Goal: Submit feedback/report problem: Provide input to the site owners about the experience or issues

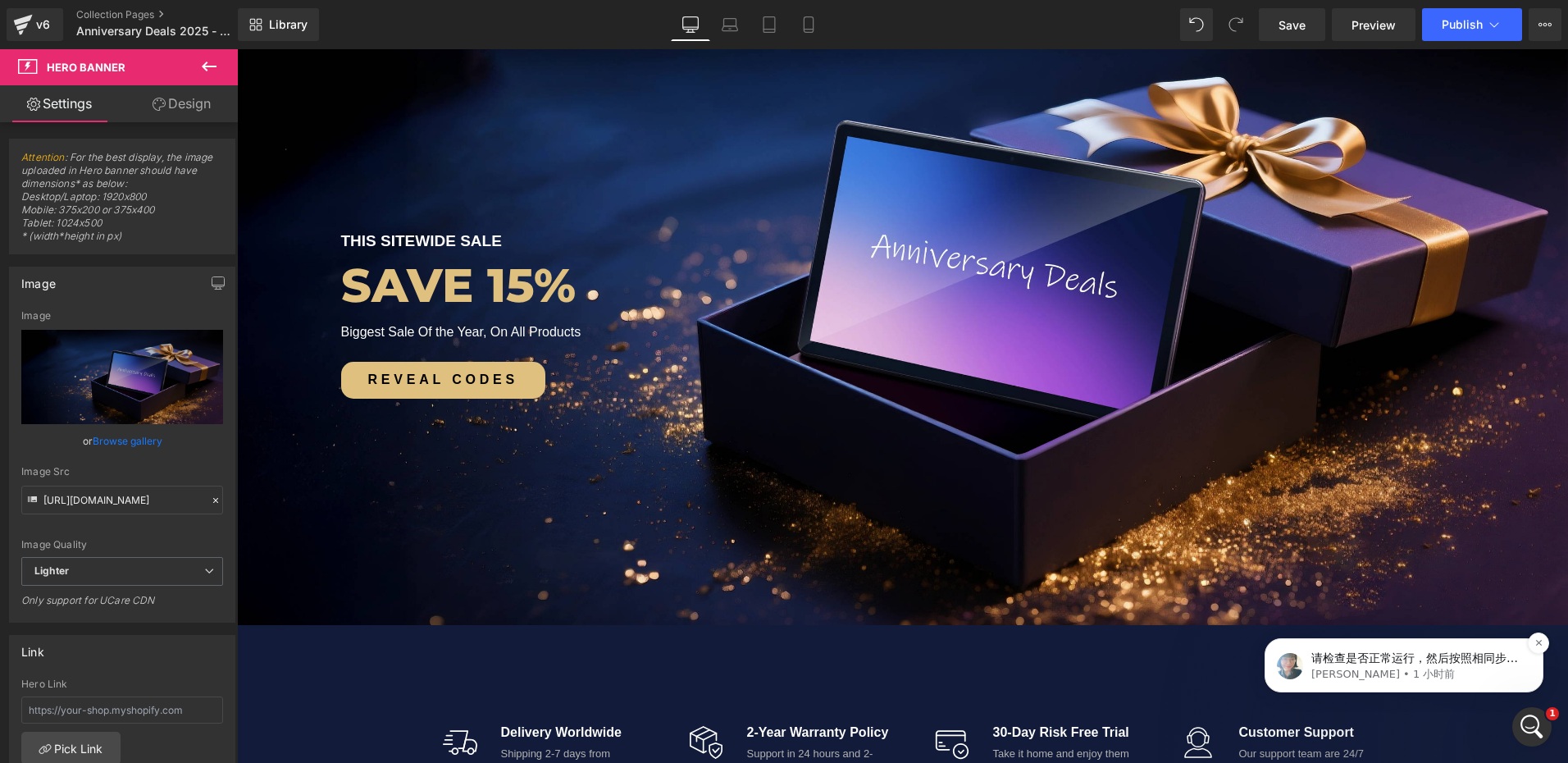
click at [1407, 660] on p "请检查是否正常运行，然后按照相同步骤将其应用到您的页面上。 如果您有任何具体问题或需要进一步帮助，请随时联系我们。" at bounding box center [1417, 658] width 211 height 16
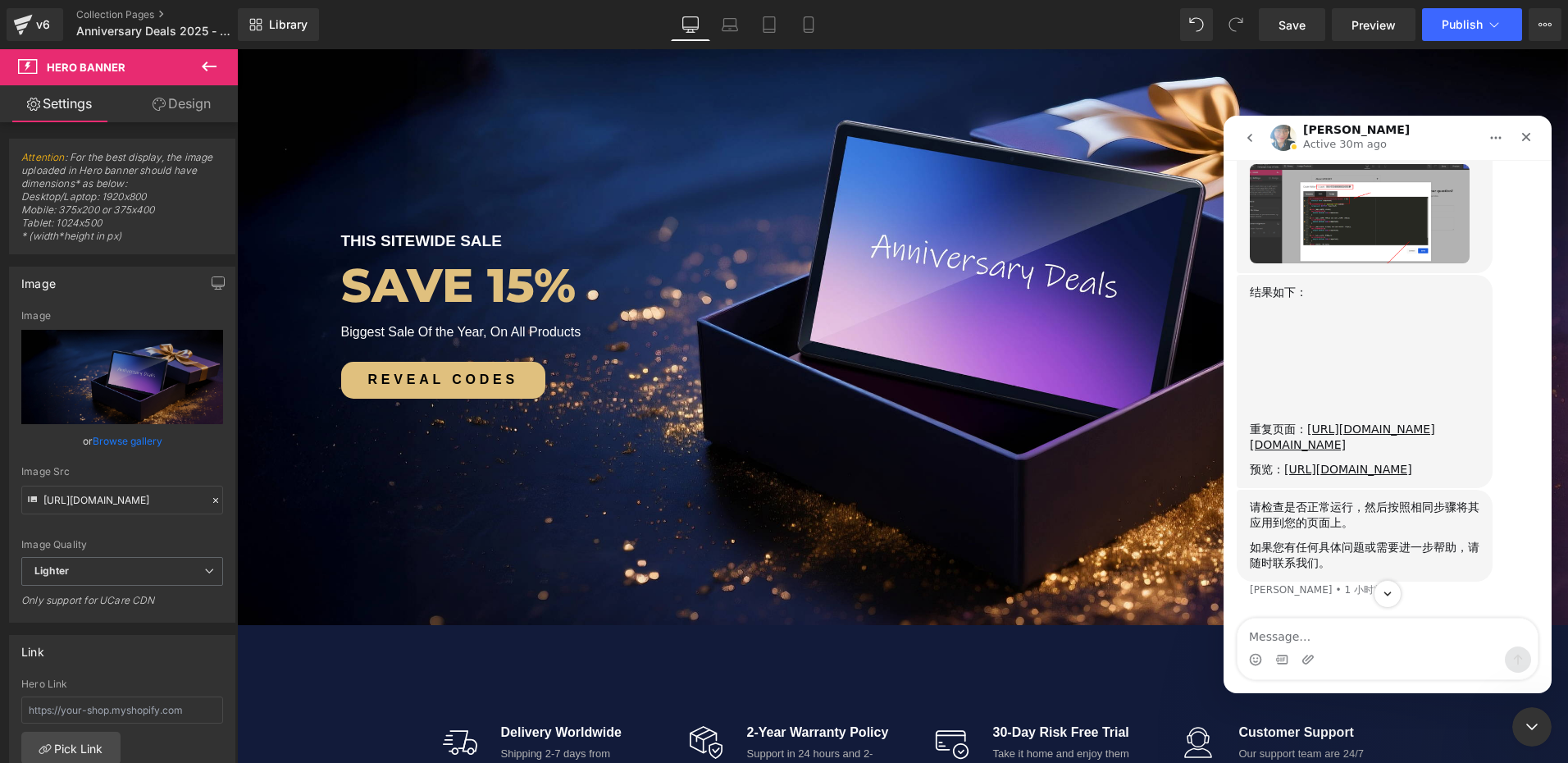
scroll to position [5527, 0]
click at [1347, 462] on link "[URL][DOMAIN_NAME]" at bounding box center [1348, 469] width 128 height 13
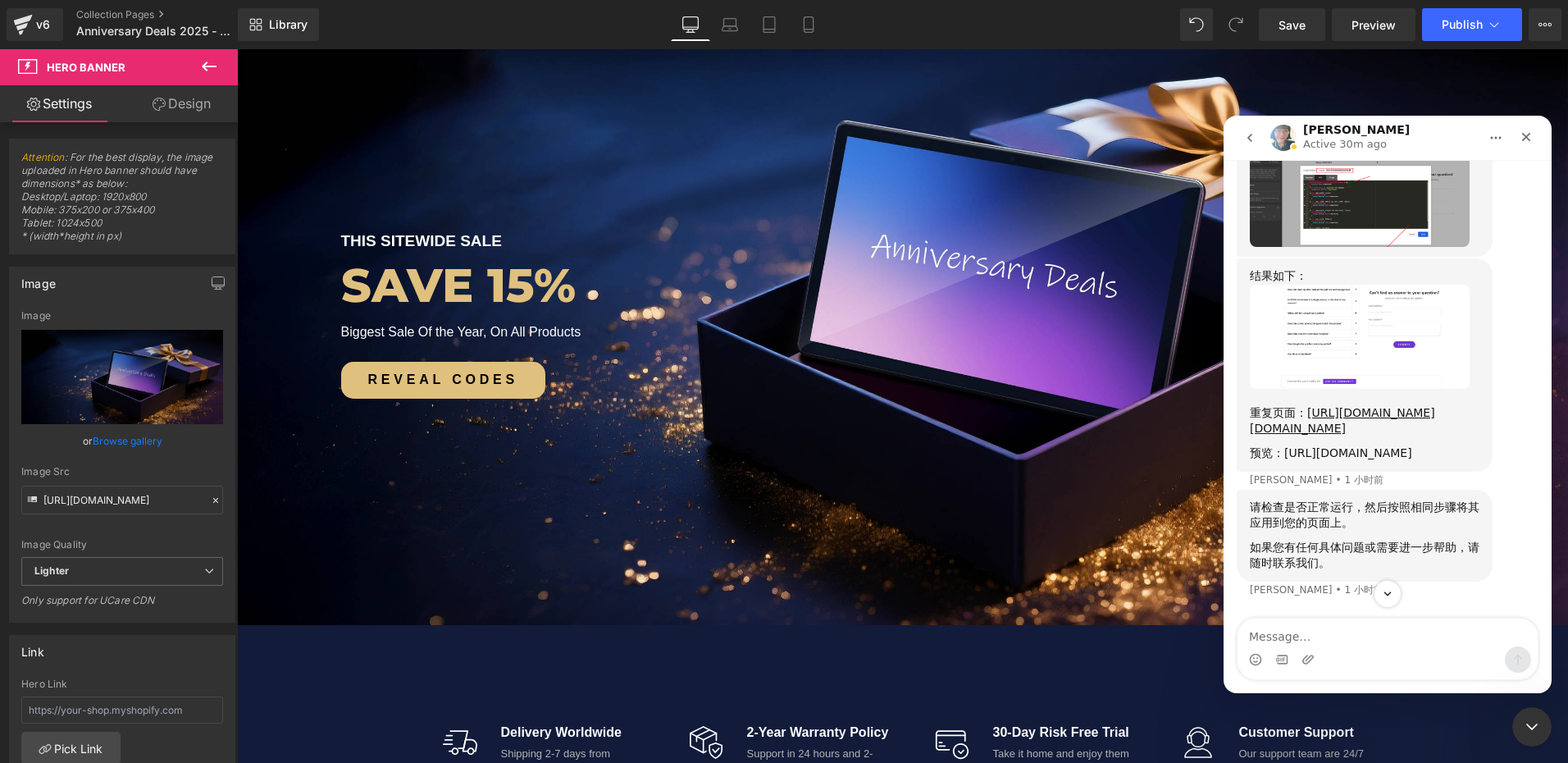
scroll to position [5544, 0]
click at [1312, 406] on link "[URL][DOMAIN_NAME][DOMAIN_NAME]" at bounding box center [1342, 420] width 185 height 29
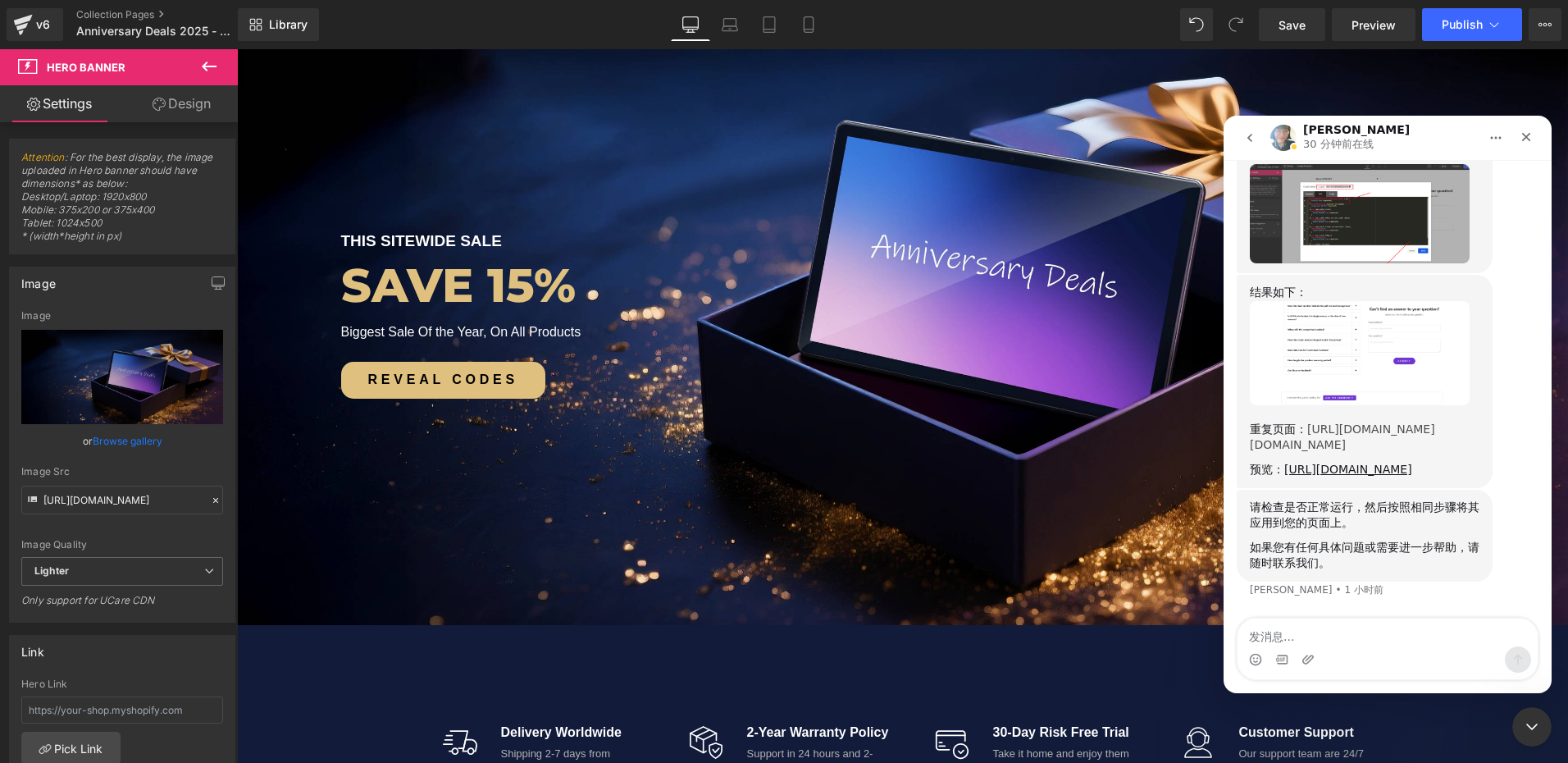
scroll to position [5462, 0]
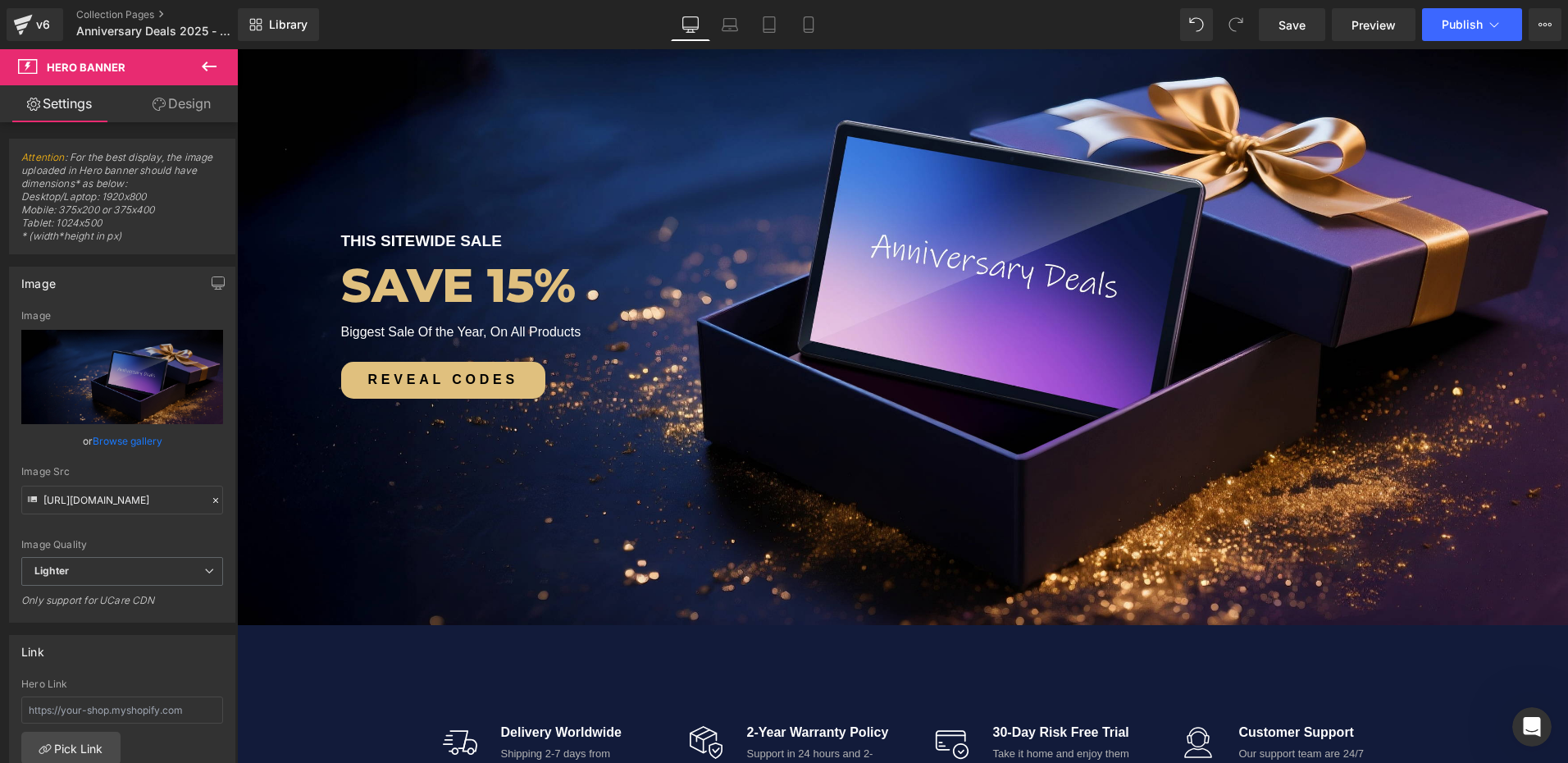
scroll to position [5435, 0]
click at [1530, 708] on div "打开 Intercom Messenger" at bounding box center [1529, 724] width 54 height 54
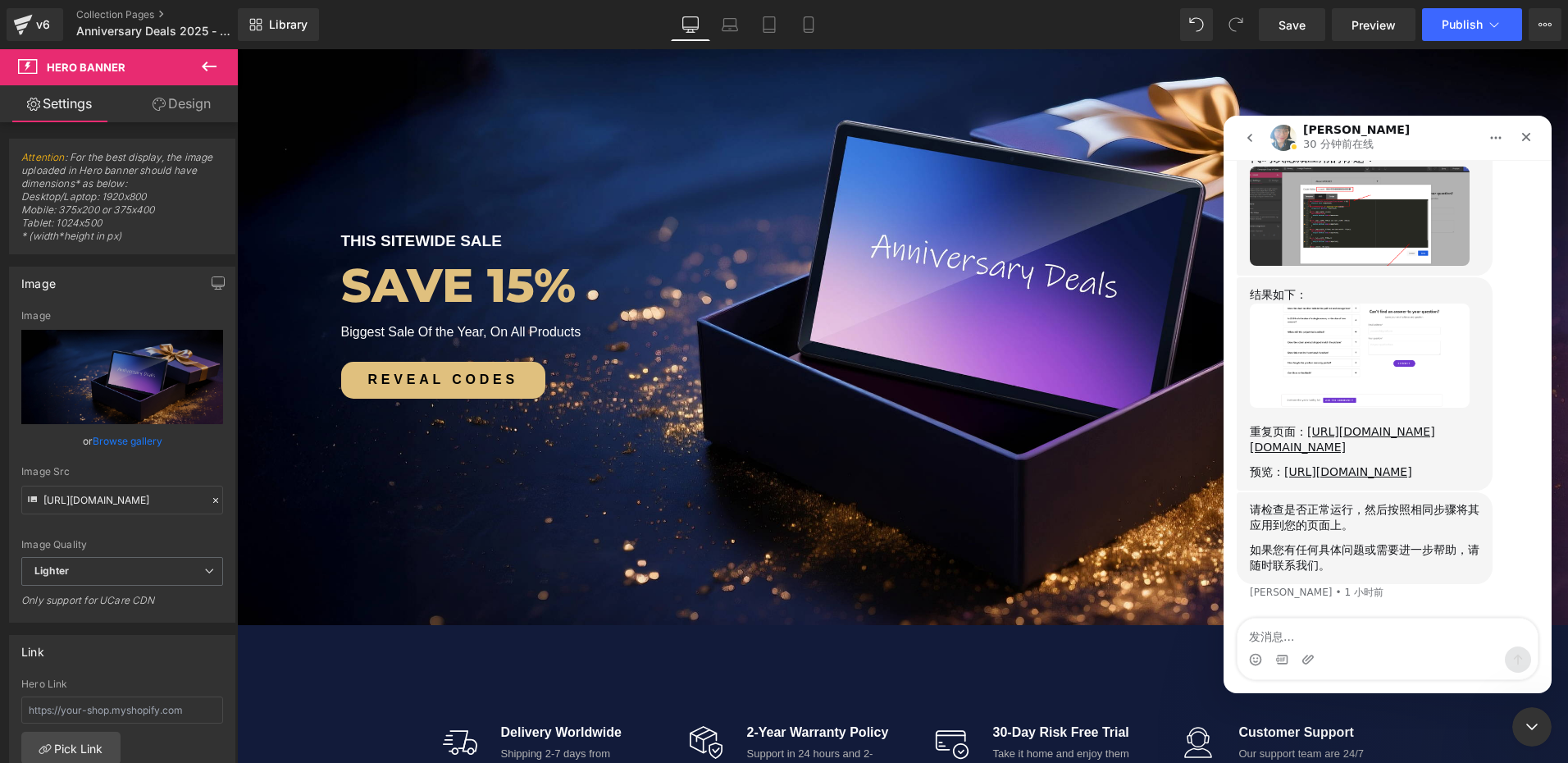
click at [1291, 633] on textarea "发消息..." at bounding box center [1388, 632] width 301 height 28
type textarea "我检查一下"
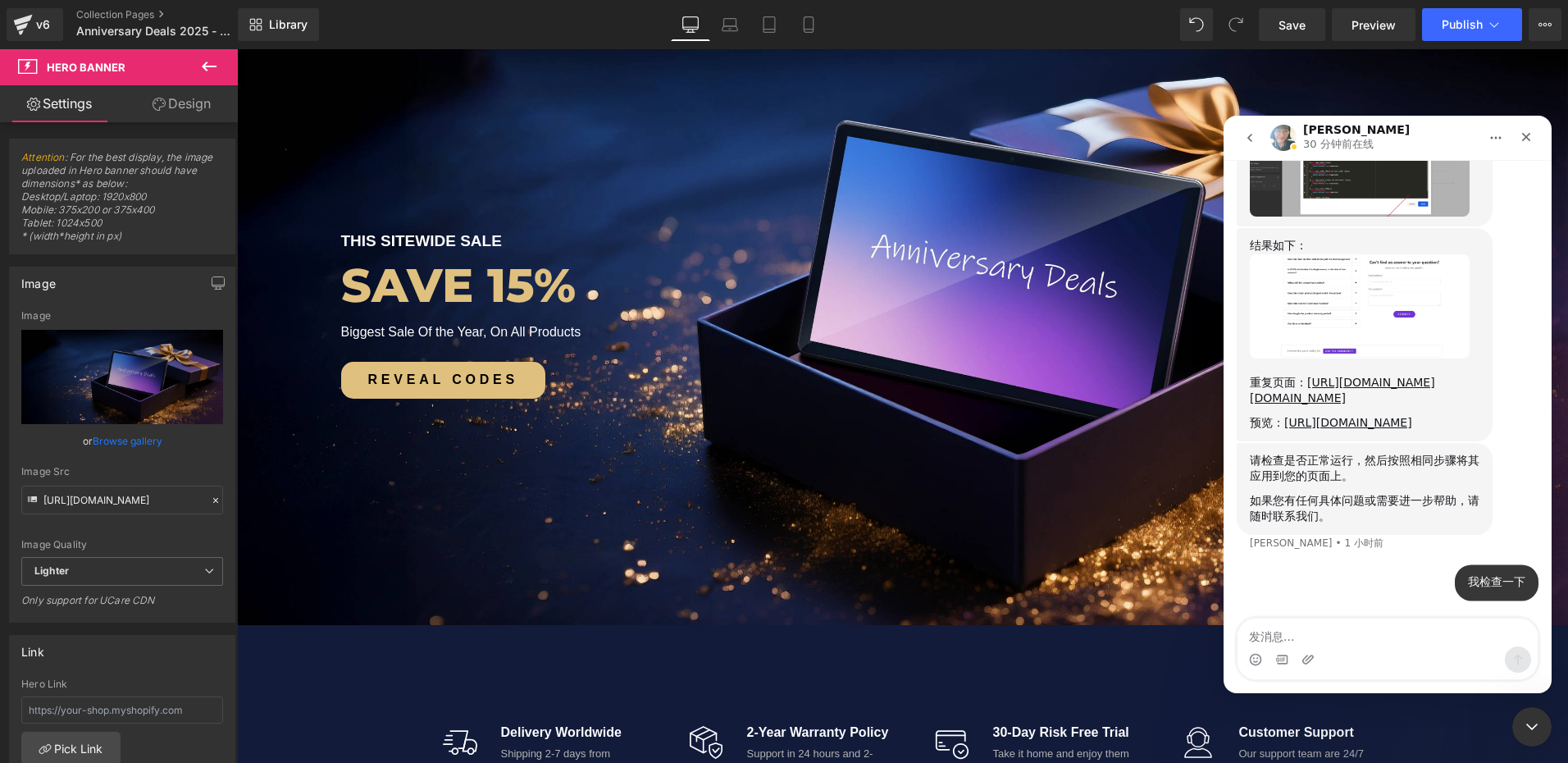
scroll to position [5485, 0]
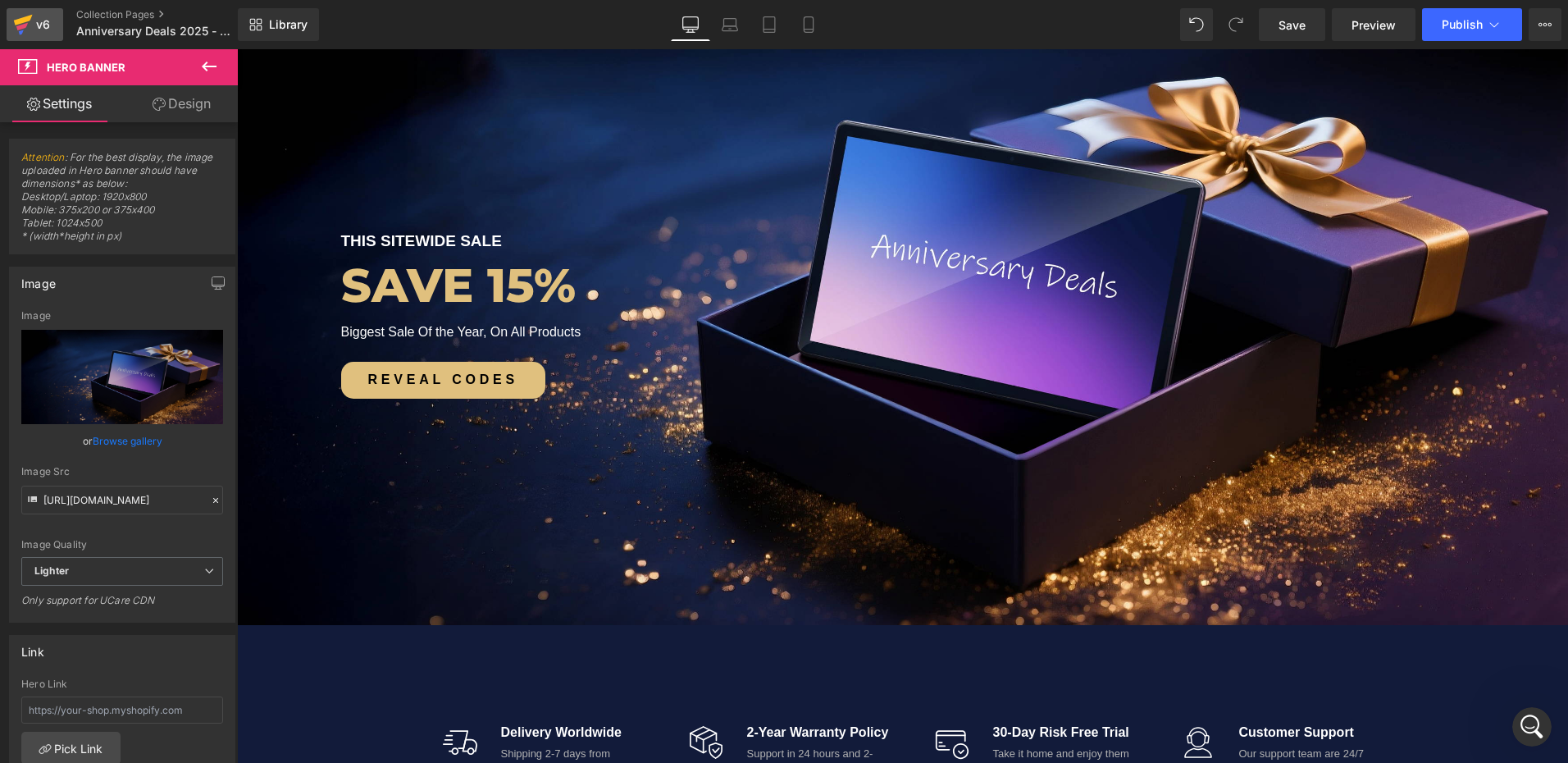
click at [50, 24] on div "v6" at bounding box center [43, 24] width 21 height 22
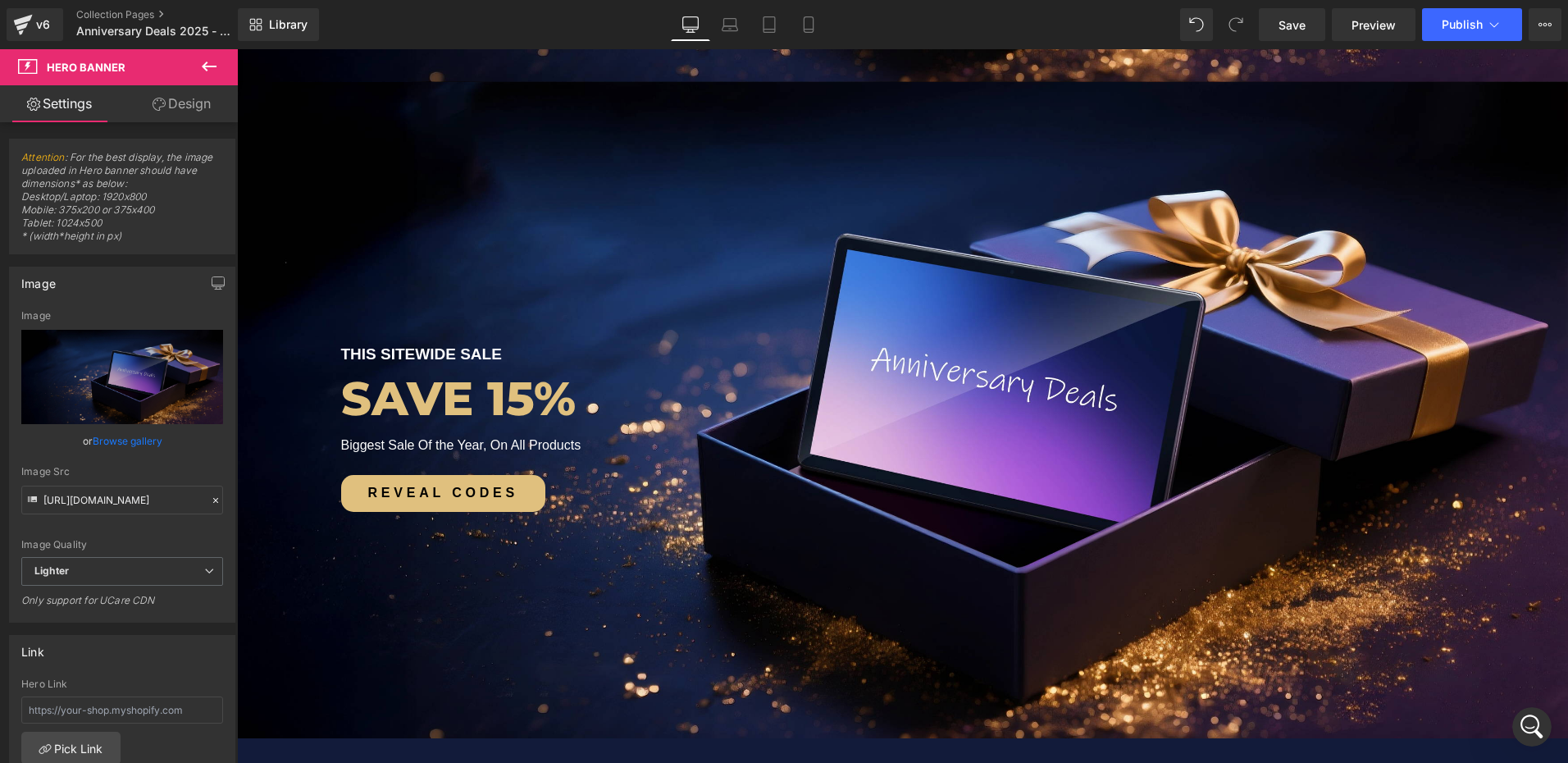
scroll to position [908, 0]
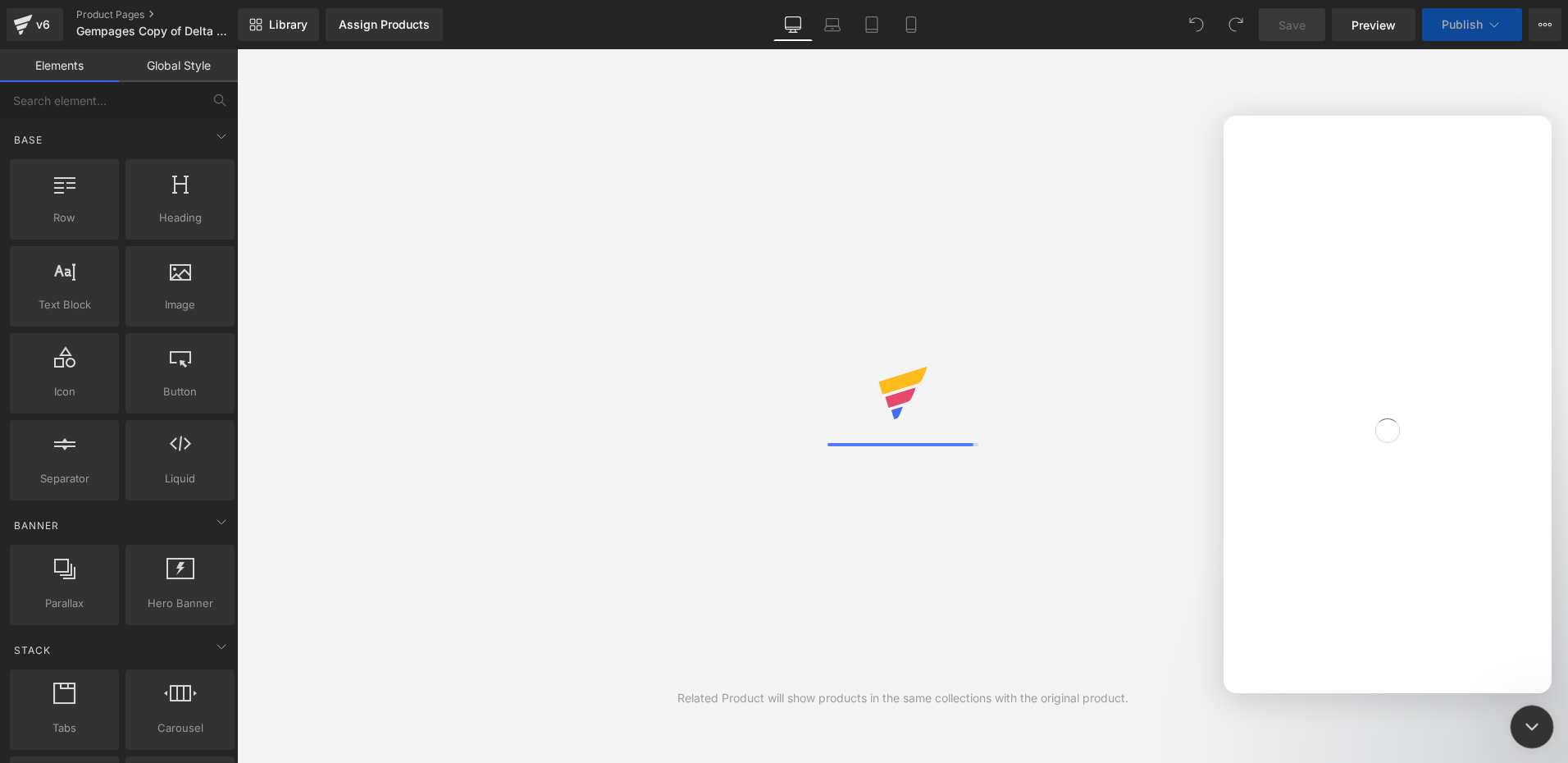
click at [1532, 725] on icon "关闭 Intercom Messenger" at bounding box center [1529, 724] width 20 height 20
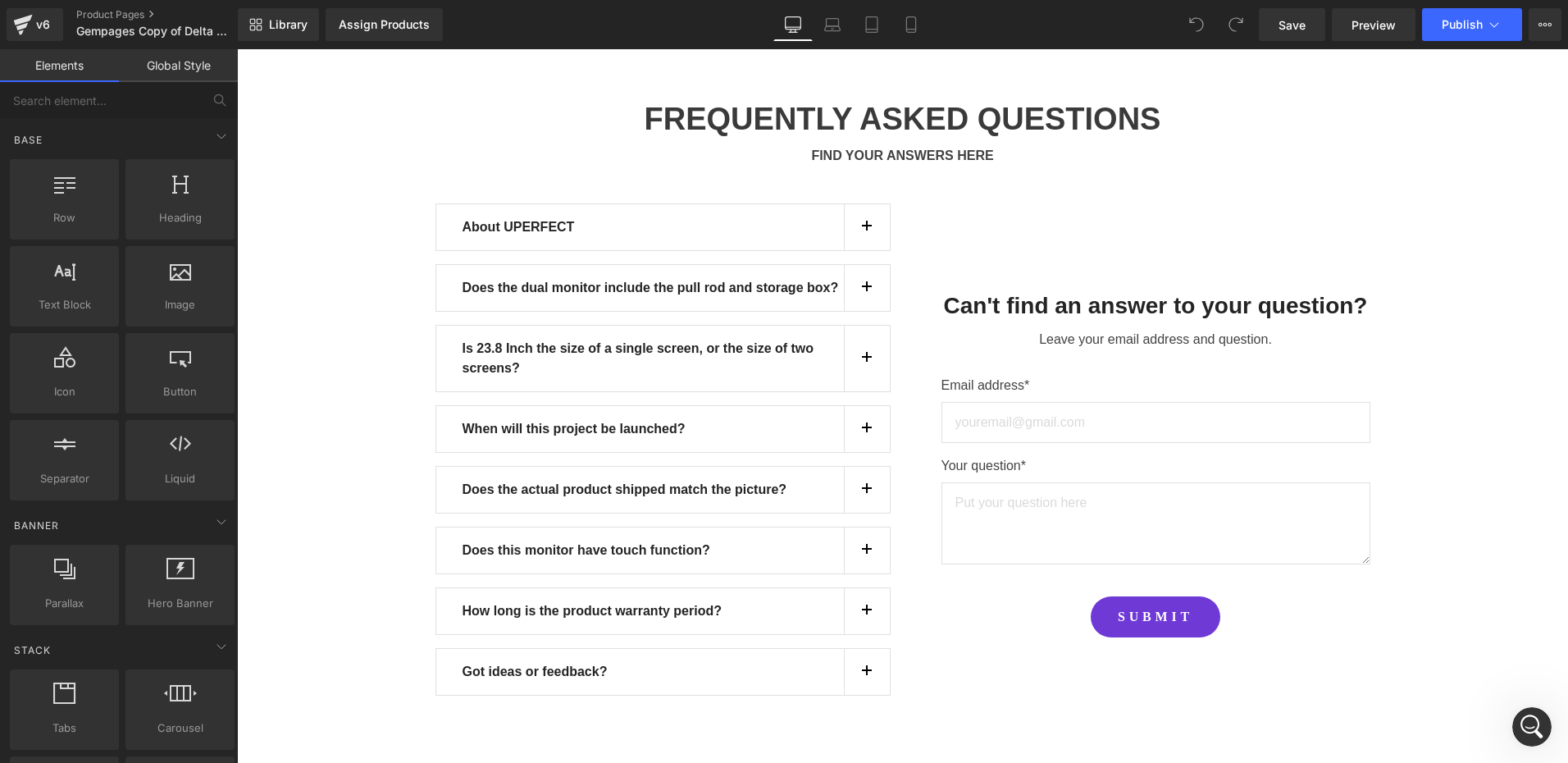
scroll to position [15035, 0]
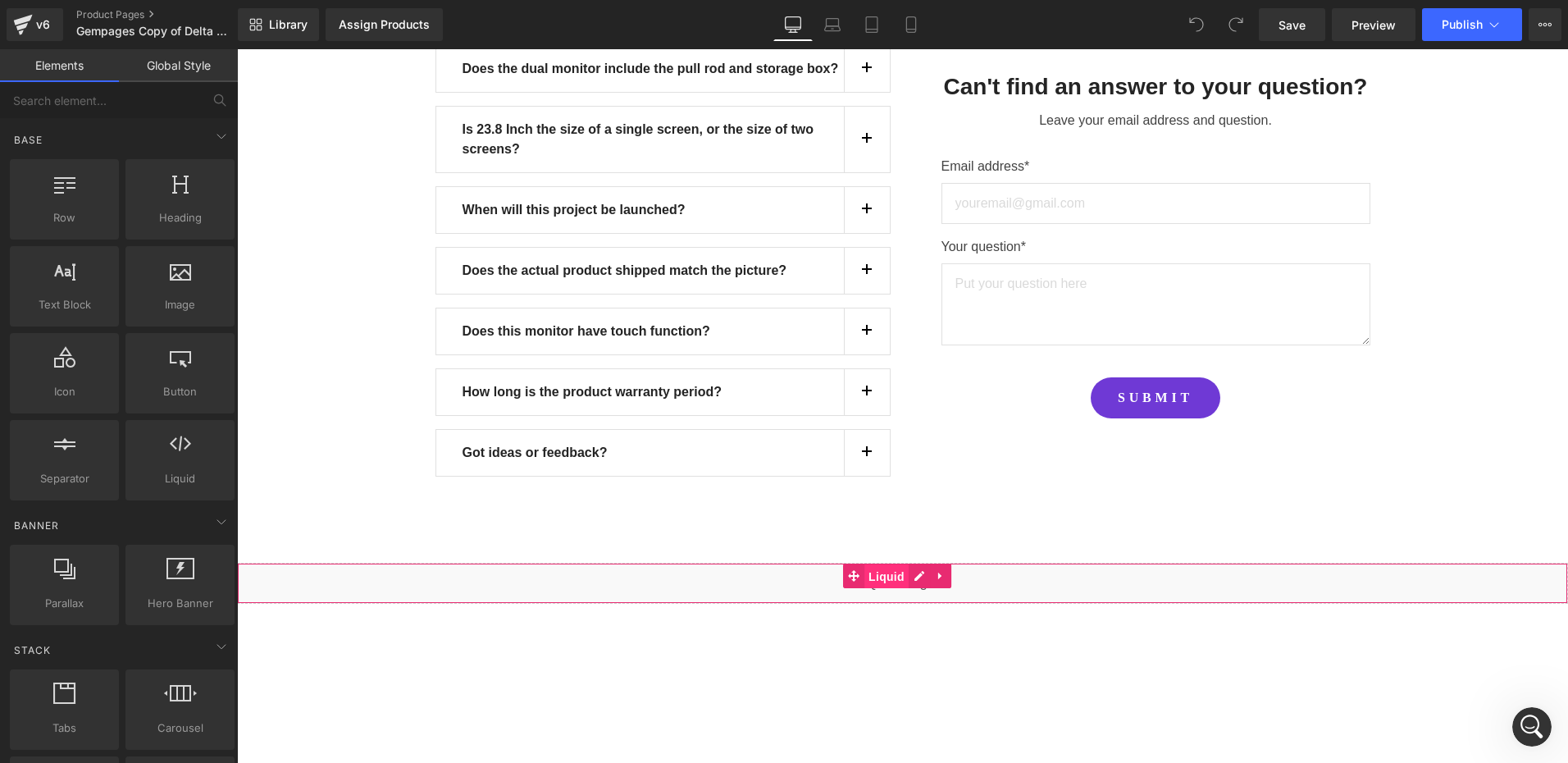
click at [903, 565] on span "Liquid" at bounding box center [886, 577] width 44 height 24
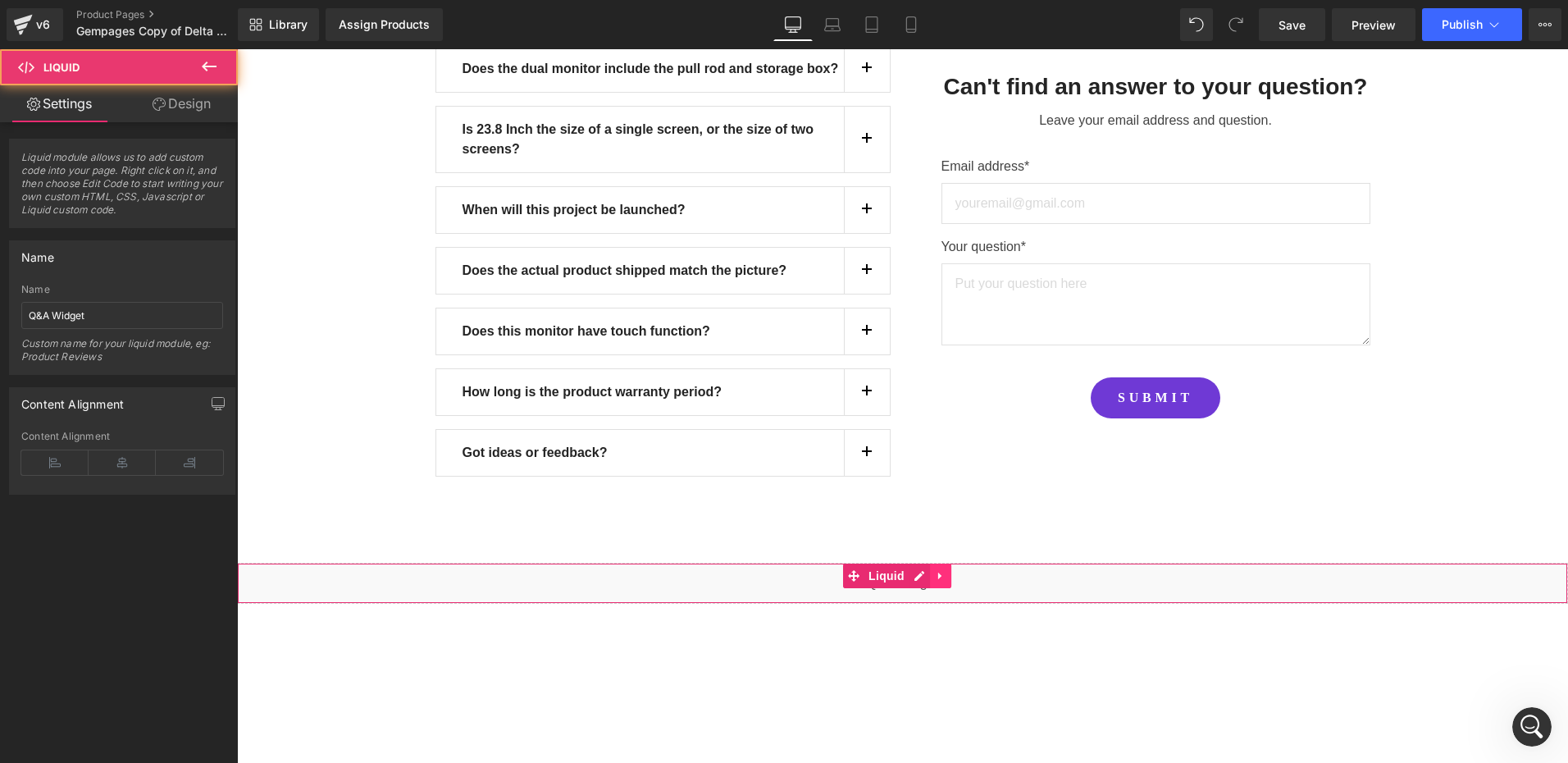
click at [939, 570] on icon at bounding box center [940, 576] width 11 height 12
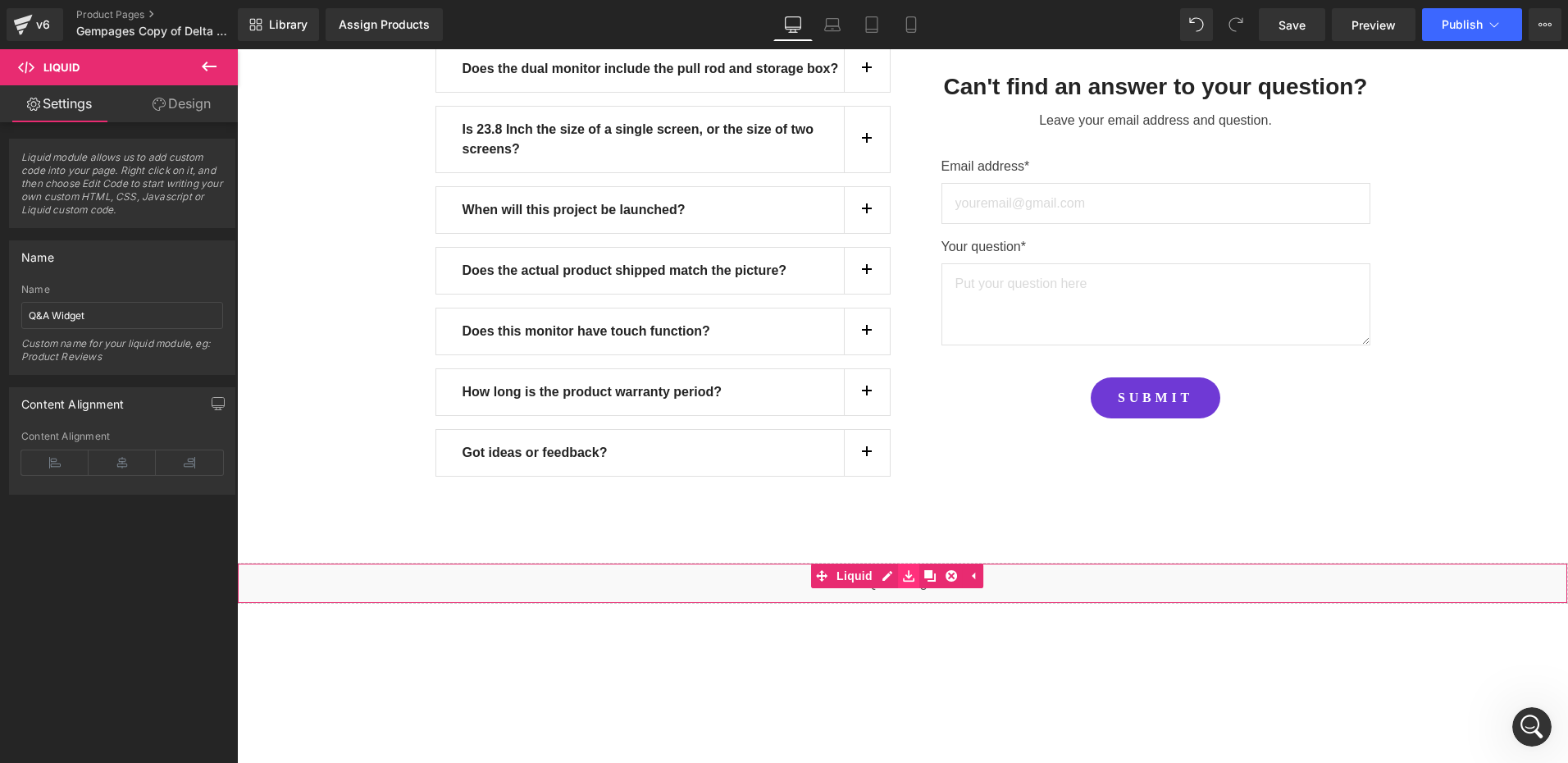
click at [908, 570] on icon at bounding box center [908, 576] width 11 height 11
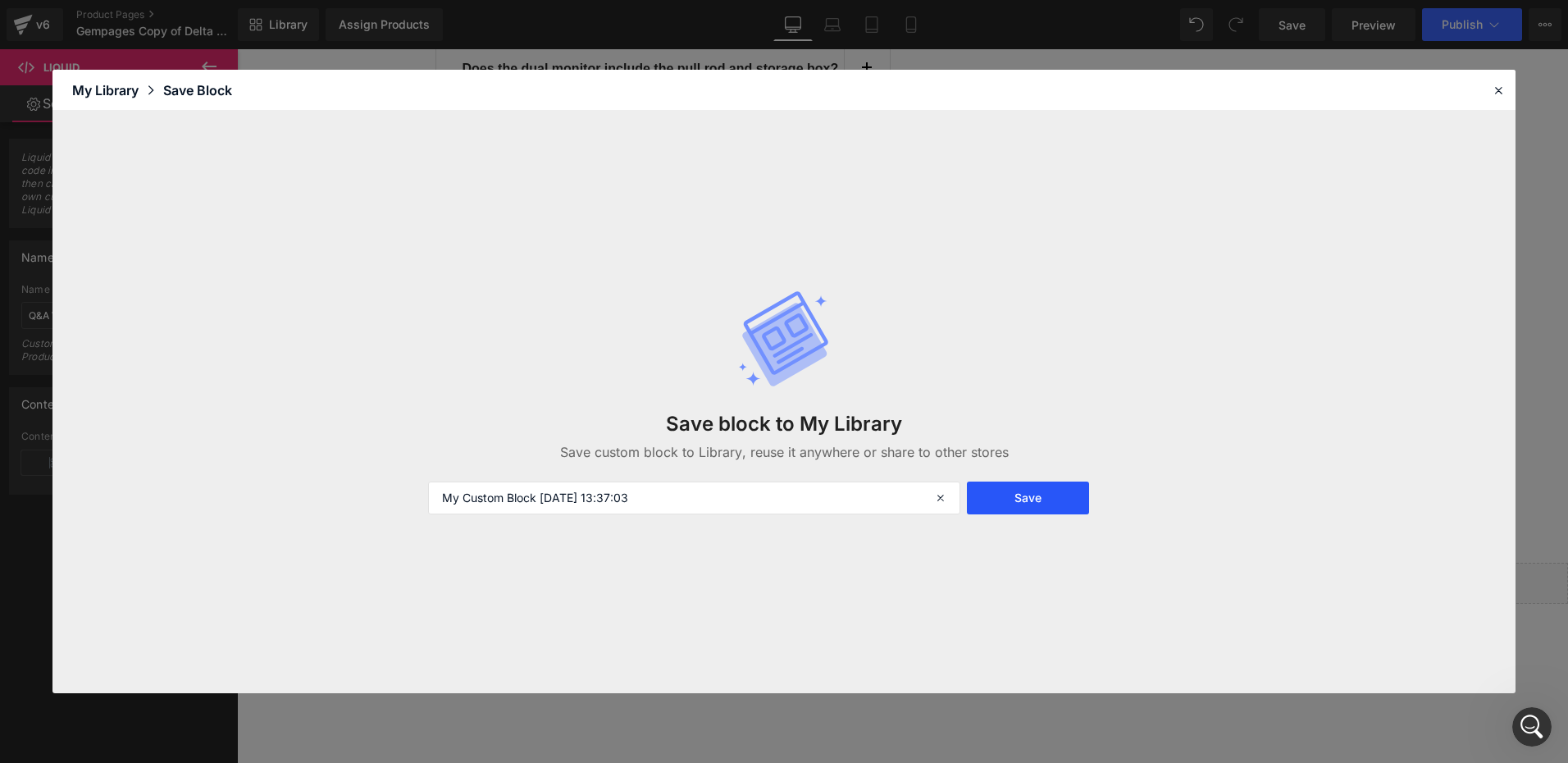
click at [0, 0] on button "Save" at bounding box center [0, 0] width 0 height 0
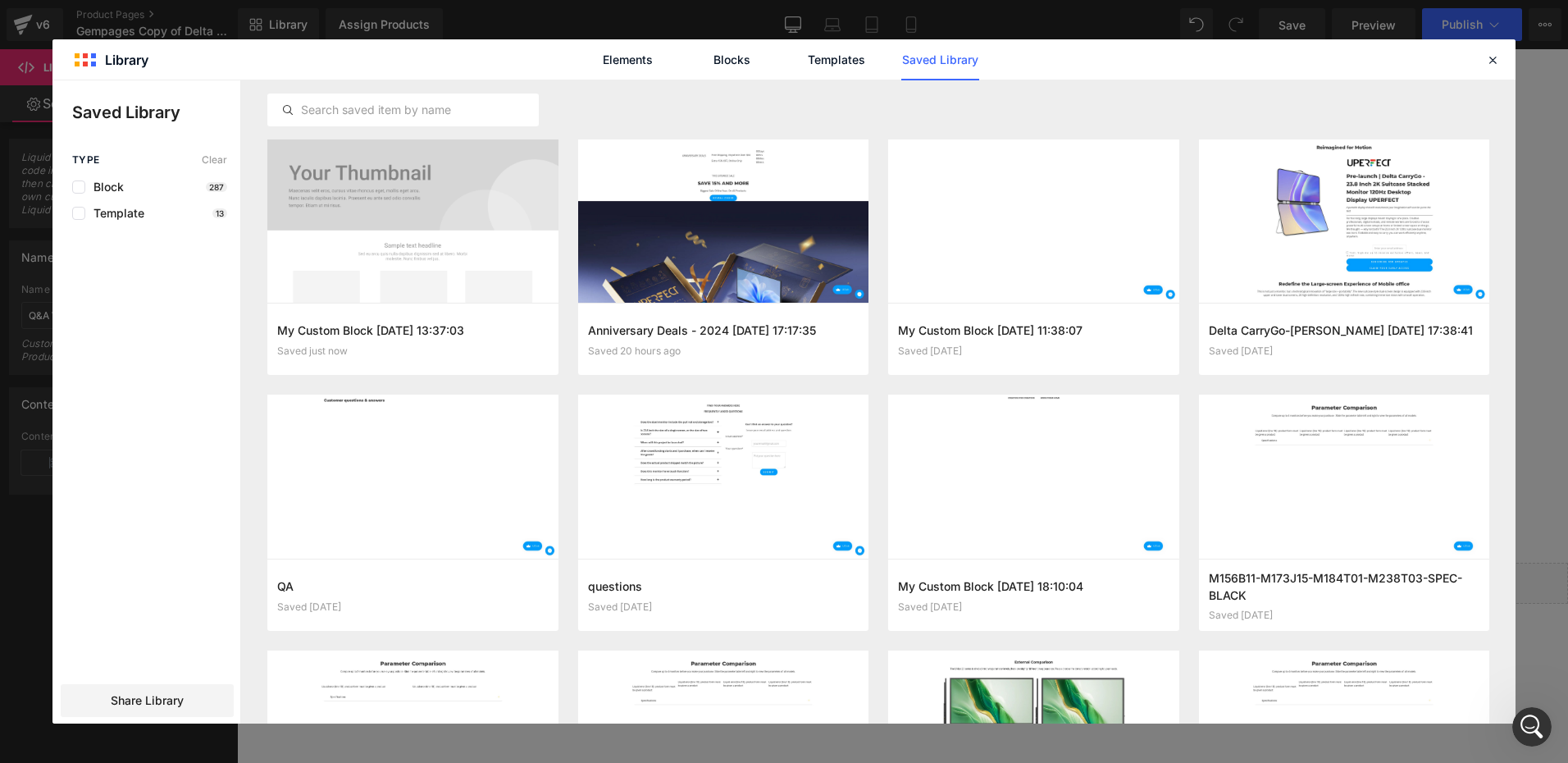
scroll to position [5485, 0]
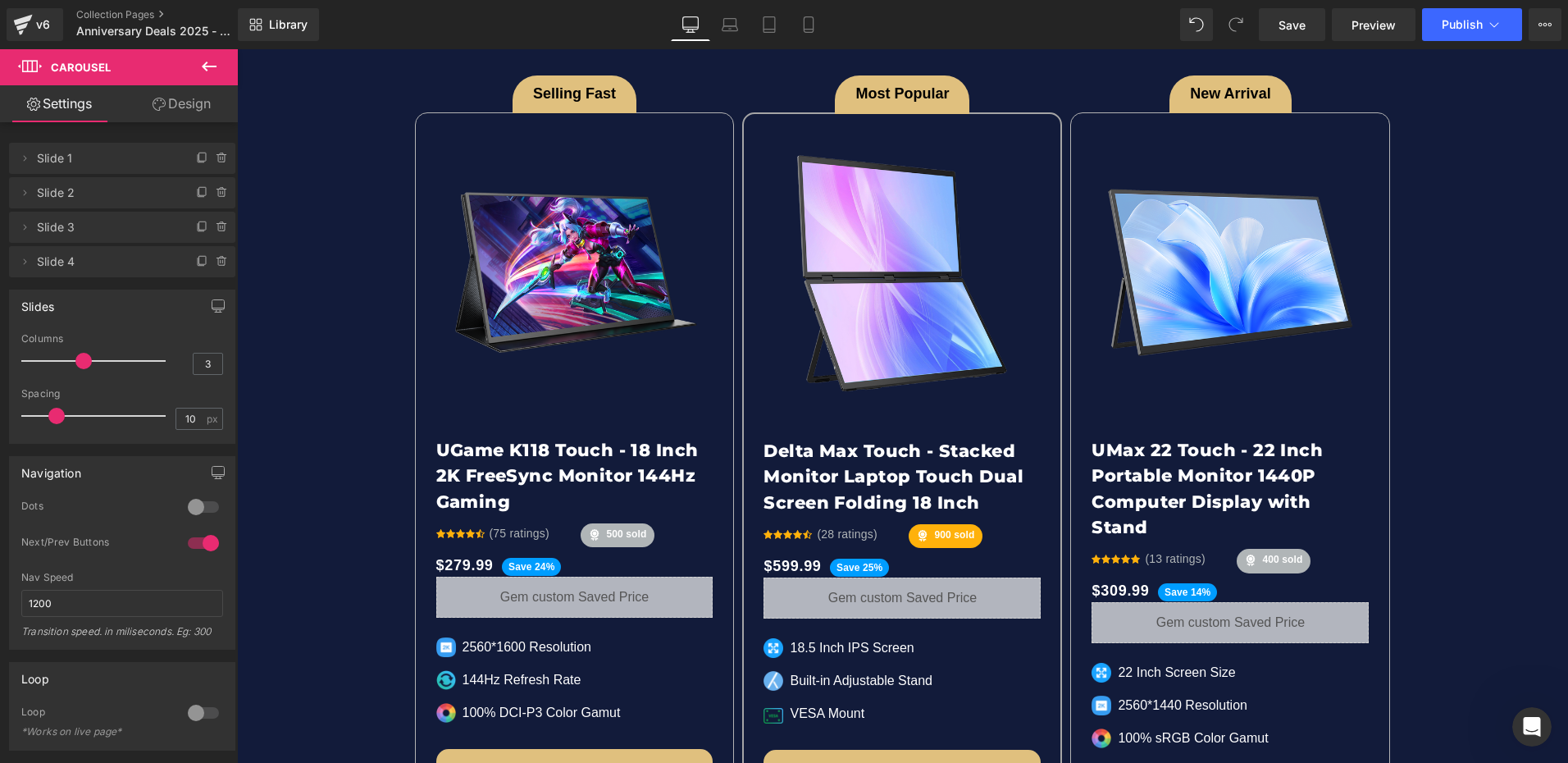
scroll to position [3527, 0]
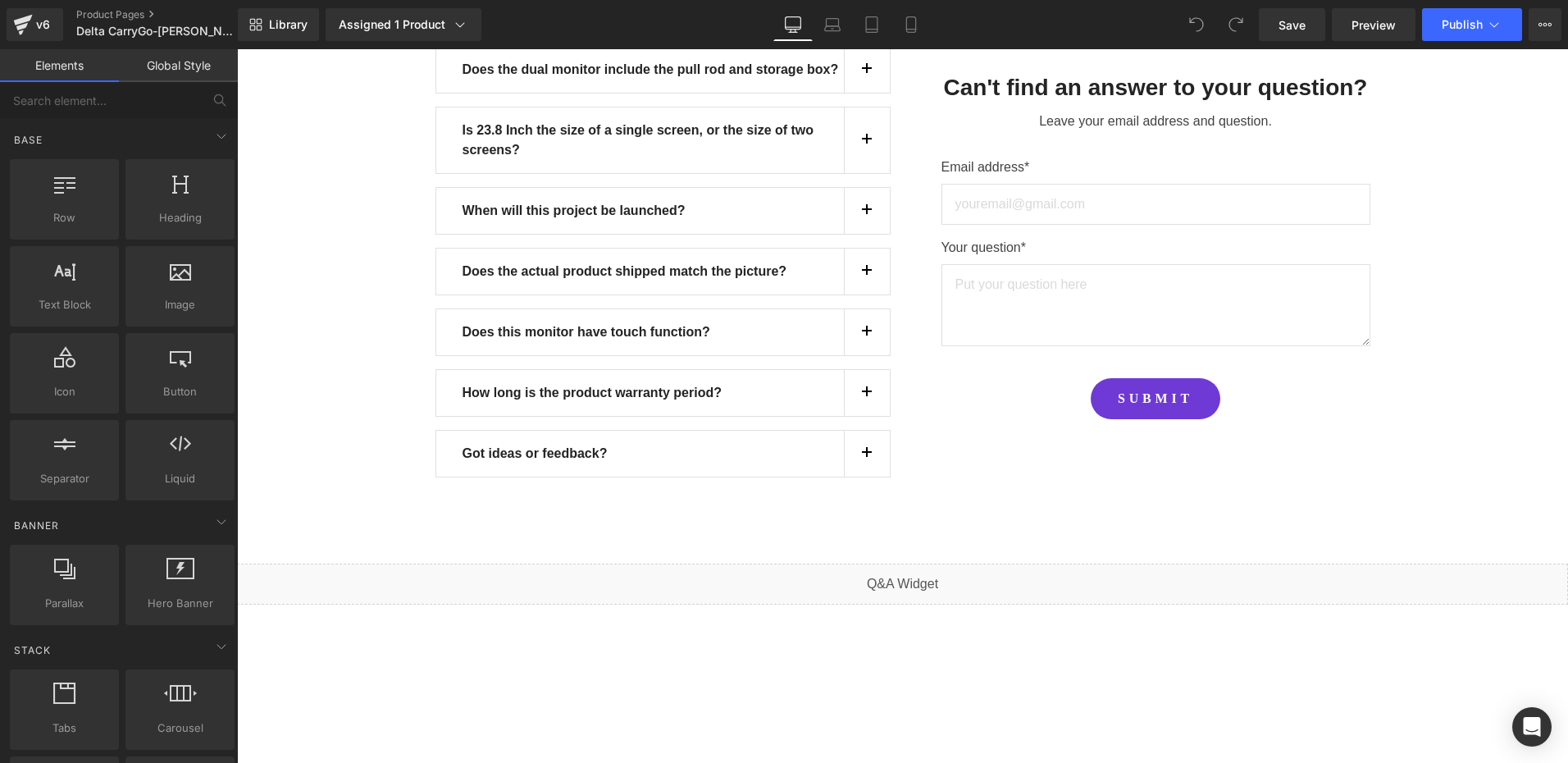
scroll to position [15035, 0]
click at [295, 33] on link "Library" at bounding box center [278, 24] width 81 height 33
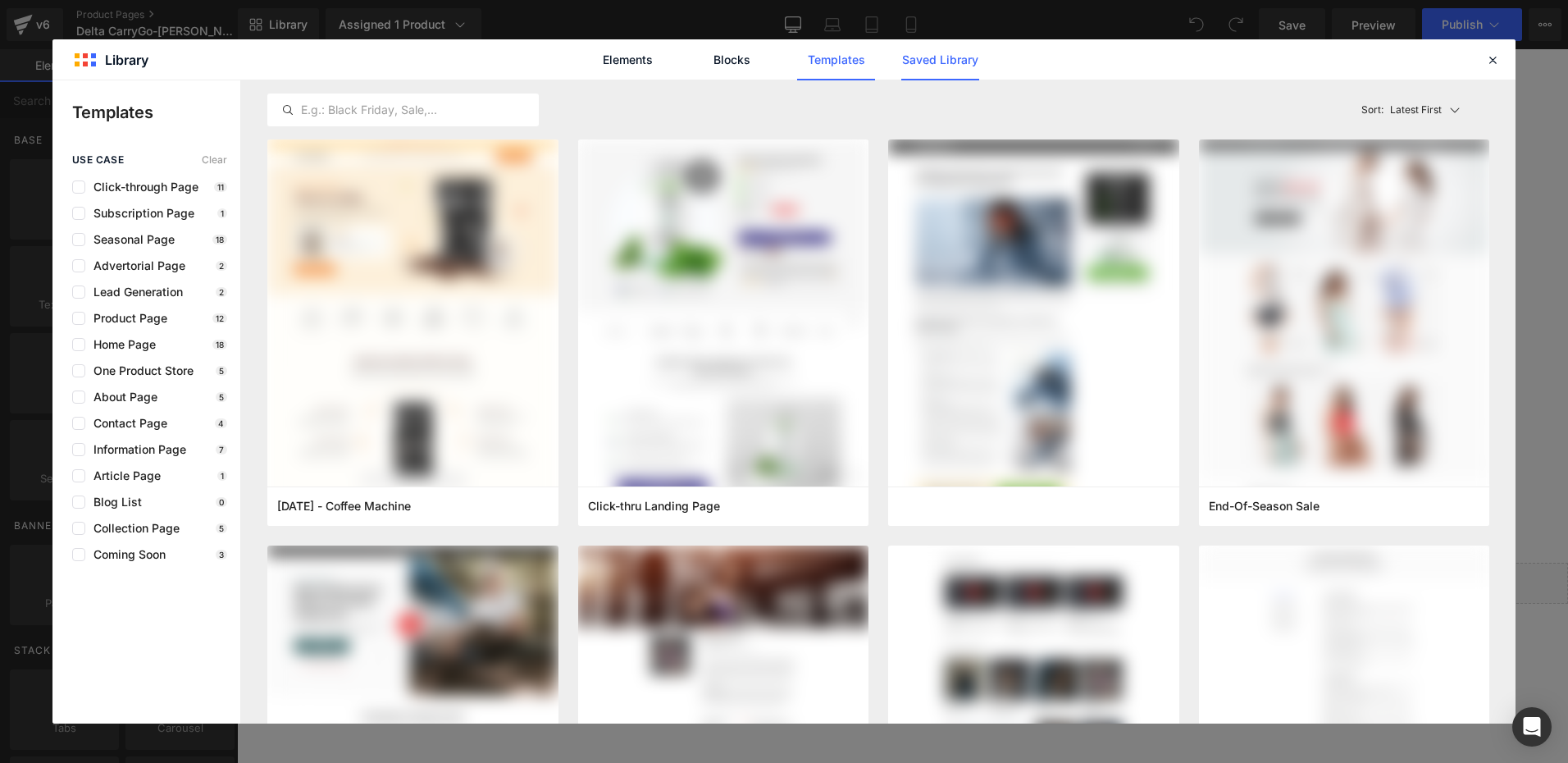
click at [924, 56] on link "Saved Library" at bounding box center [939, 60] width 78 height 41
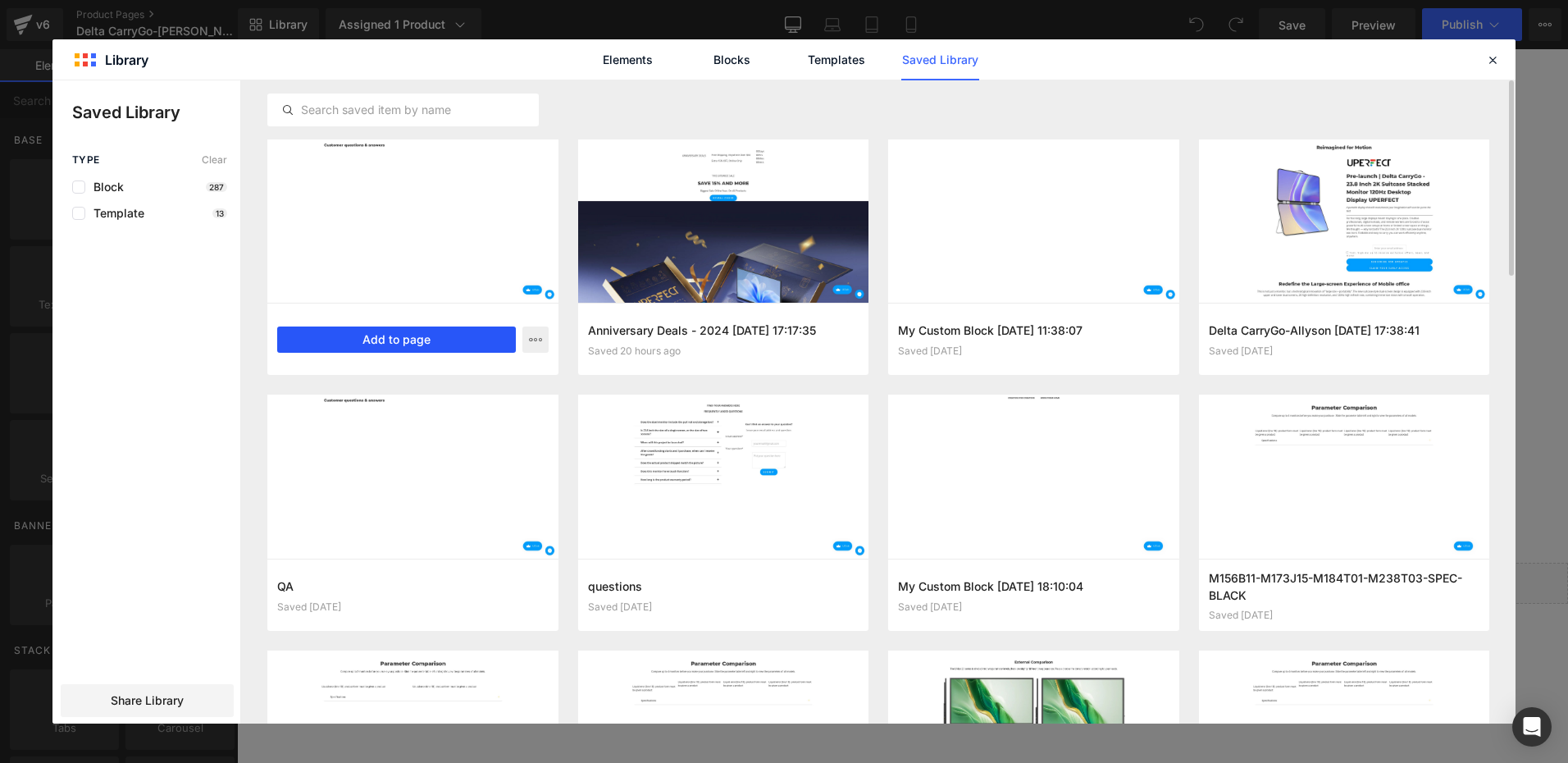
click at [433, 340] on button "Add to page" at bounding box center [396, 339] width 239 height 26
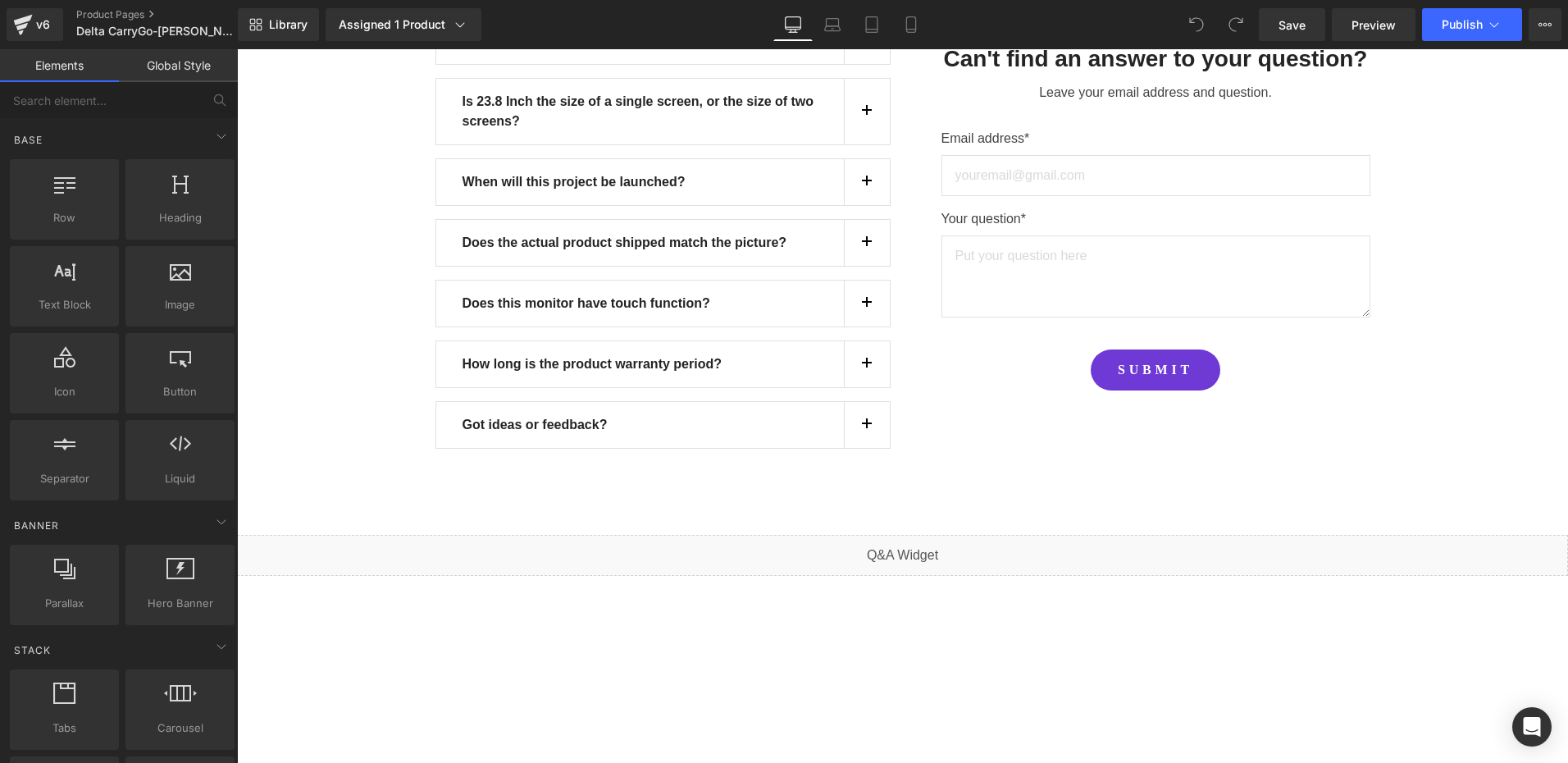
scroll to position [15117, 0]
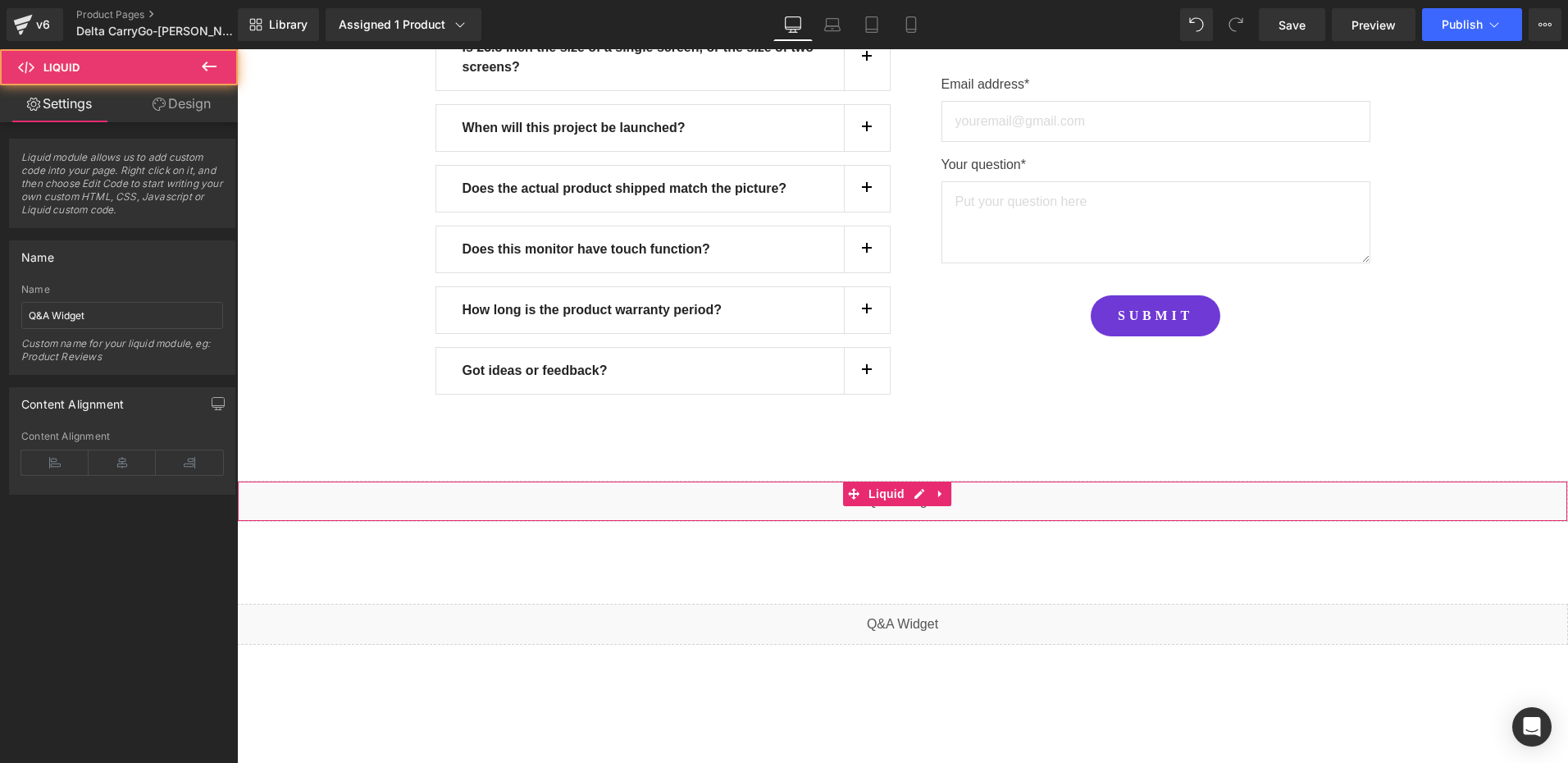
click at [465, 481] on div "Liquid" at bounding box center [902, 502] width 1331 height 41
click at [942, 488] on icon at bounding box center [940, 493] width 11 height 12
click at [948, 488] on icon at bounding box center [952, 493] width 11 height 11
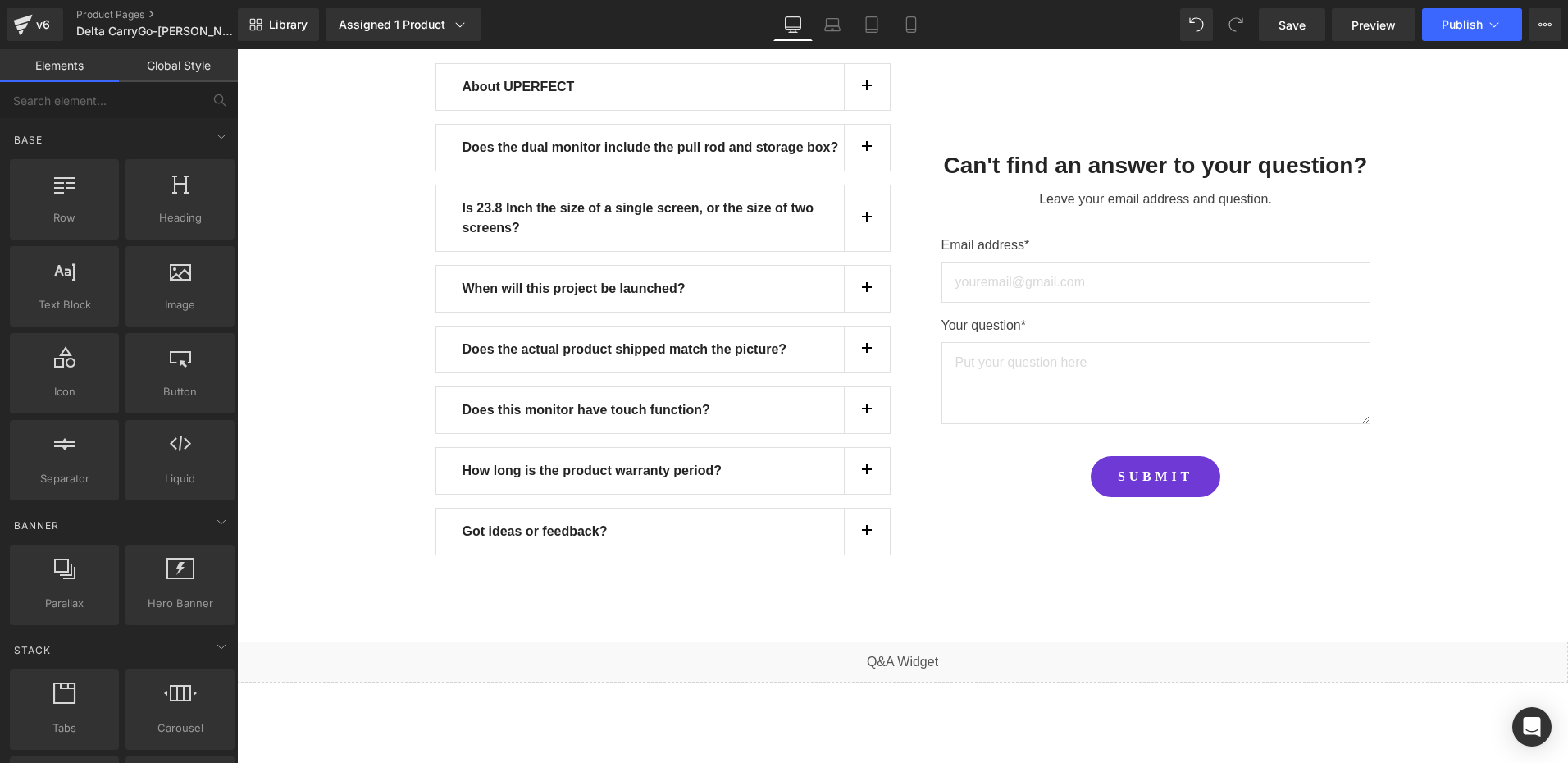
scroll to position [14863, 0]
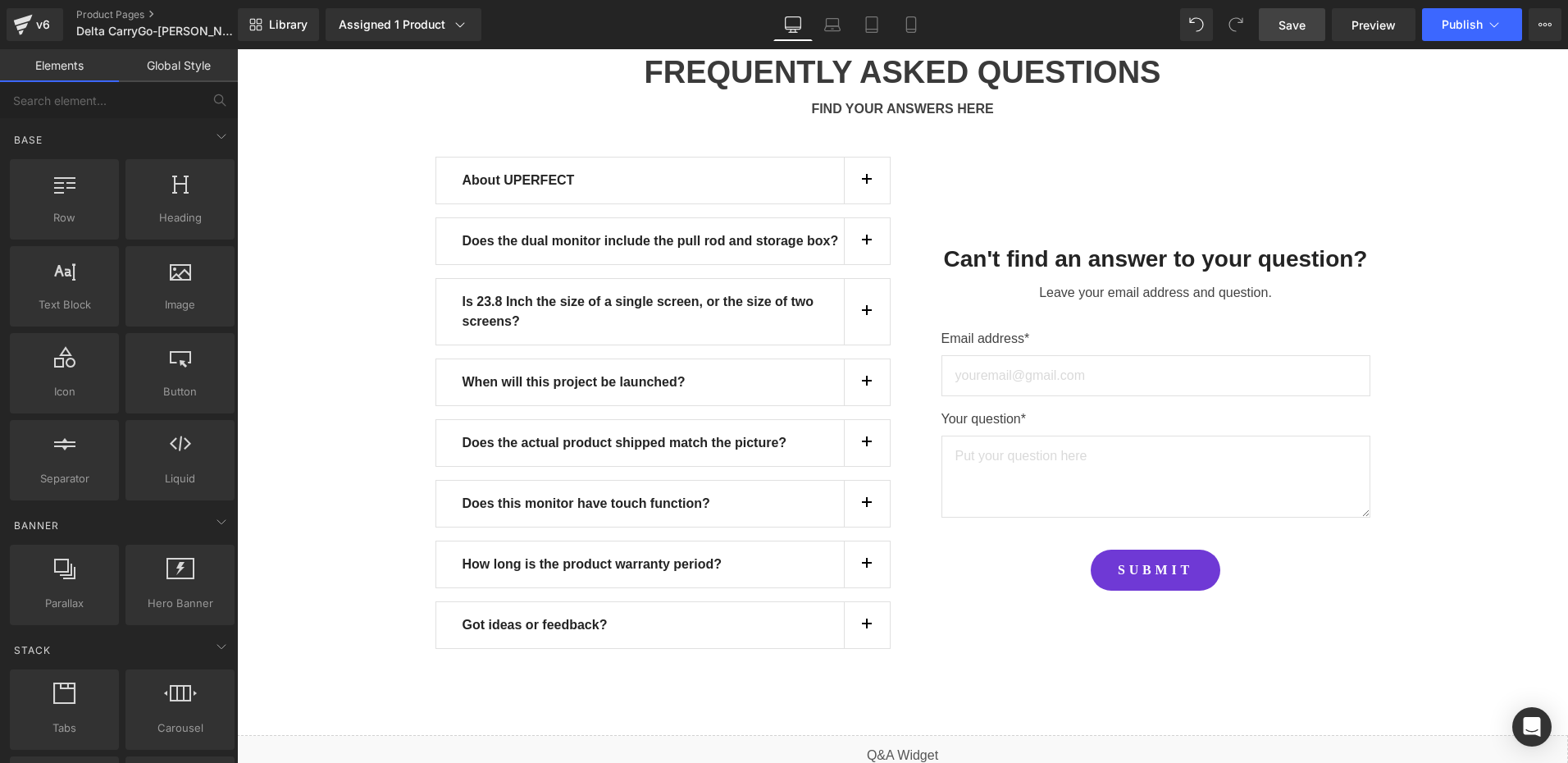
click at [1277, 25] on link "Save" at bounding box center [1292, 24] width 67 height 33
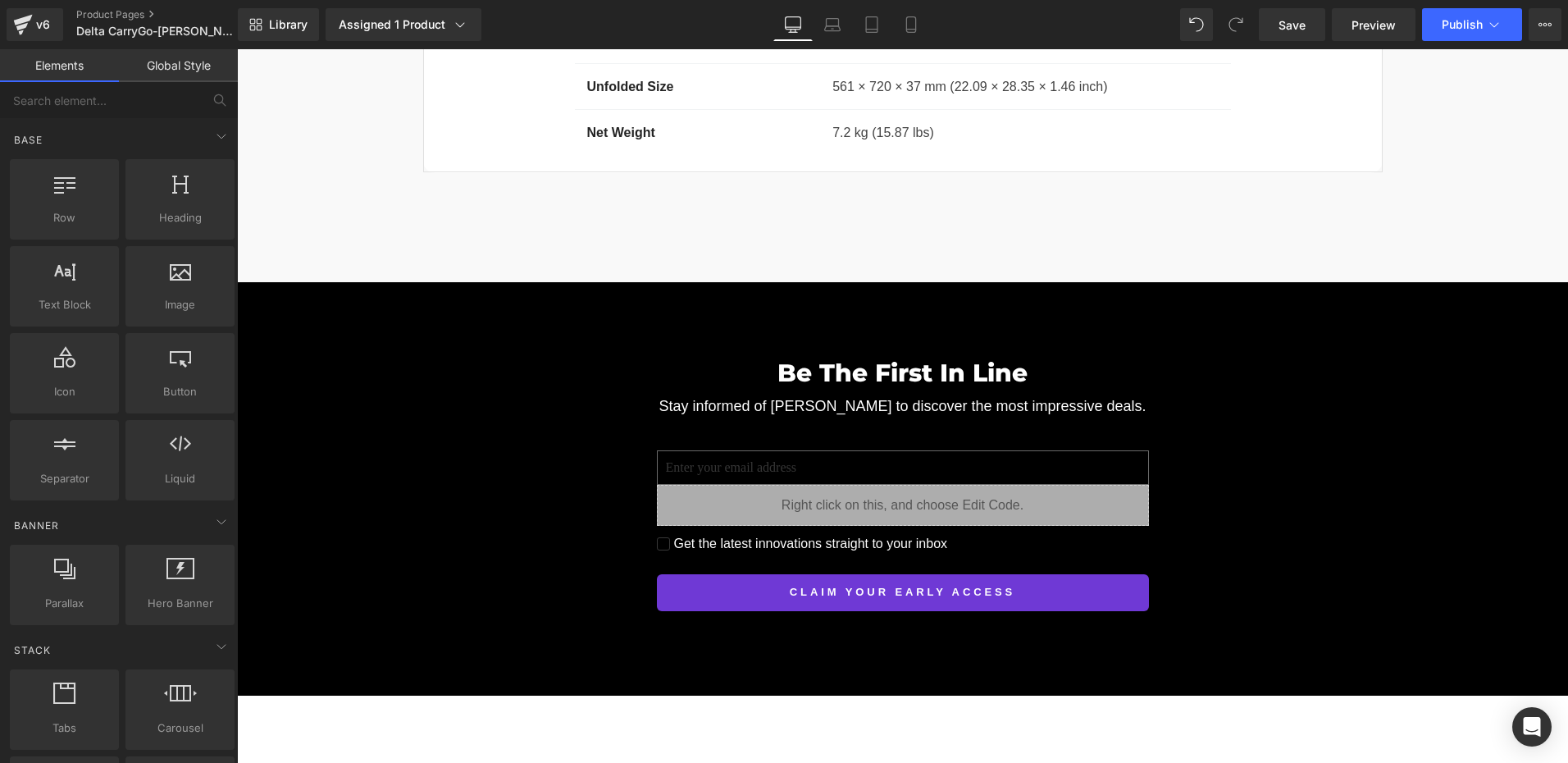
scroll to position [14080, 0]
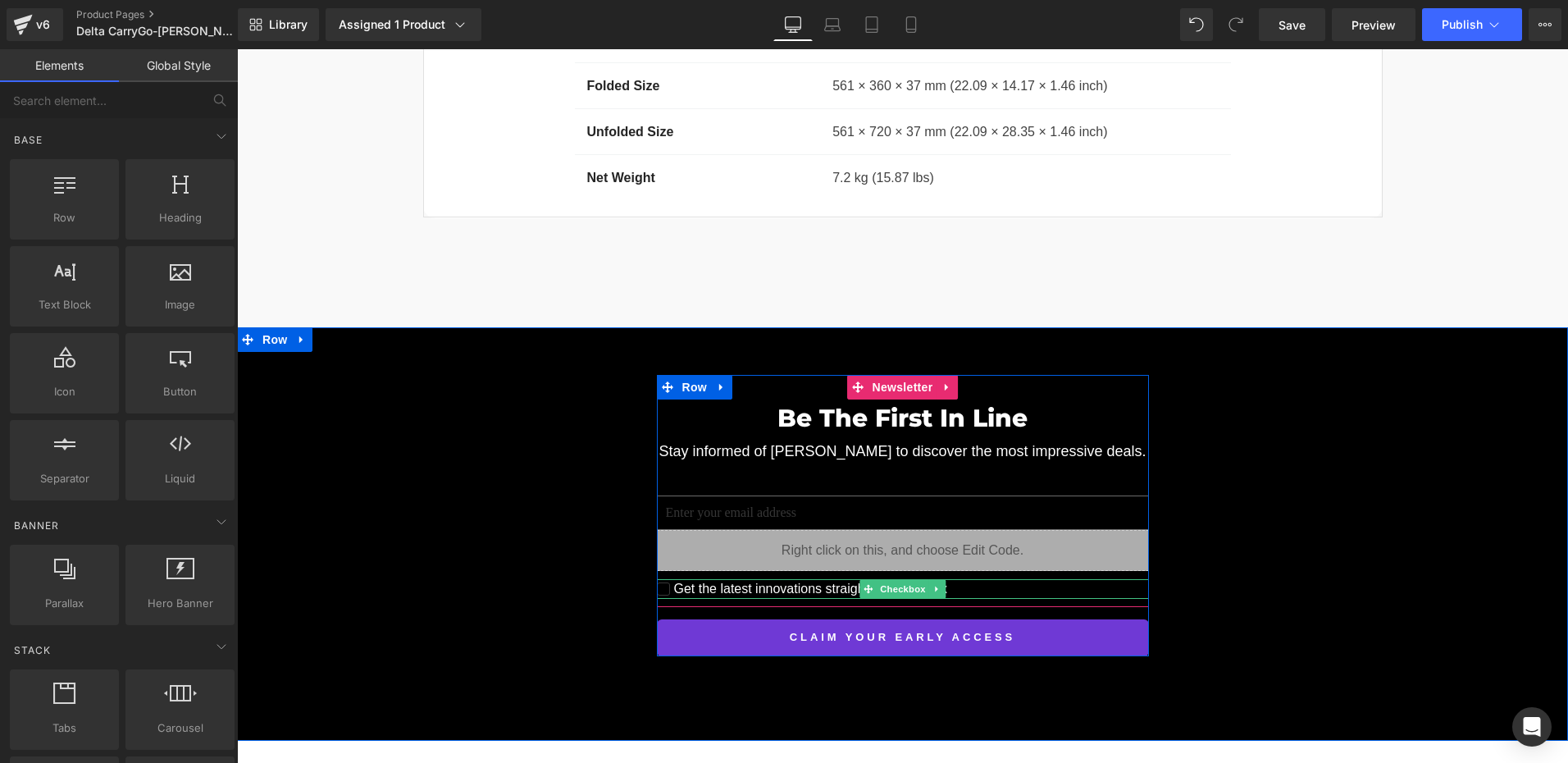
click at [657, 583] on input "Get the latest innovations straight to your inbox" at bounding box center [663, 589] width 13 height 13
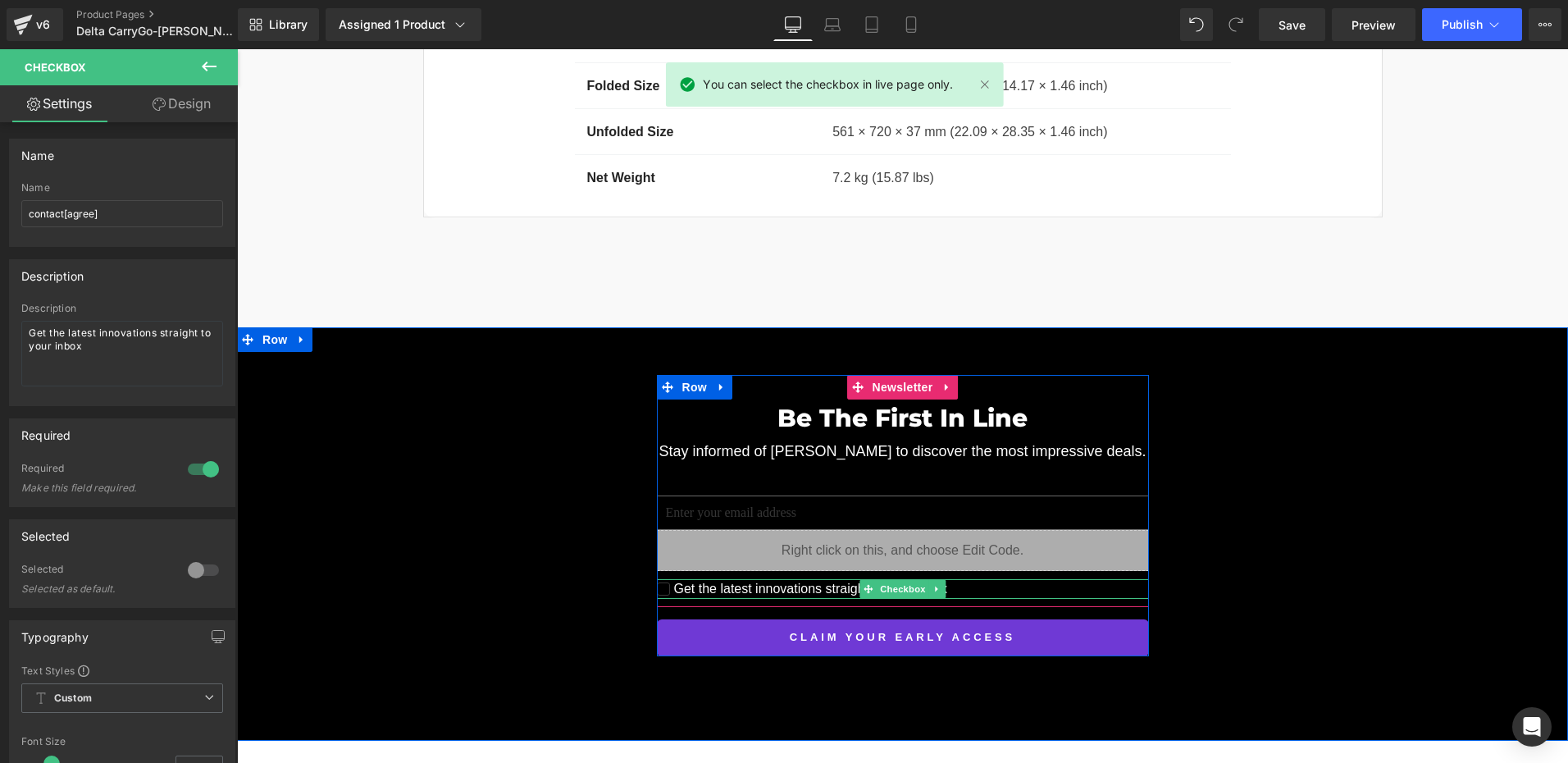
click at [657, 583] on input "Get the latest innovations straight to your inbox" at bounding box center [663, 589] width 13 height 13
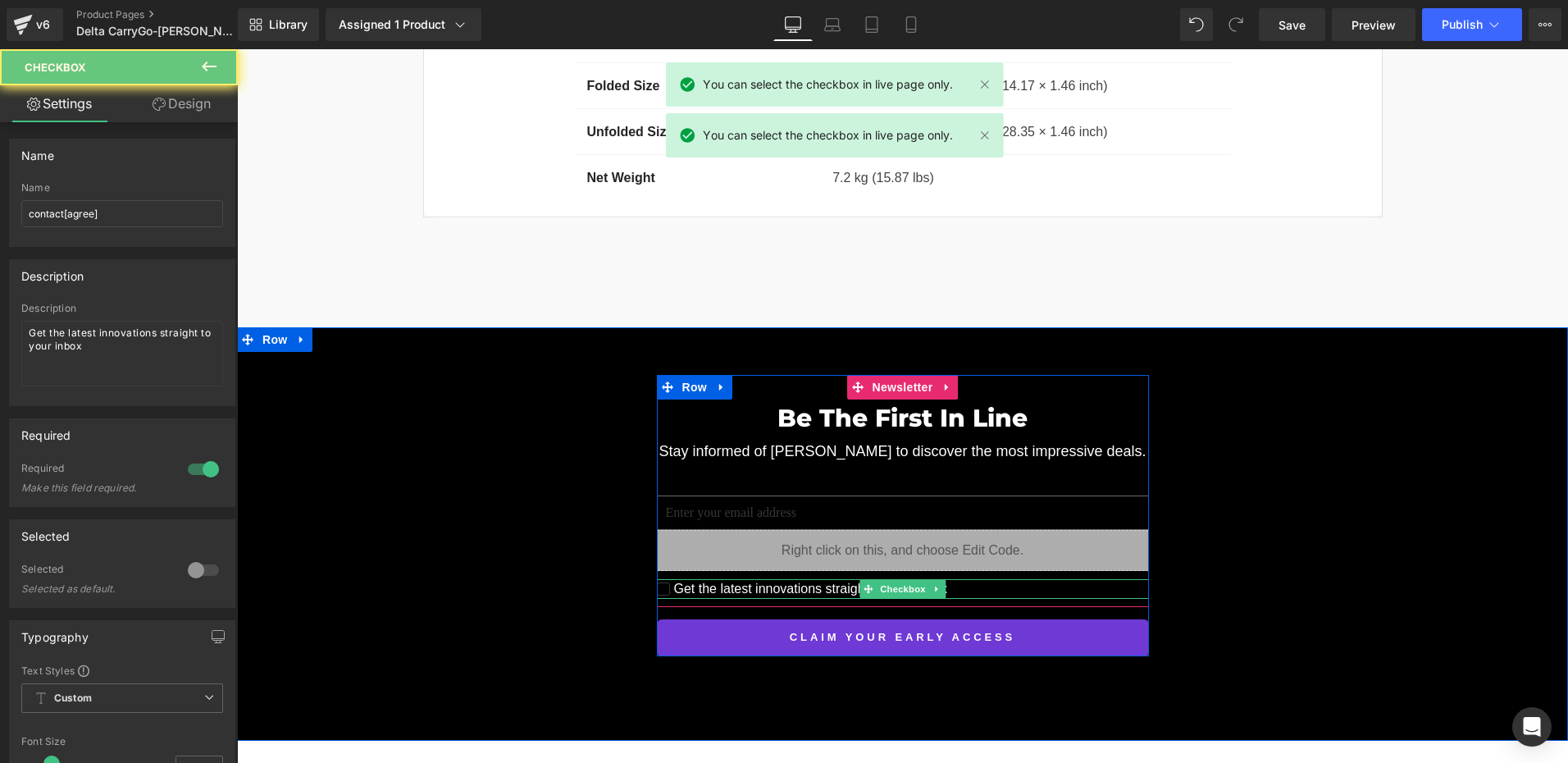
click at [657, 583] on input "Get the latest innovations straight to your inbox" at bounding box center [663, 589] width 13 height 13
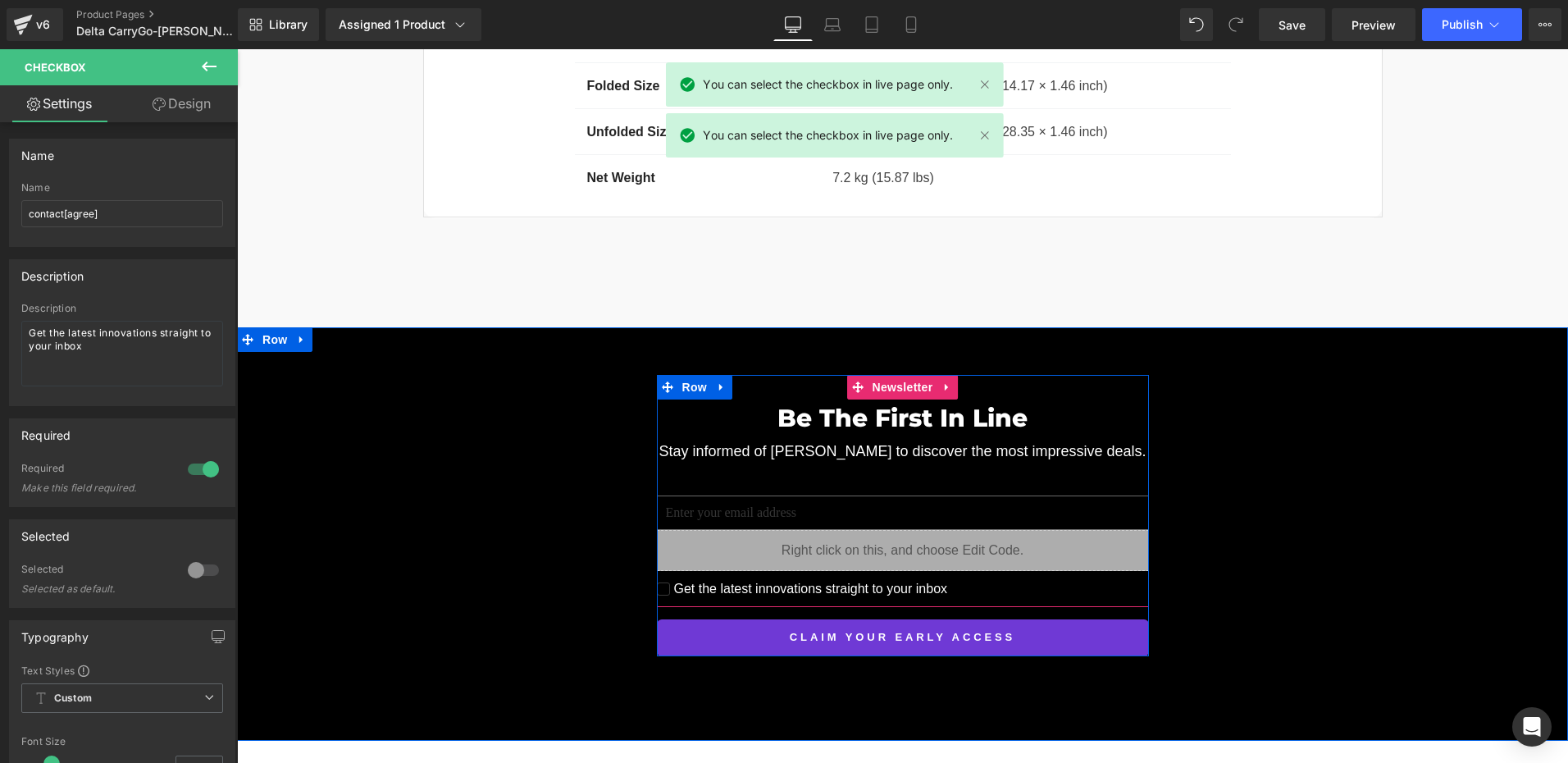
click at [815, 495] on input "email" at bounding box center [903, 512] width 492 height 35
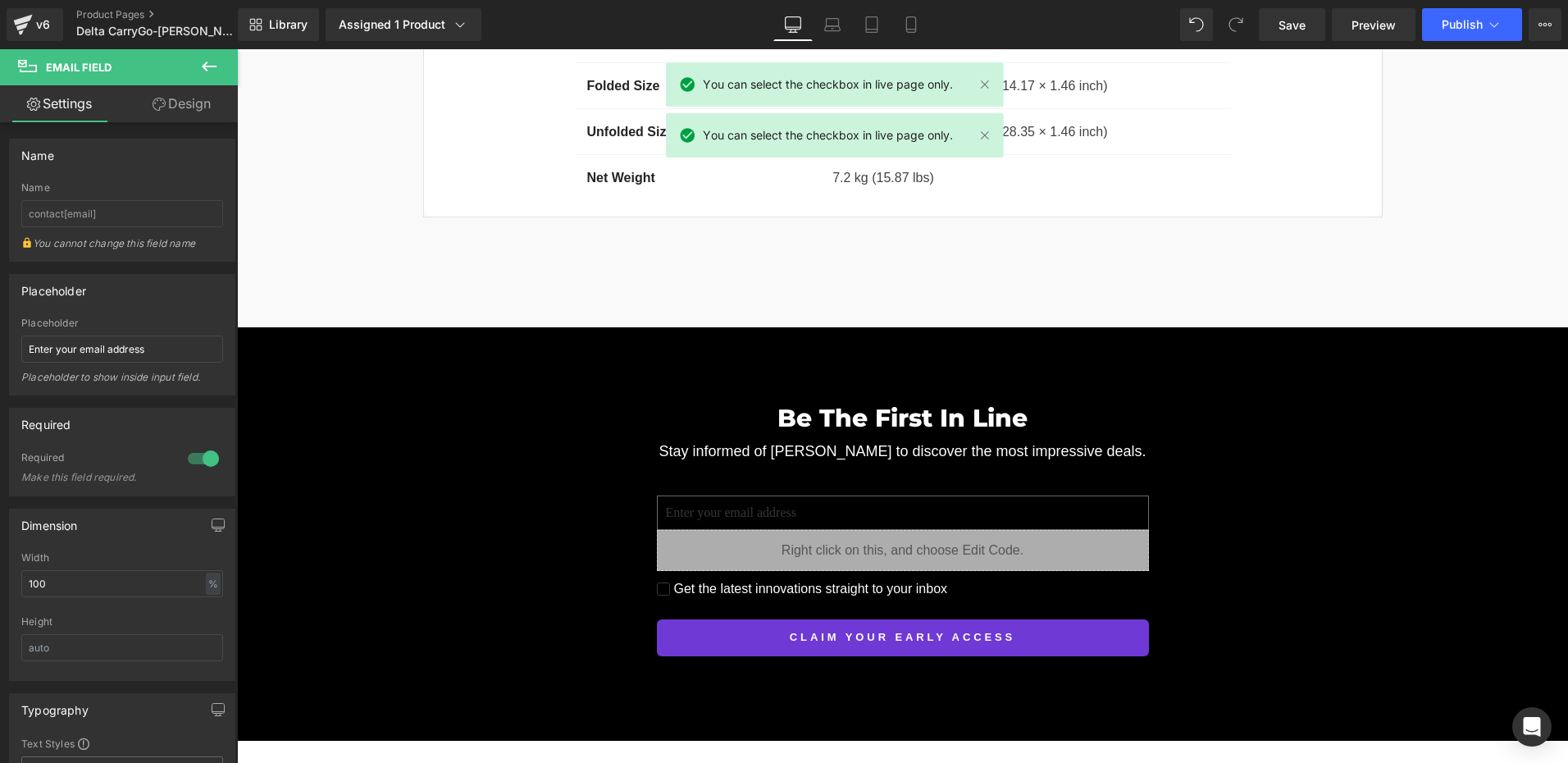
click at [1216, 375] on div "Be The First In Line Heading Stay informed of Delta CarryGo to discover the mos…" at bounding box center [902, 515] width 1331 height 281
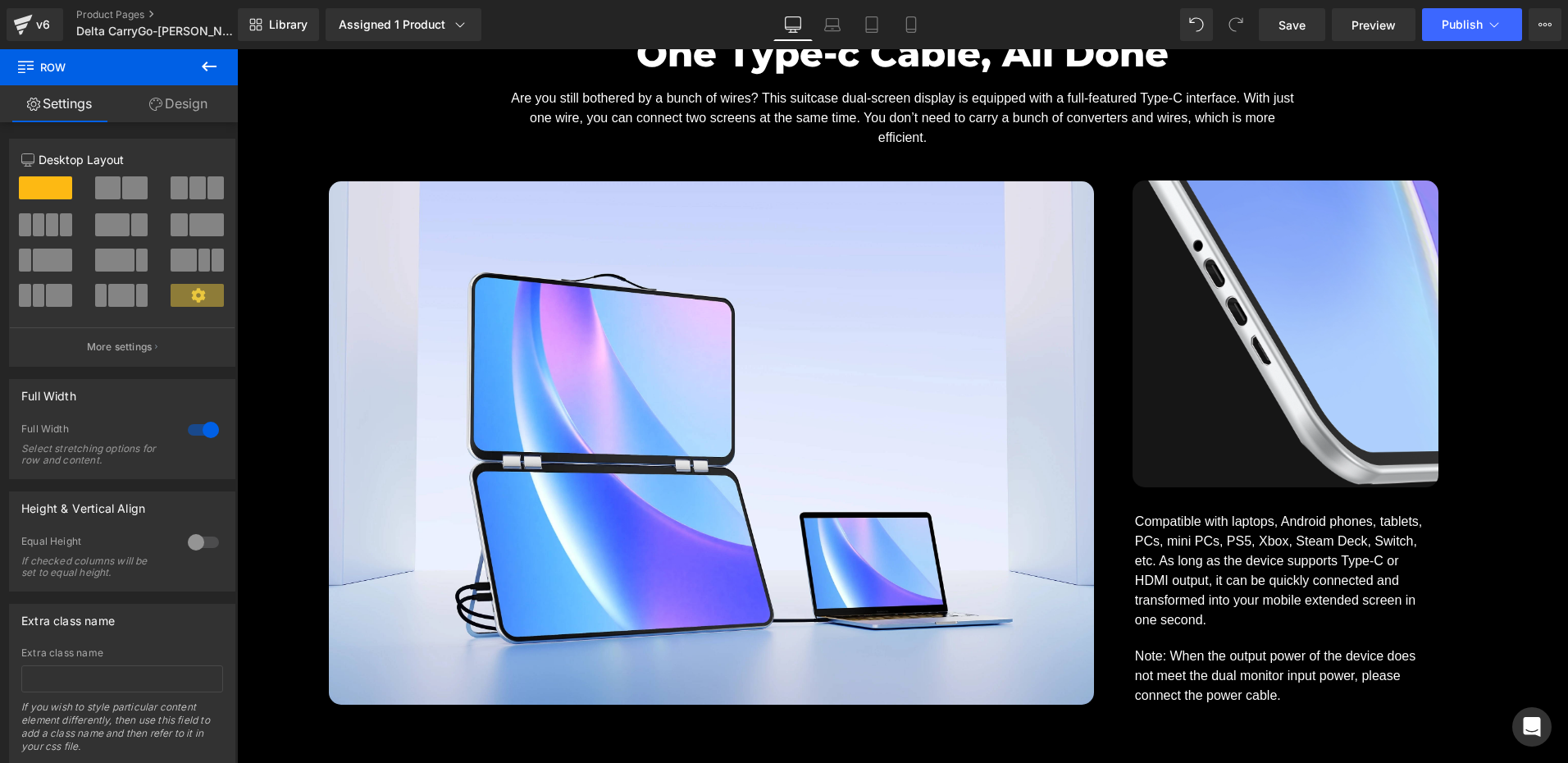
scroll to position [9969, 0]
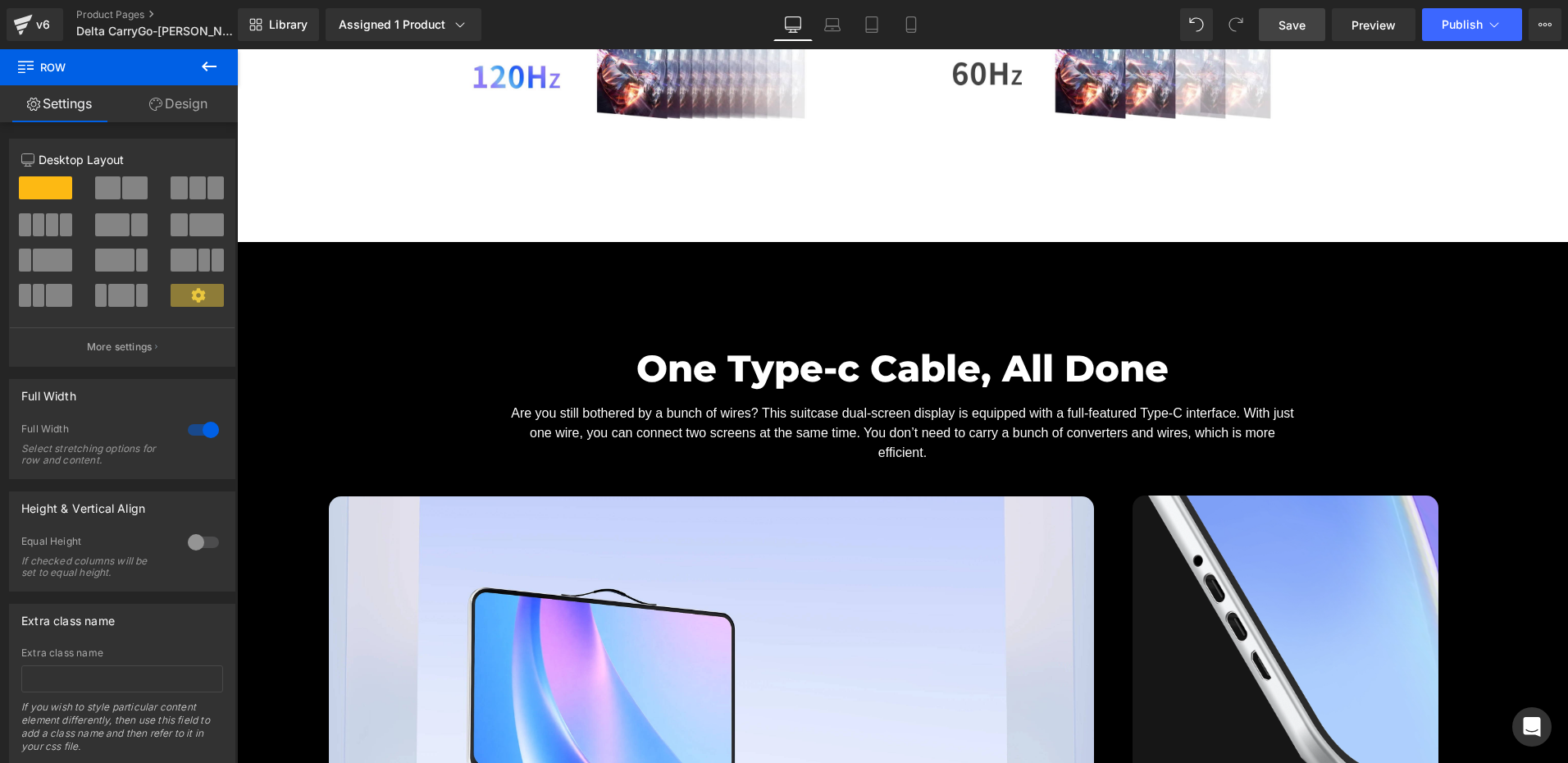
click at [1290, 23] on span "Save" at bounding box center [1292, 24] width 27 height 17
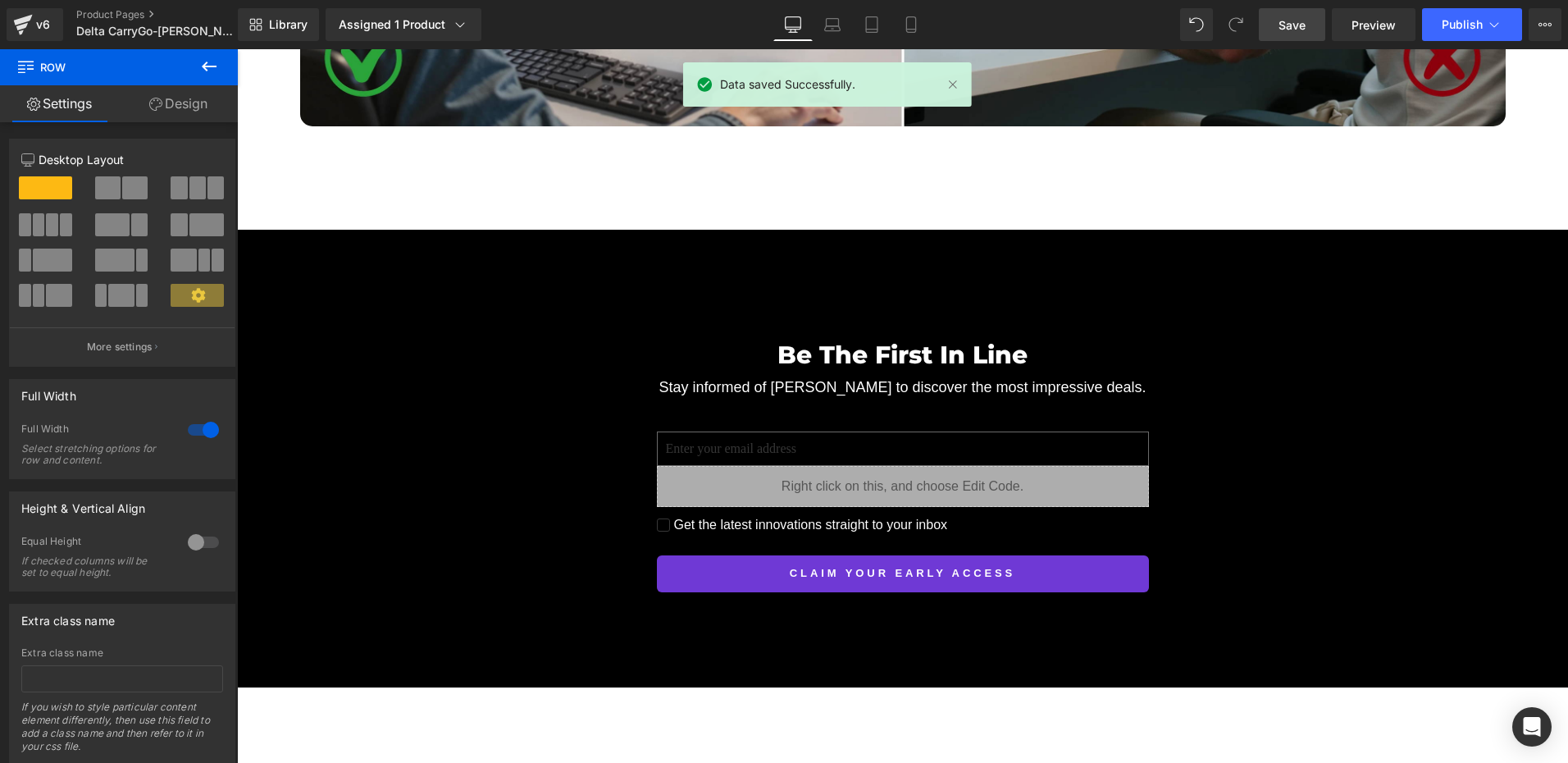
scroll to position [5211, 0]
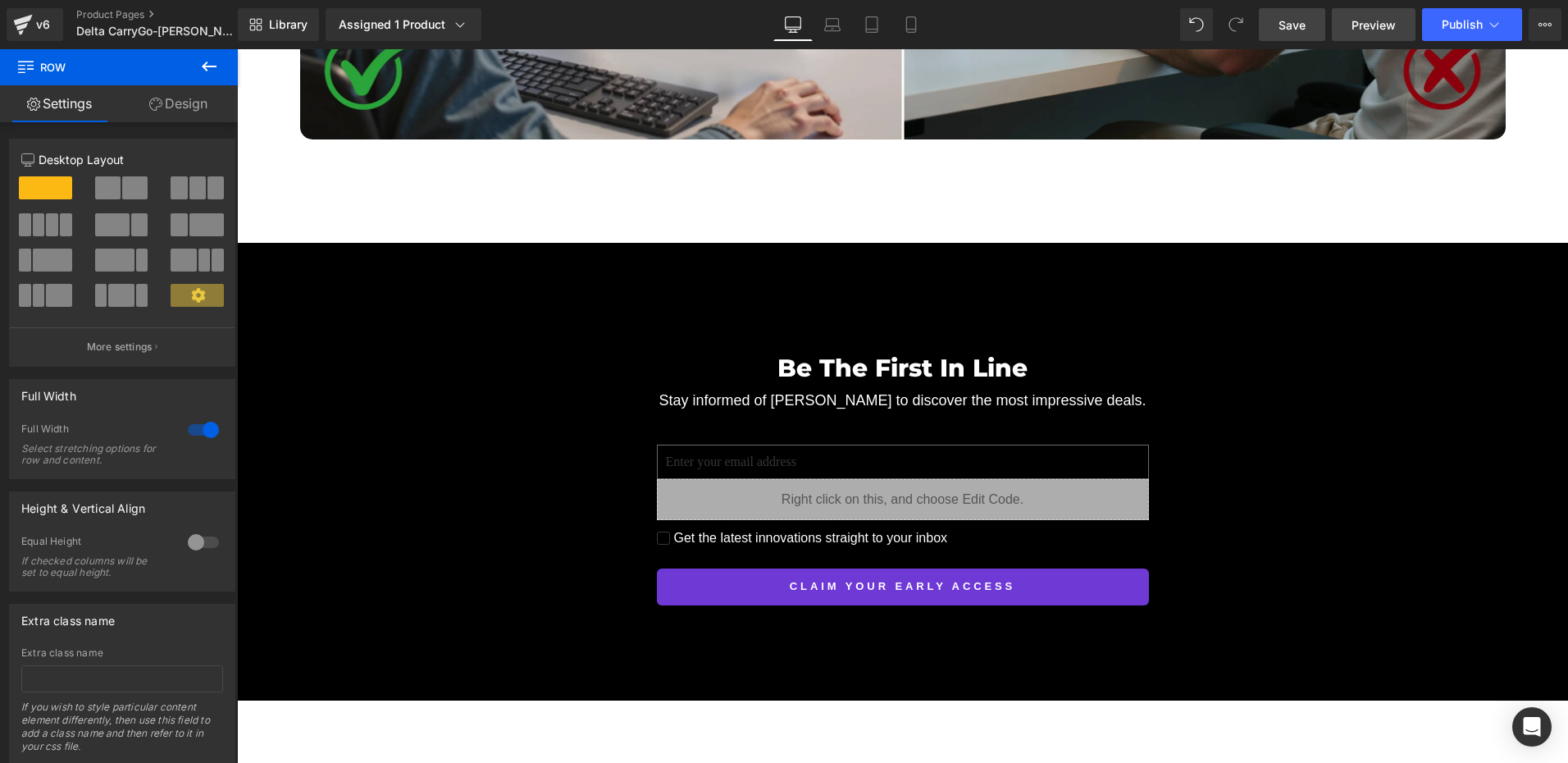
click at [1366, 29] on span "Preview" at bounding box center [1374, 24] width 44 height 17
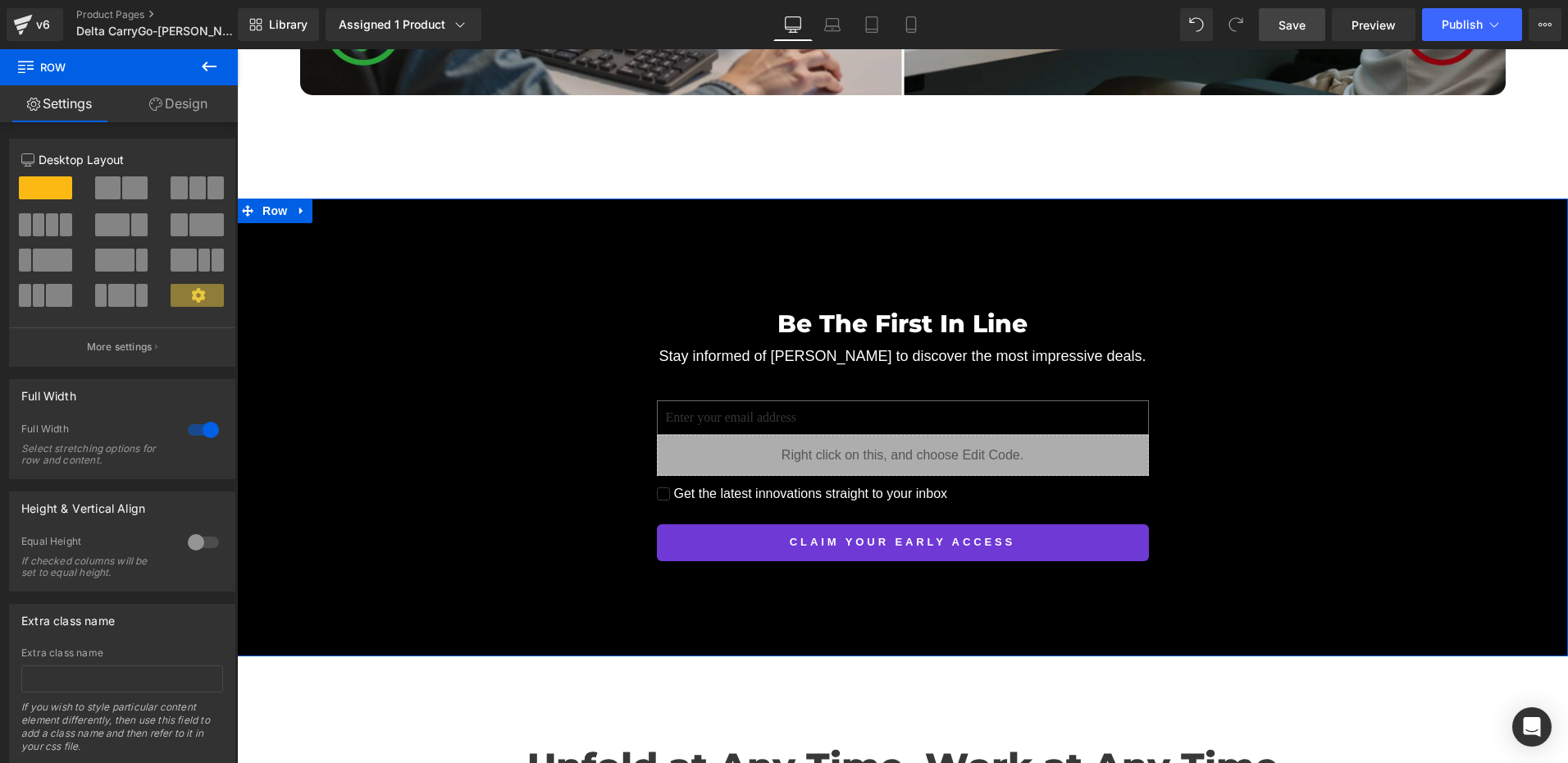
scroll to position [5293, 0]
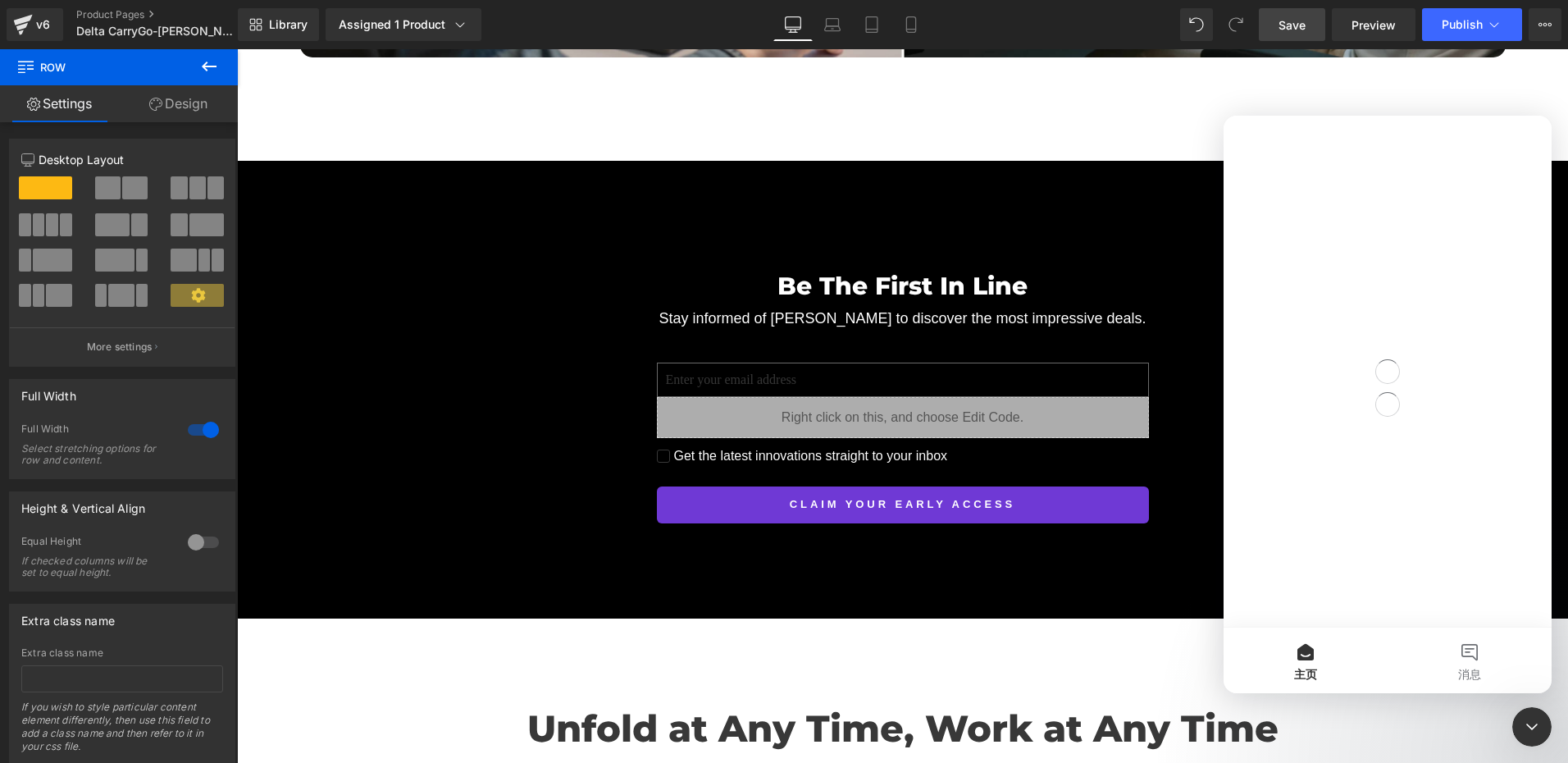
scroll to position [0, 0]
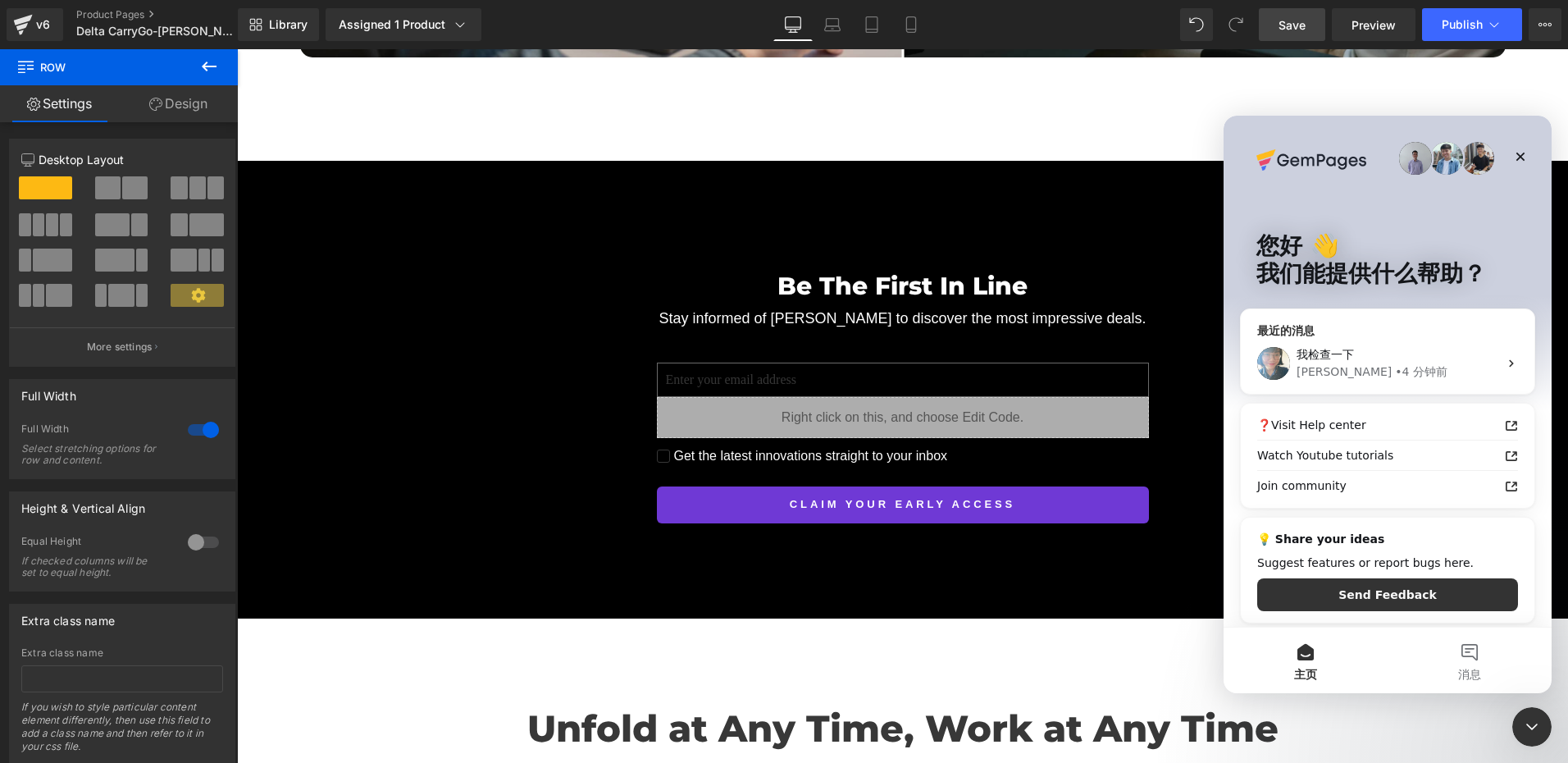
click at [1378, 347] on div "我检查一下" at bounding box center [1397, 354] width 202 height 17
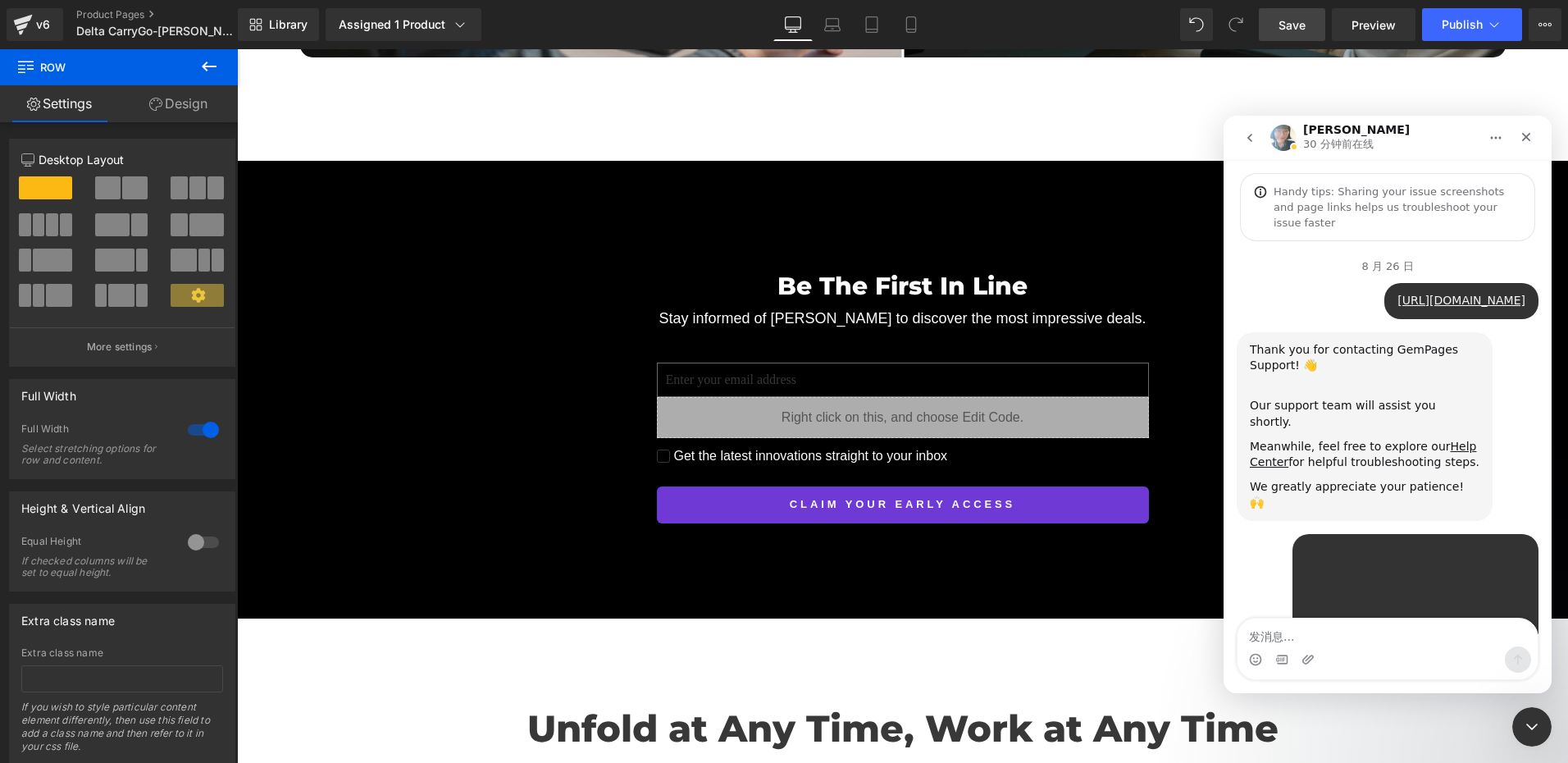
scroll to position [5485, 0]
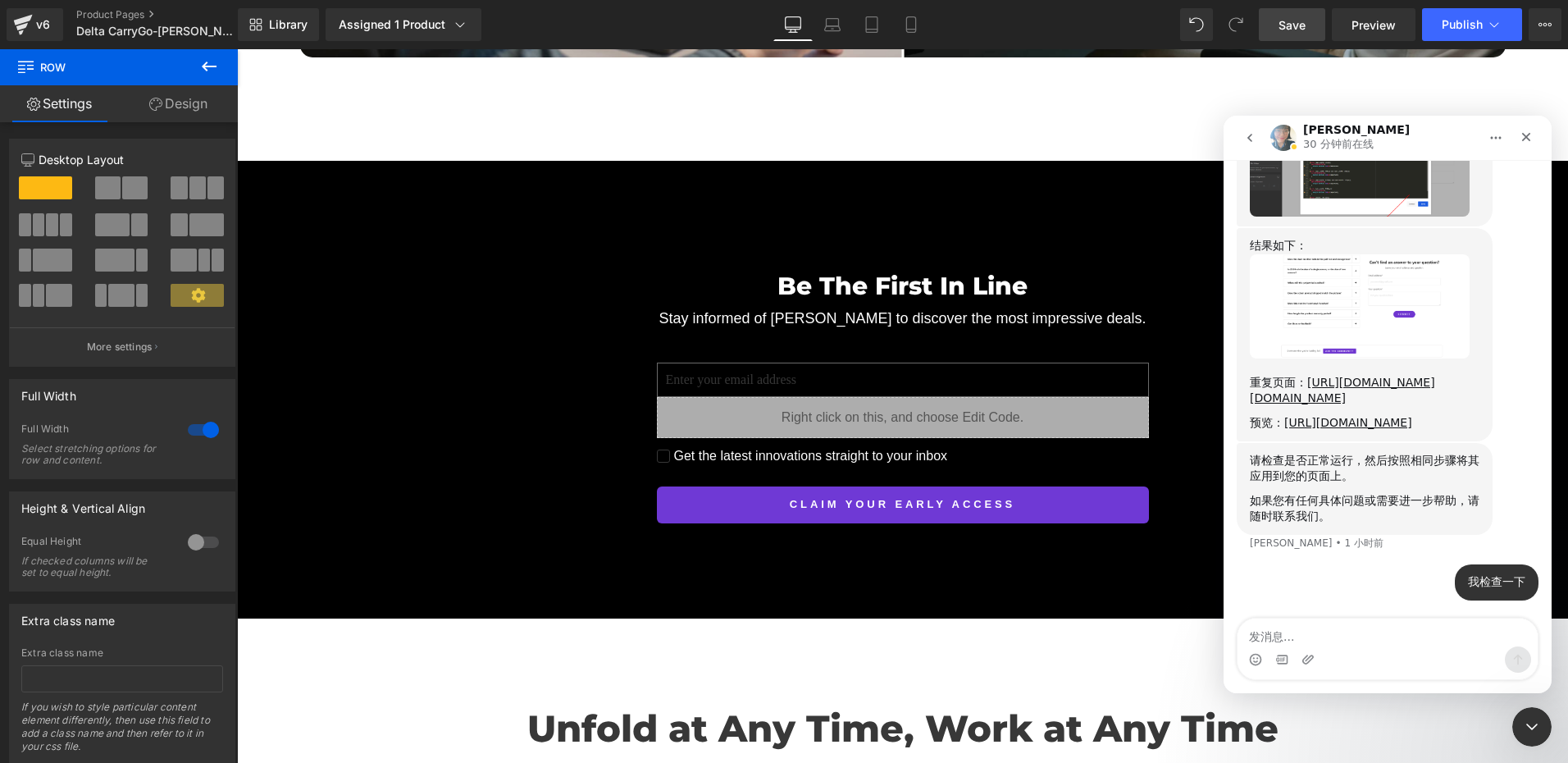
click at [1295, 633] on textarea "发消息..." at bounding box center [1388, 632] width 301 height 28
type textarea "是的，结果是我想要的效果"
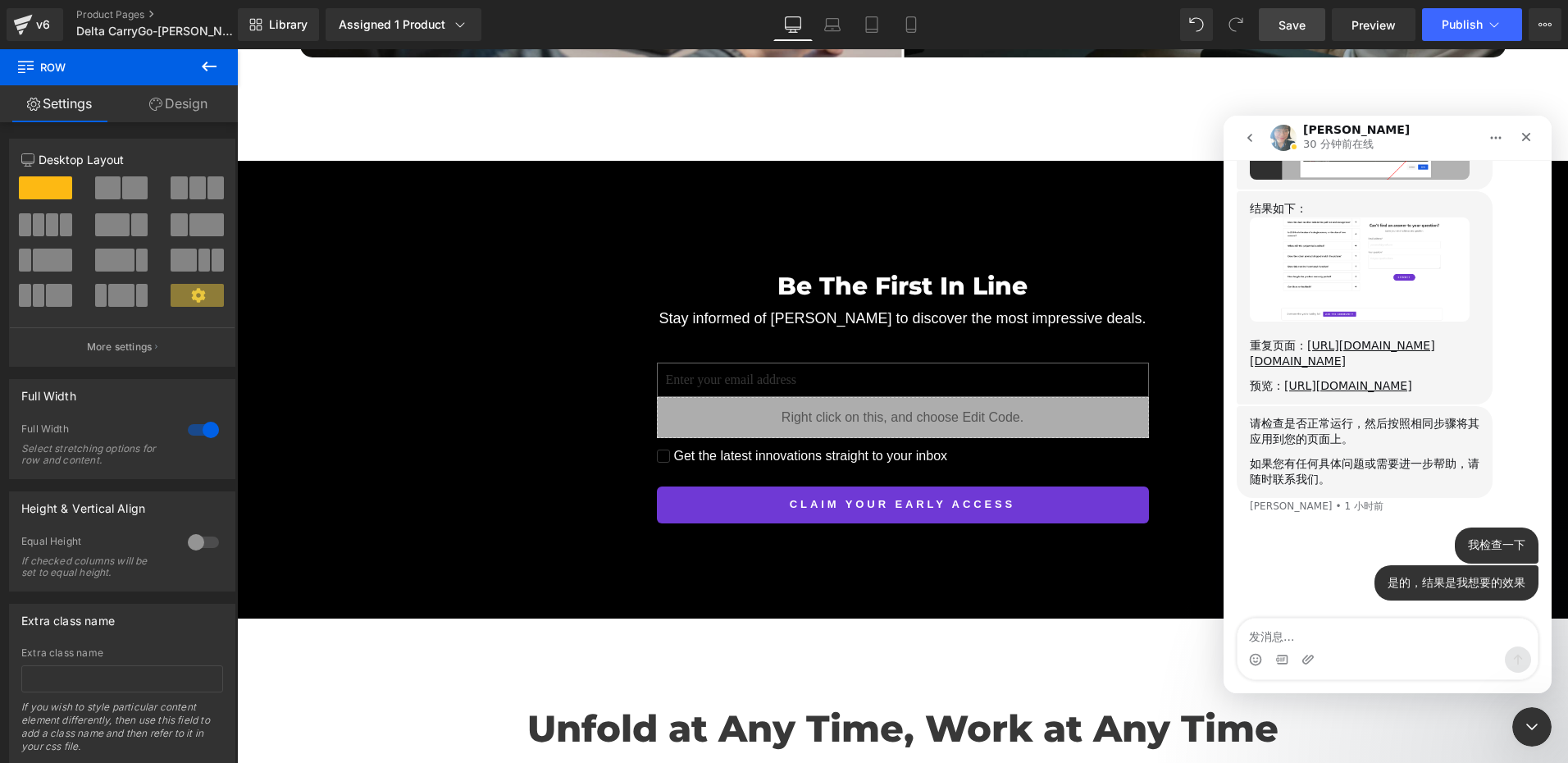
scroll to position [5521, 0]
click at [1278, 625] on textarea "发消息..." at bounding box center [1388, 632] width 301 height 28
type textarea "下一个需要解决的问题"
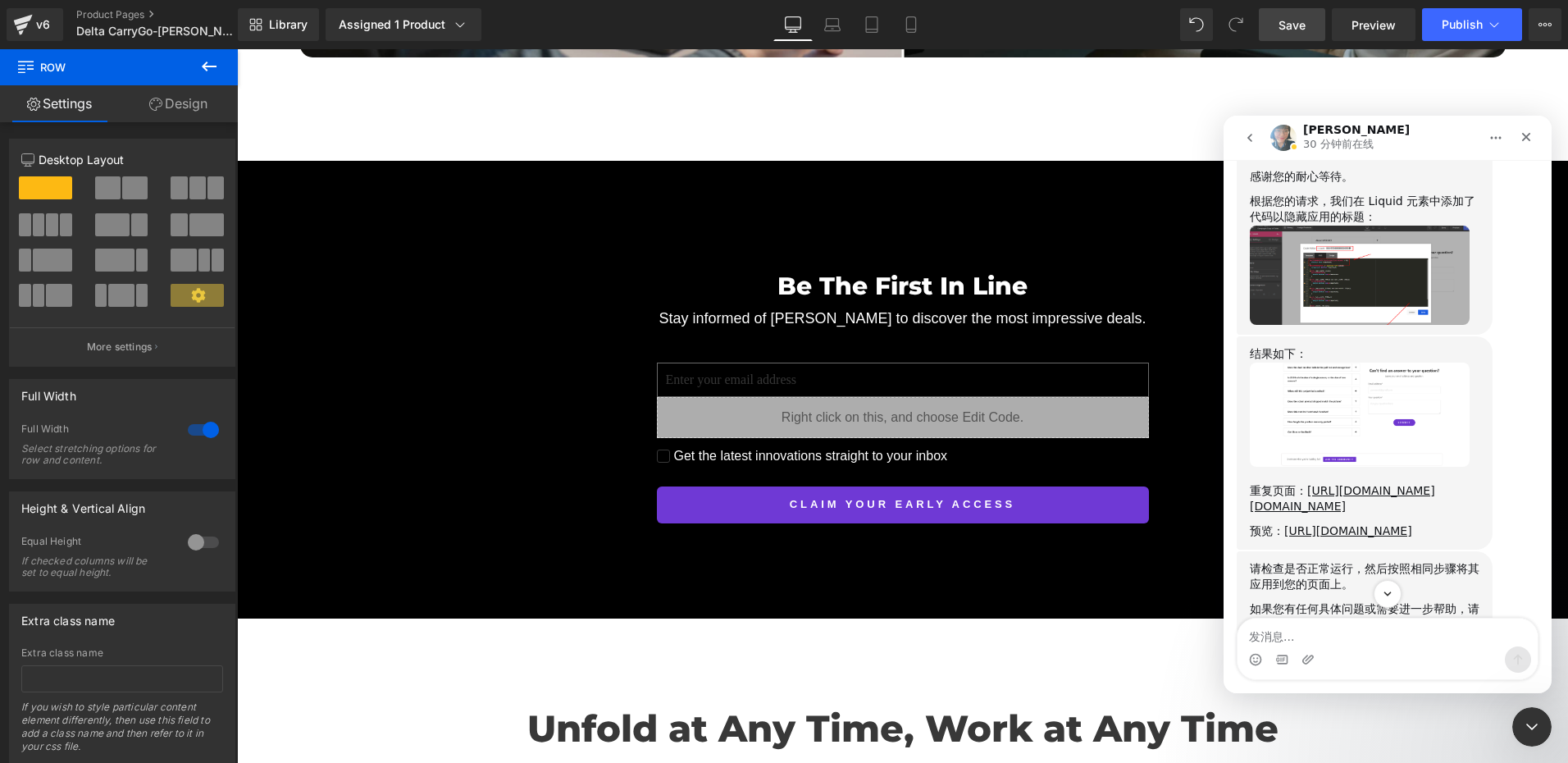
scroll to position [5559, 0]
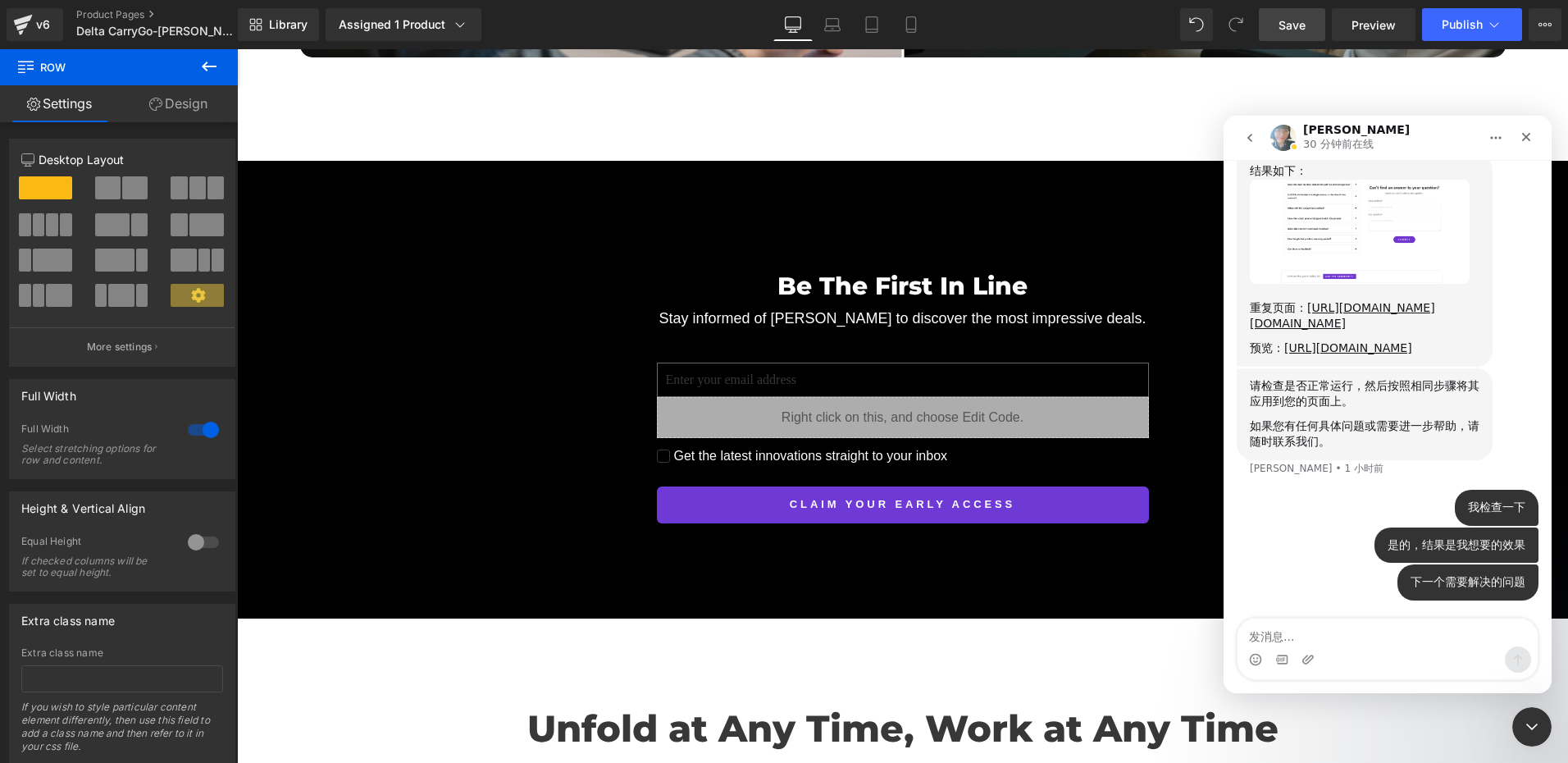
click at [1263, 635] on textarea "发消息..." at bounding box center [1388, 632] width 301 height 28
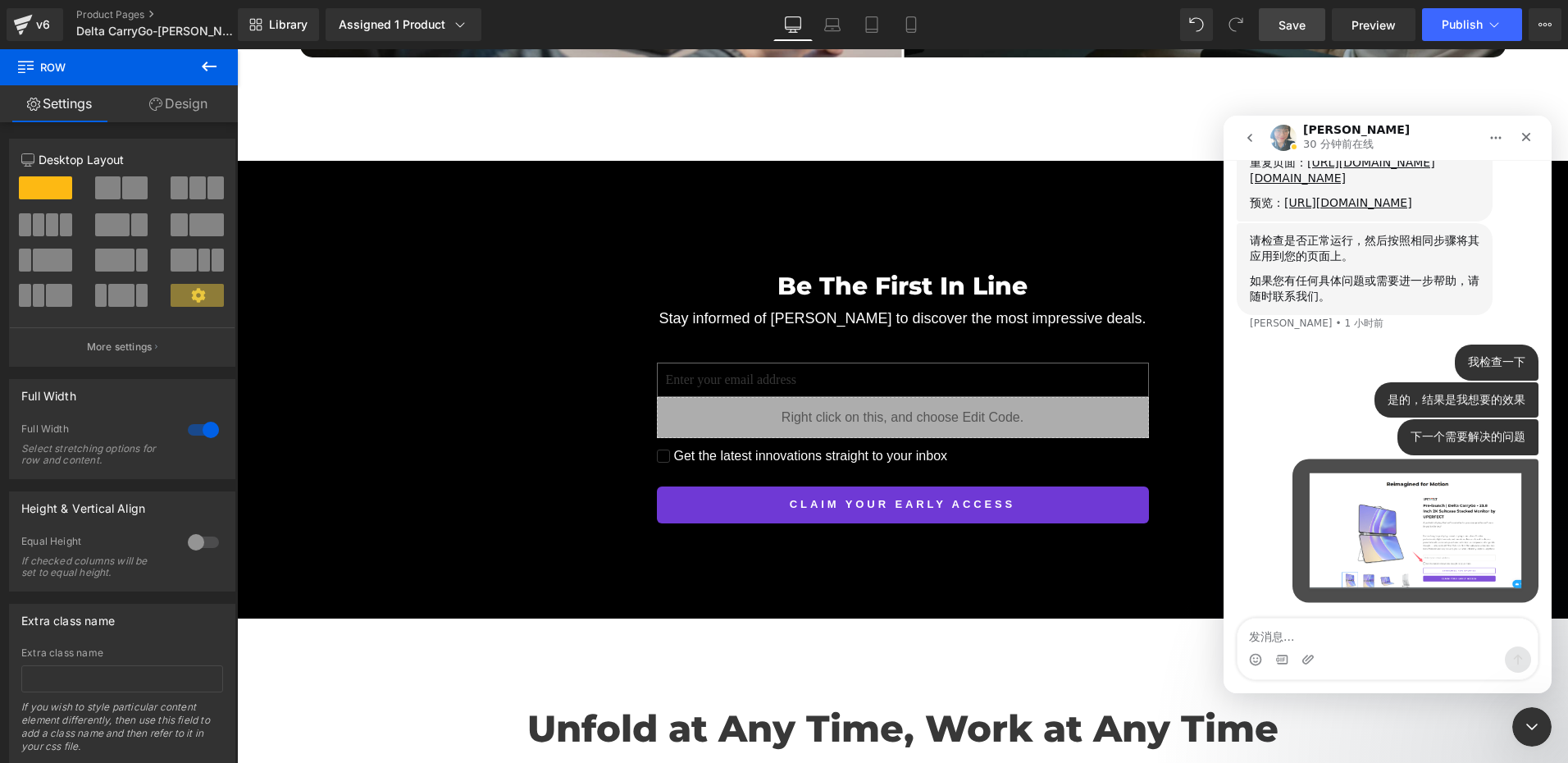
scroll to position [5705, 0]
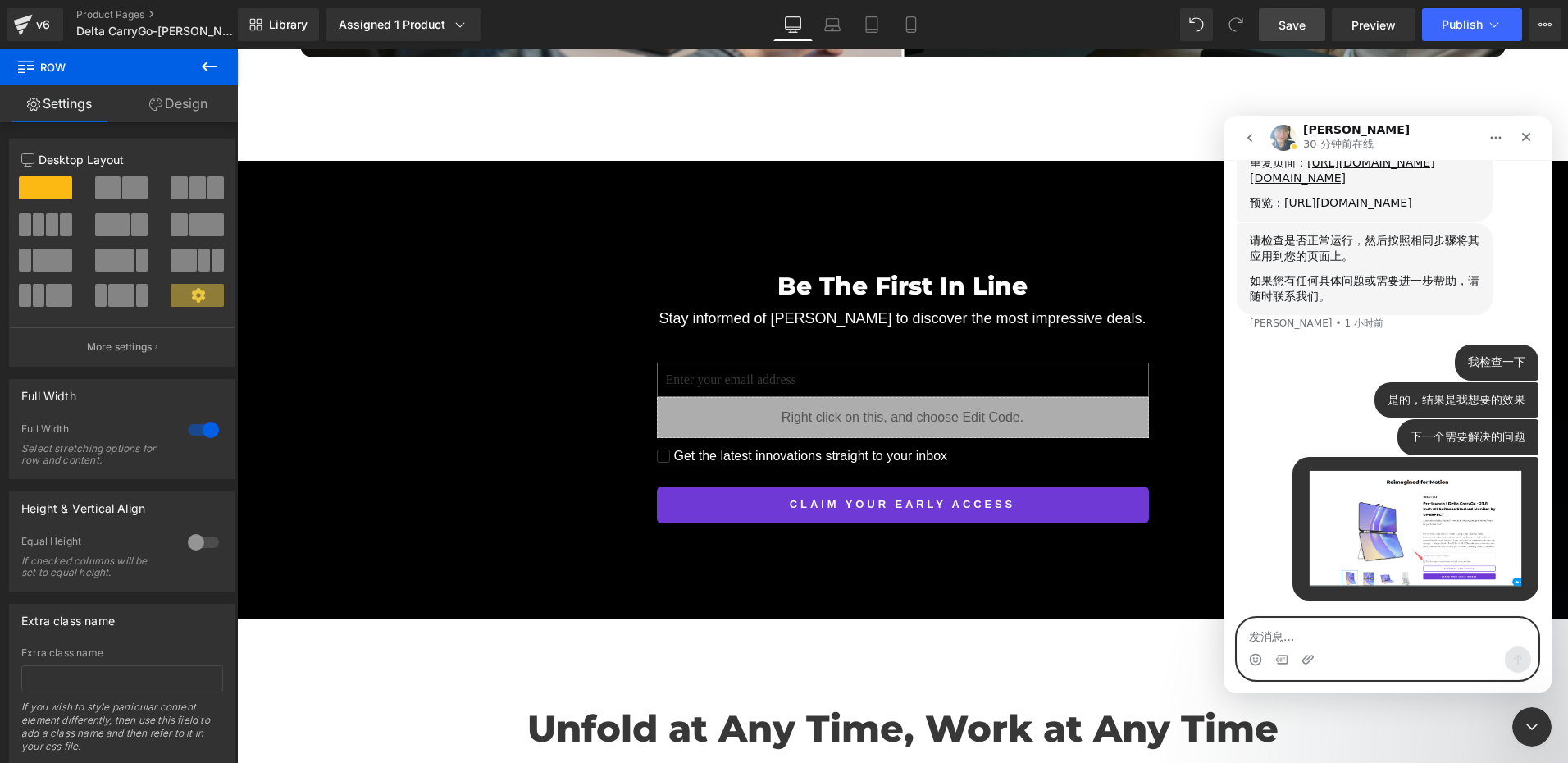
click at [1280, 645] on textarea "发消息..." at bounding box center [1388, 632] width 301 height 28
paste textarea "发消息..."
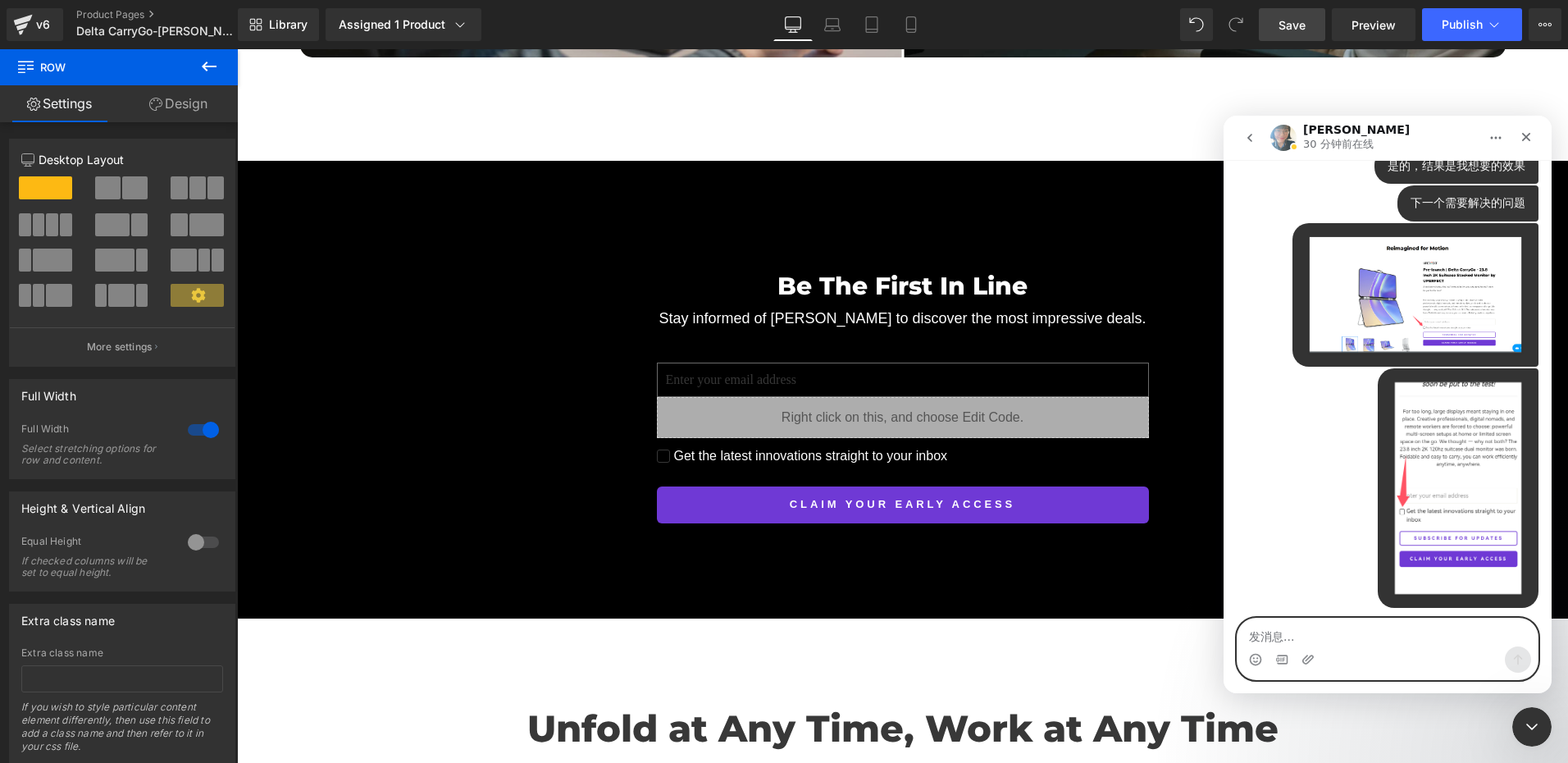
scroll to position [5945, 0]
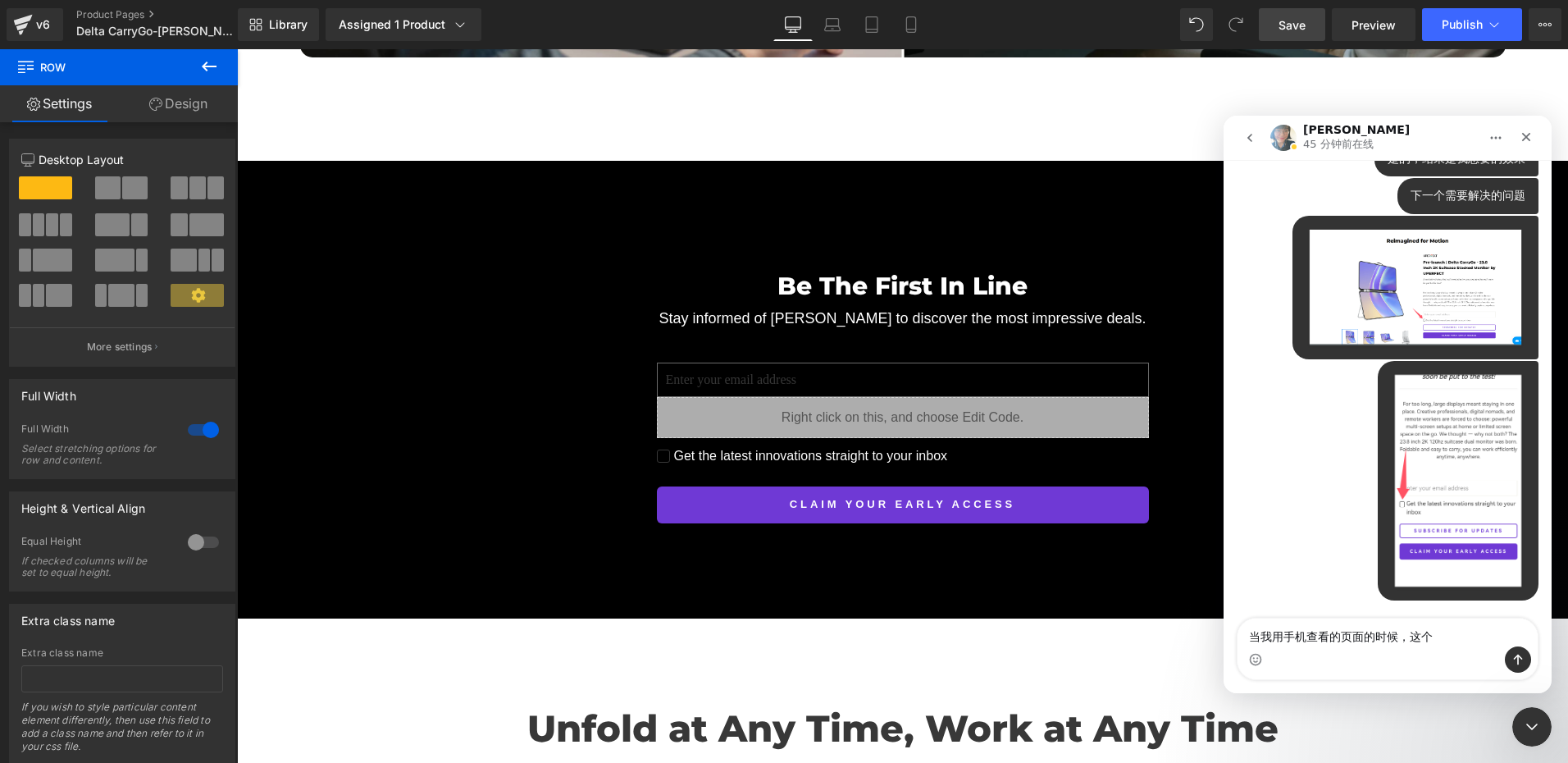
click at [1402, 302] on img "UPERFECT说…" at bounding box center [1416, 288] width 220 height 124
click at [1431, 314] on img "UPERFECT说…" at bounding box center [1416, 288] width 220 height 124
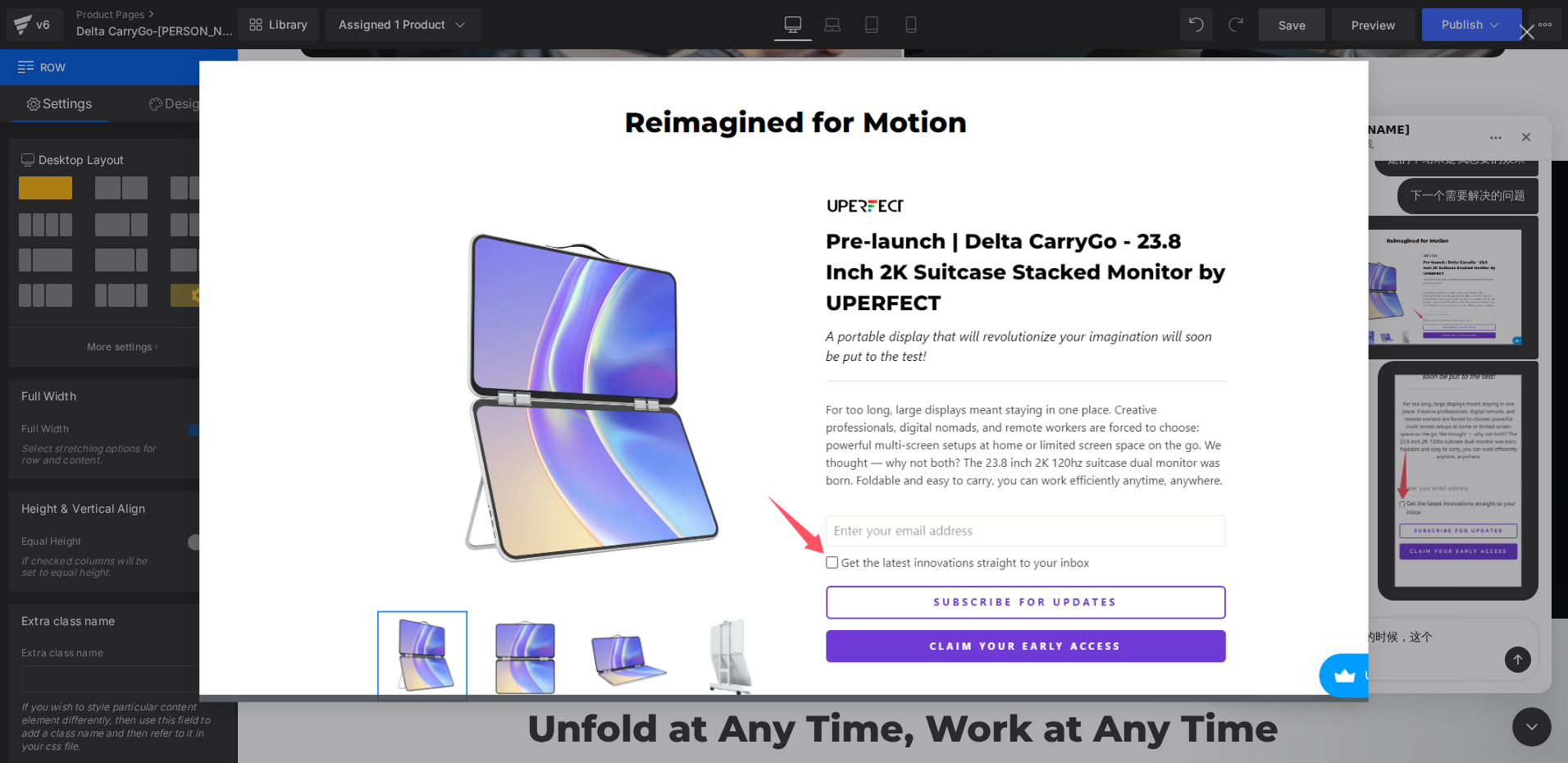
scroll to position [0, 0]
click at [1475, 489] on div "Intercom Messenger" at bounding box center [784, 382] width 1568 height 763
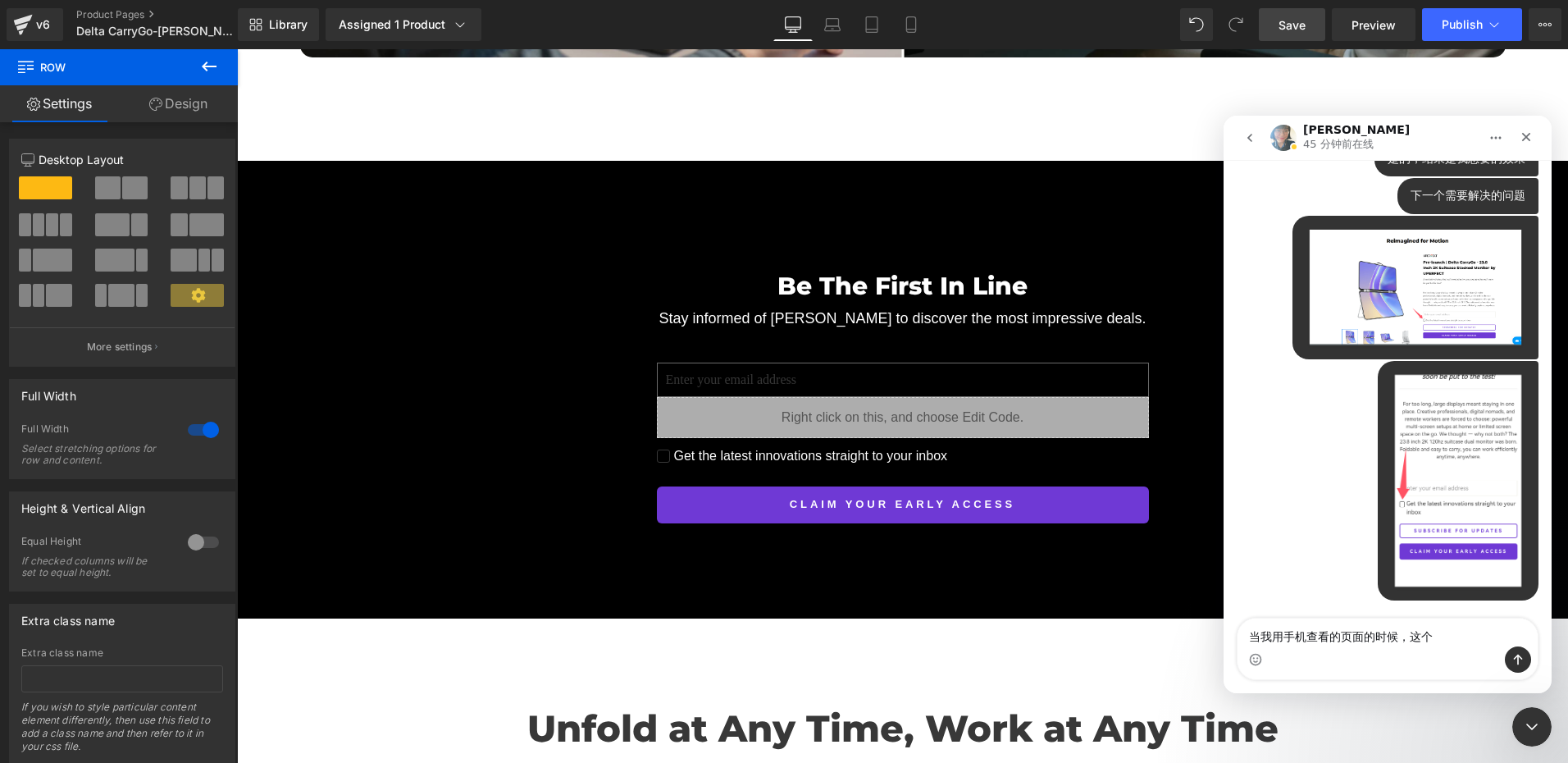
click at [1442, 456] on img "UPERFECT说…" at bounding box center [1458, 481] width 134 height 220
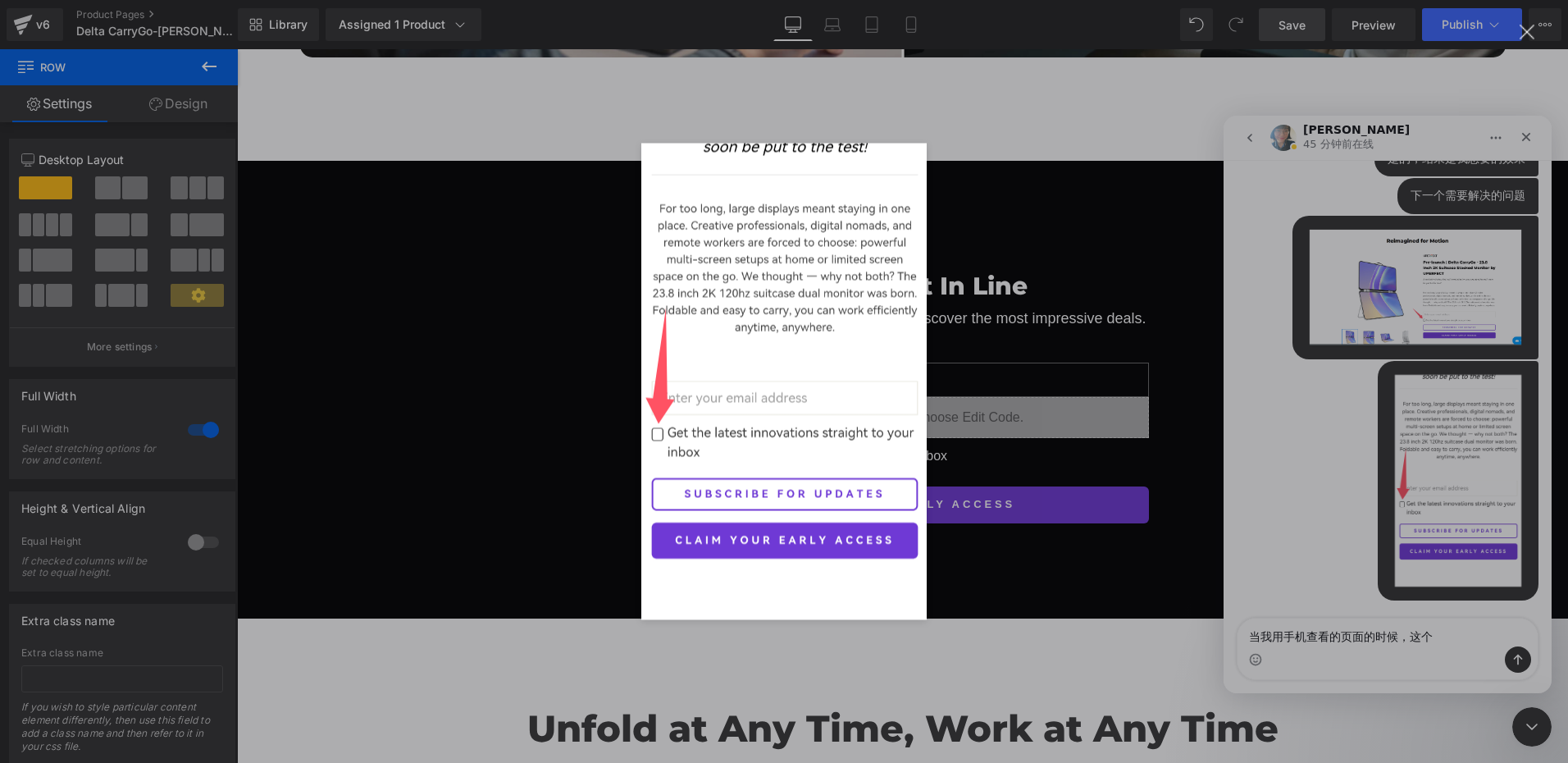
click at [1452, 632] on div "Intercom Messenger" at bounding box center [784, 382] width 1568 height 763
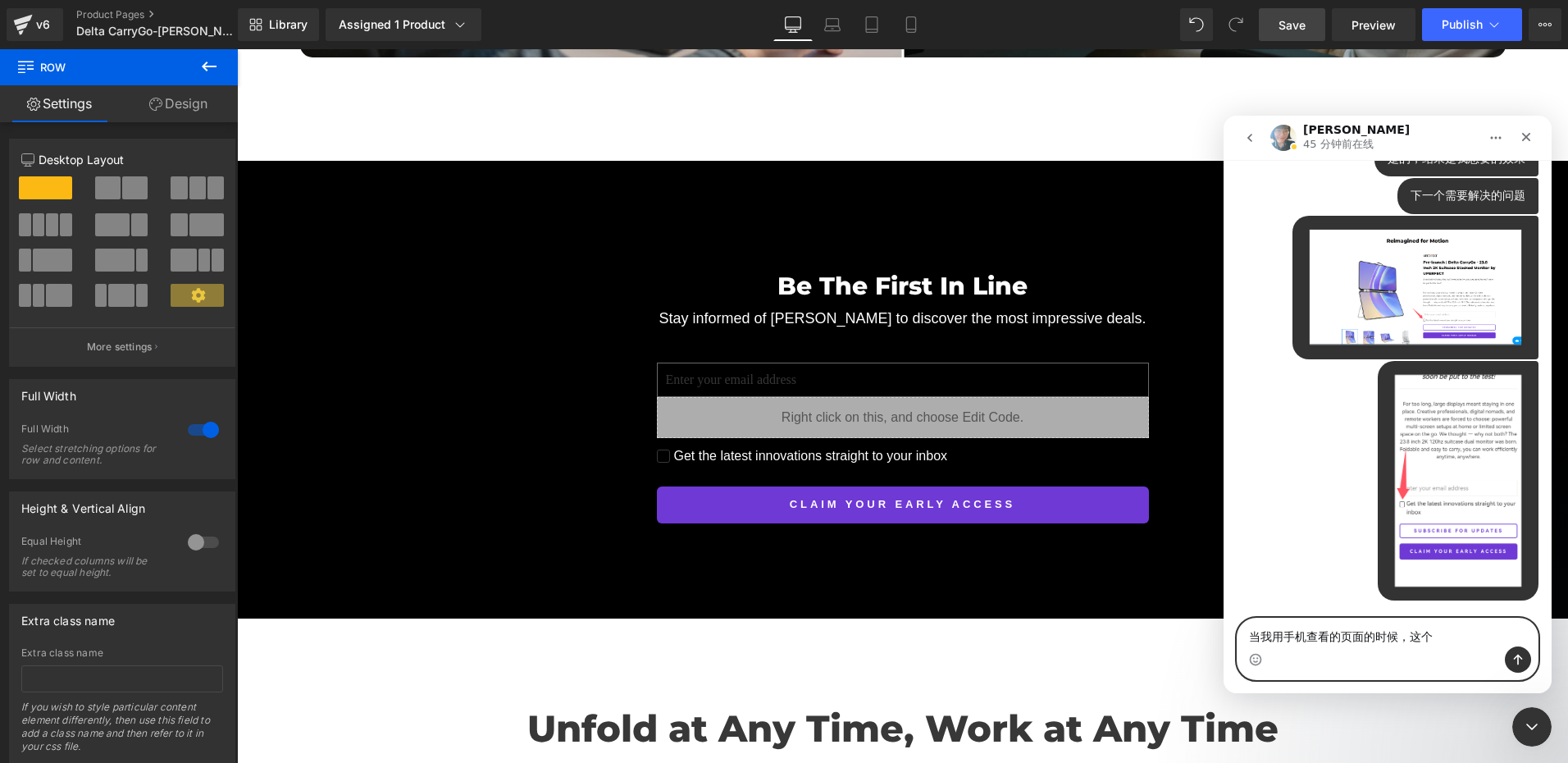
click at [1442, 638] on textarea "当我用手机查看的页面的时候，这个" at bounding box center [1388, 632] width 301 height 28
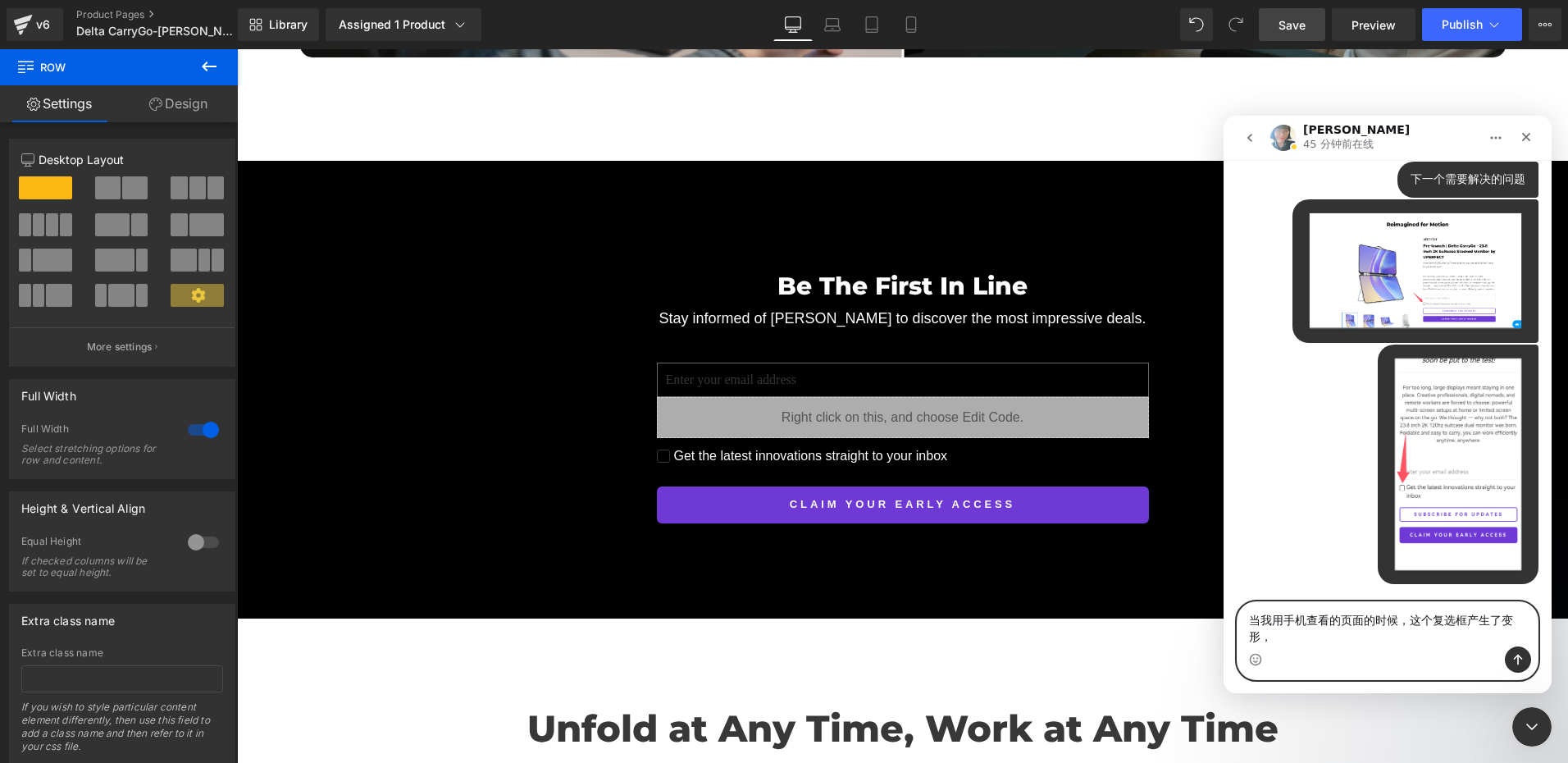
scroll to position [5962, 0]
type textarea "当我用手机查看的页面的时候，这个复选框产生了变形，不是正方形，我想要正方形的显示效果"
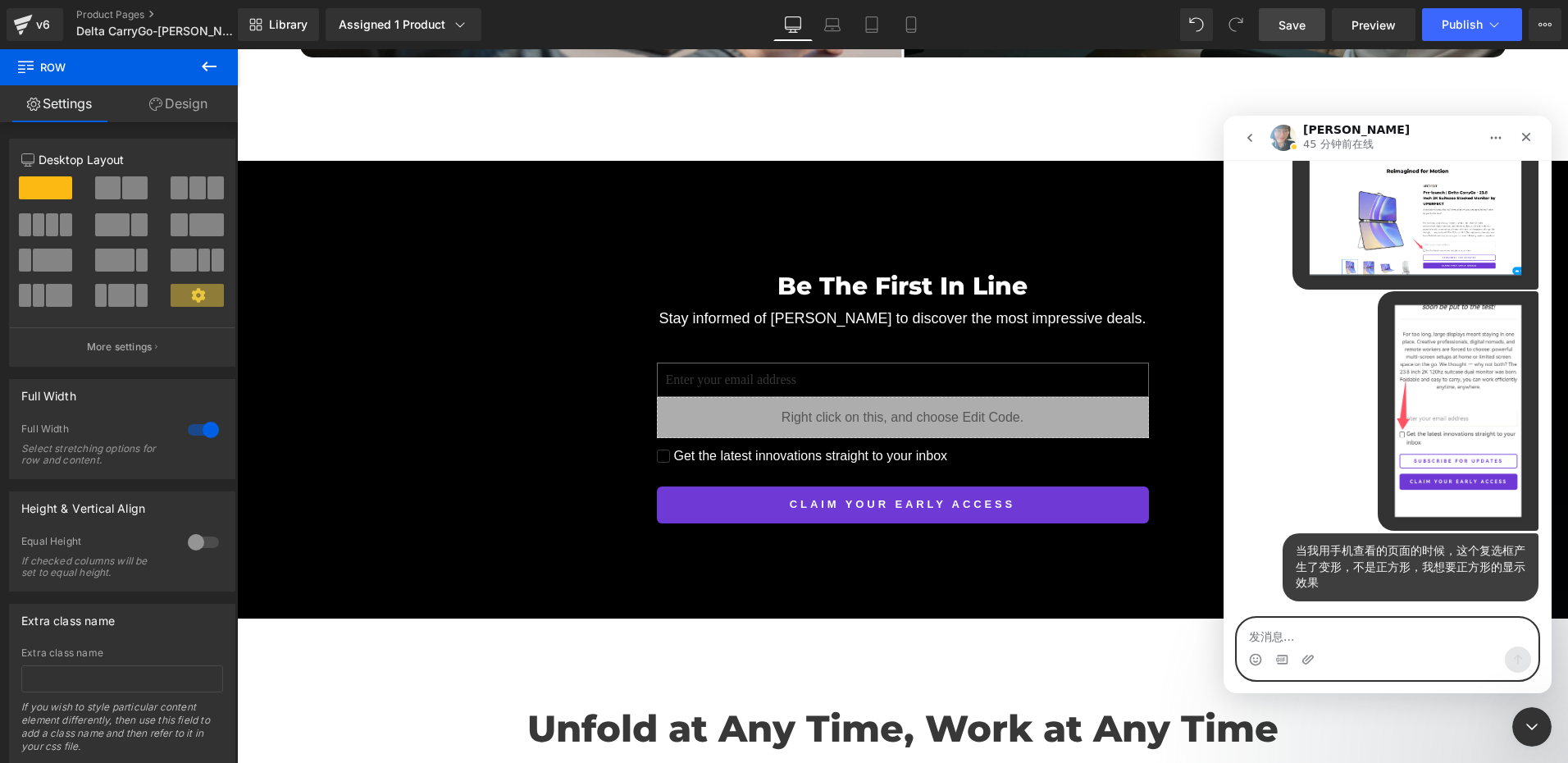
scroll to position [6016, 0]
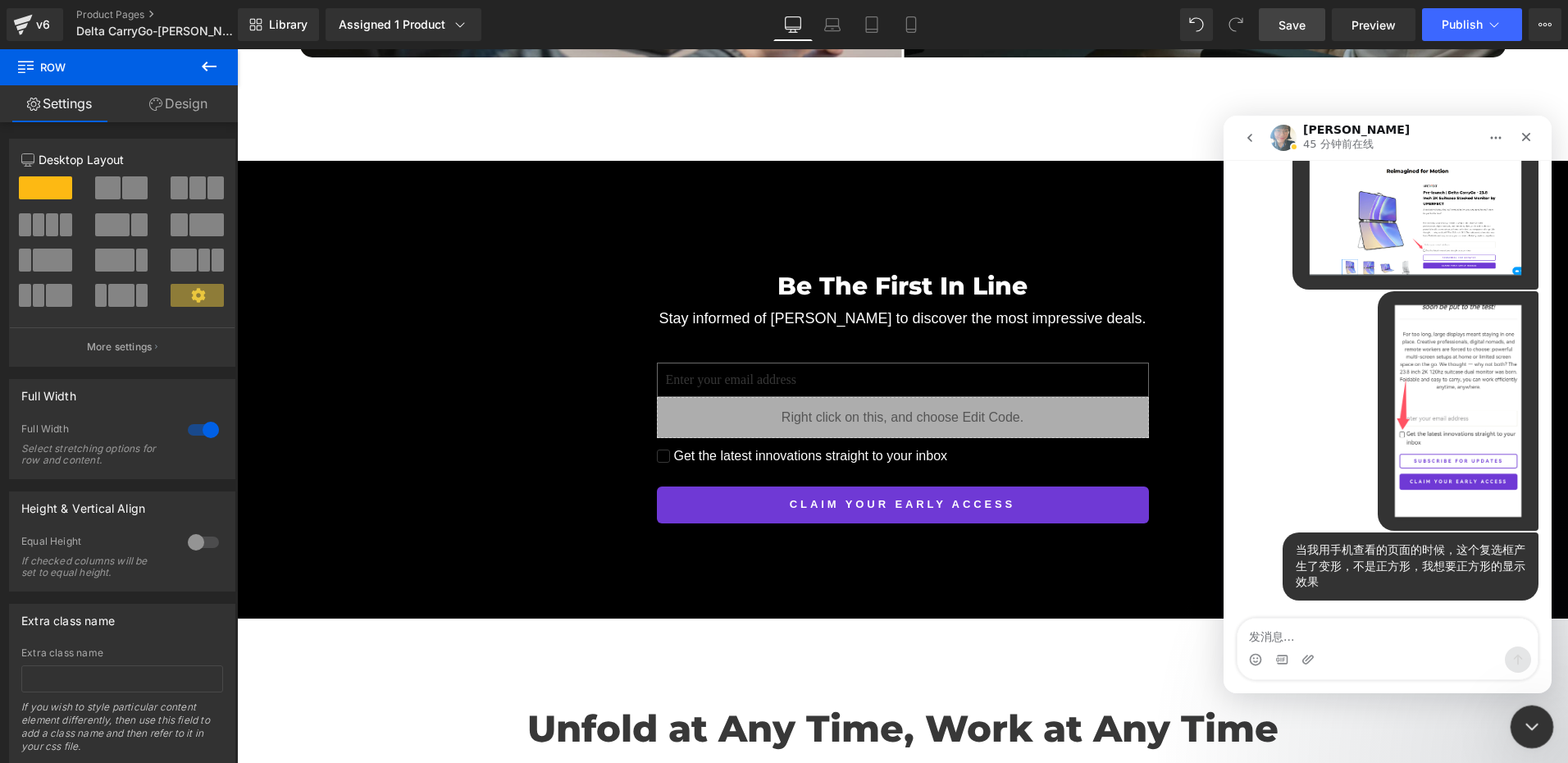
drag, startPoint x: 1529, startPoint y: 724, endPoint x: 2367, endPoint y: 1051, distance: 899.5
click at [1529, 725] on icon "关闭 Intercom Messenger" at bounding box center [1529, 724] width 20 height 20
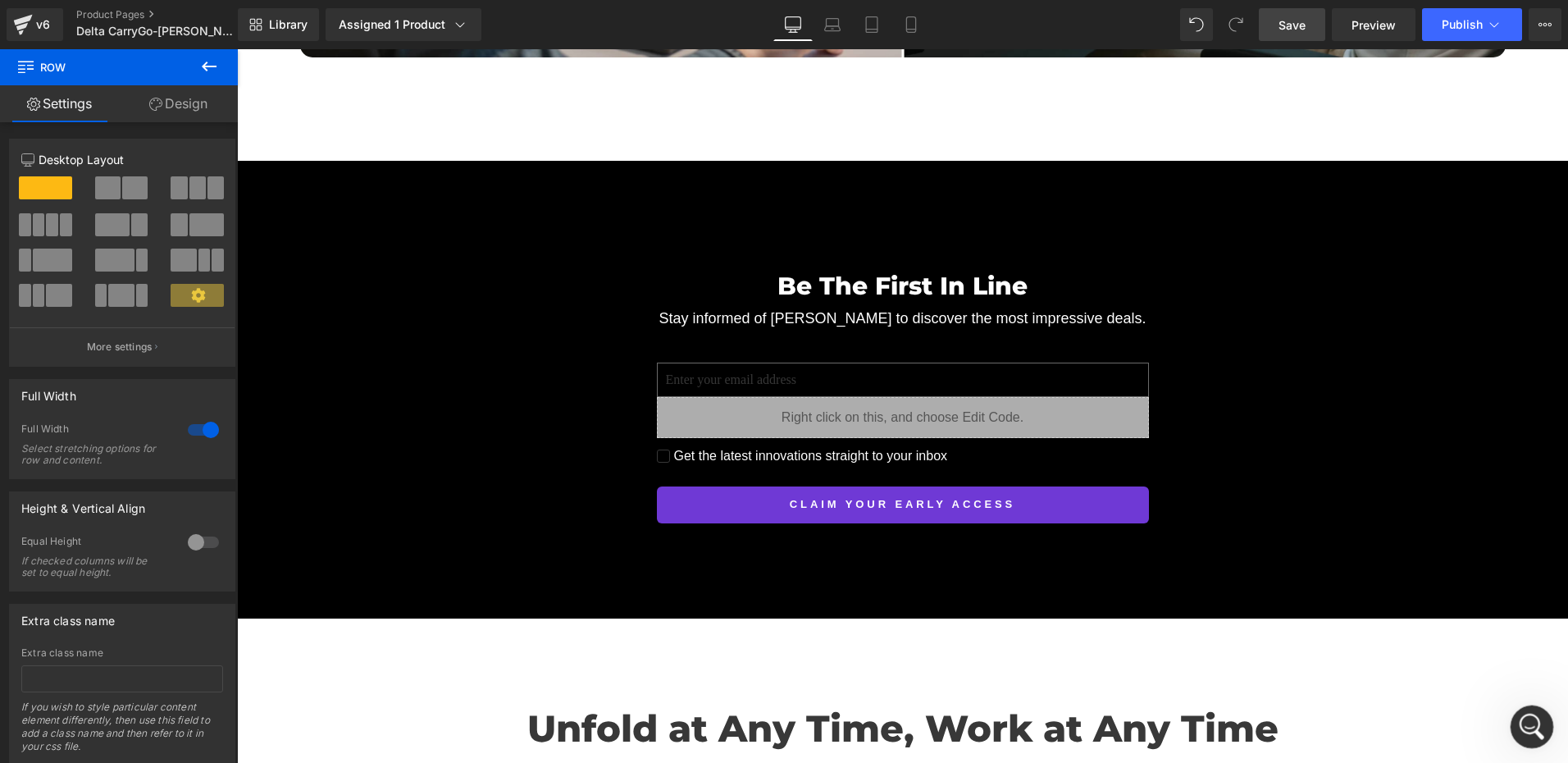
click at [1531, 718] on icon "打开 Intercom Messenger" at bounding box center [1529, 724] width 27 height 27
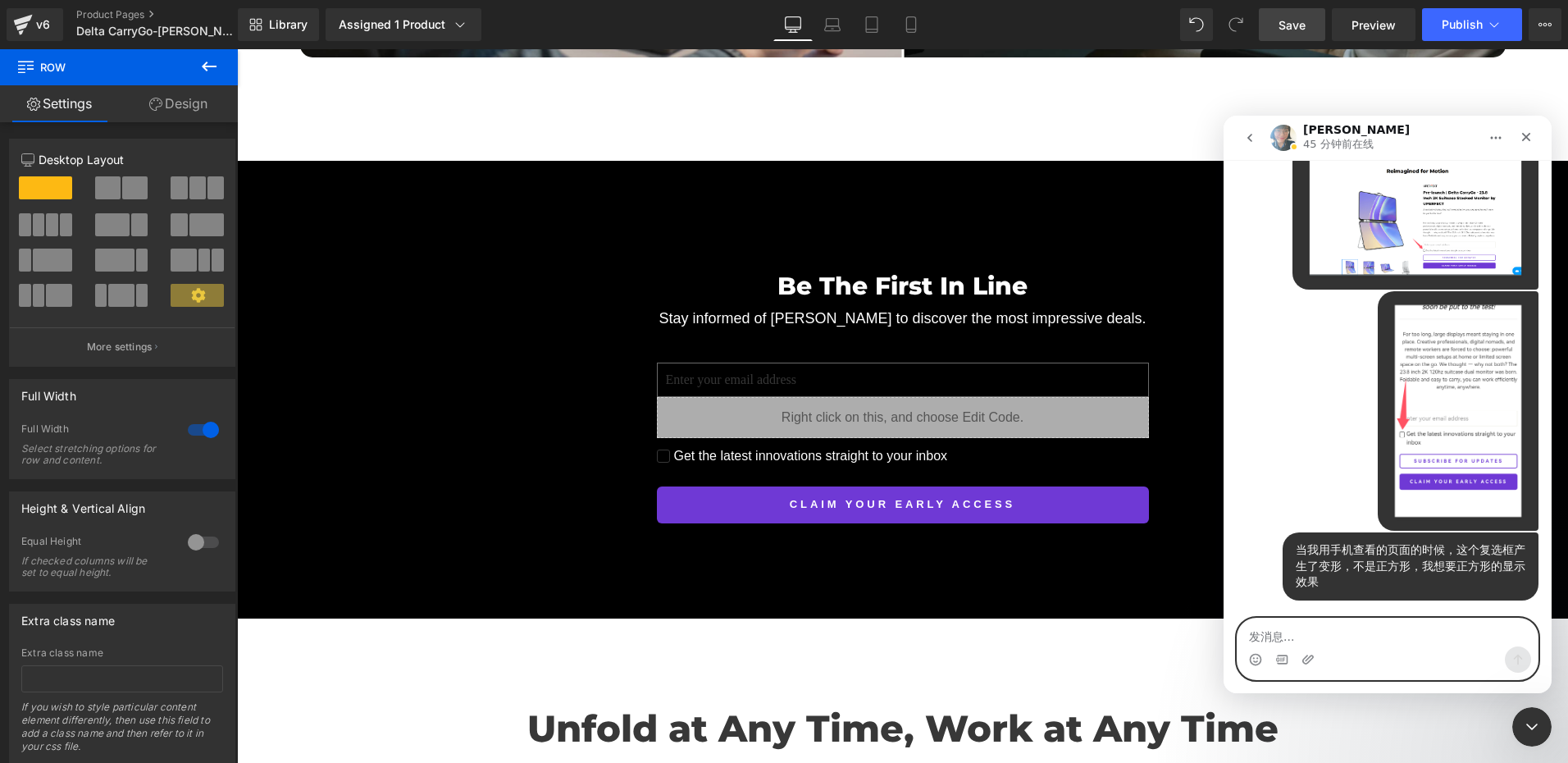
click at [1277, 632] on textarea "发消息..." at bounding box center [1388, 632] width 301 height 28
paste textarea "发消息..."
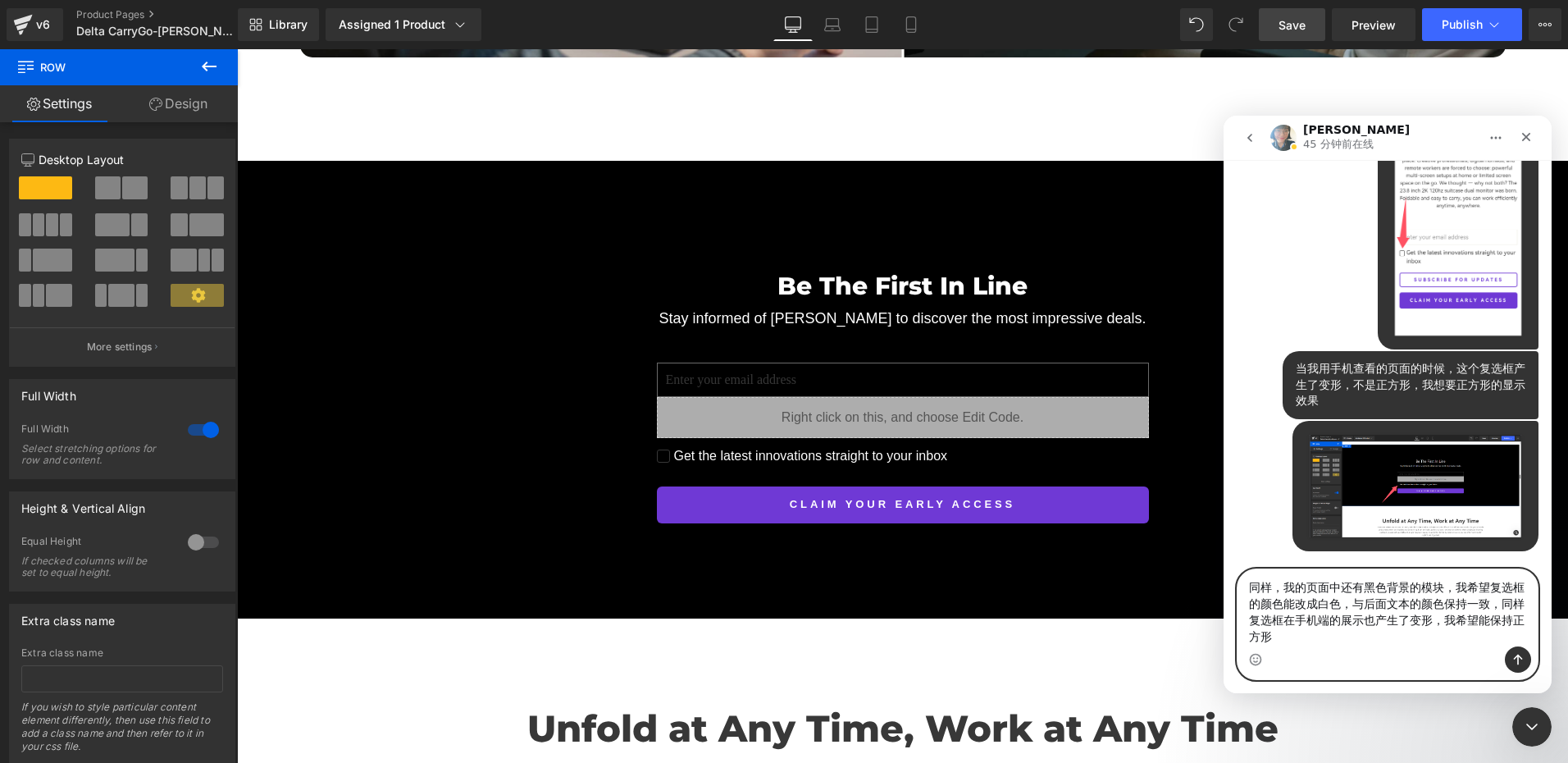
scroll to position [6197, 0]
type textarea "同样，我的页面中还有黑色背景的模块，我希望复选框的颜色能改成白色，与后面文本的颜色保持一致，同样复选框在手机端的展示也产生了变形，我希望能保持正方形的显示"
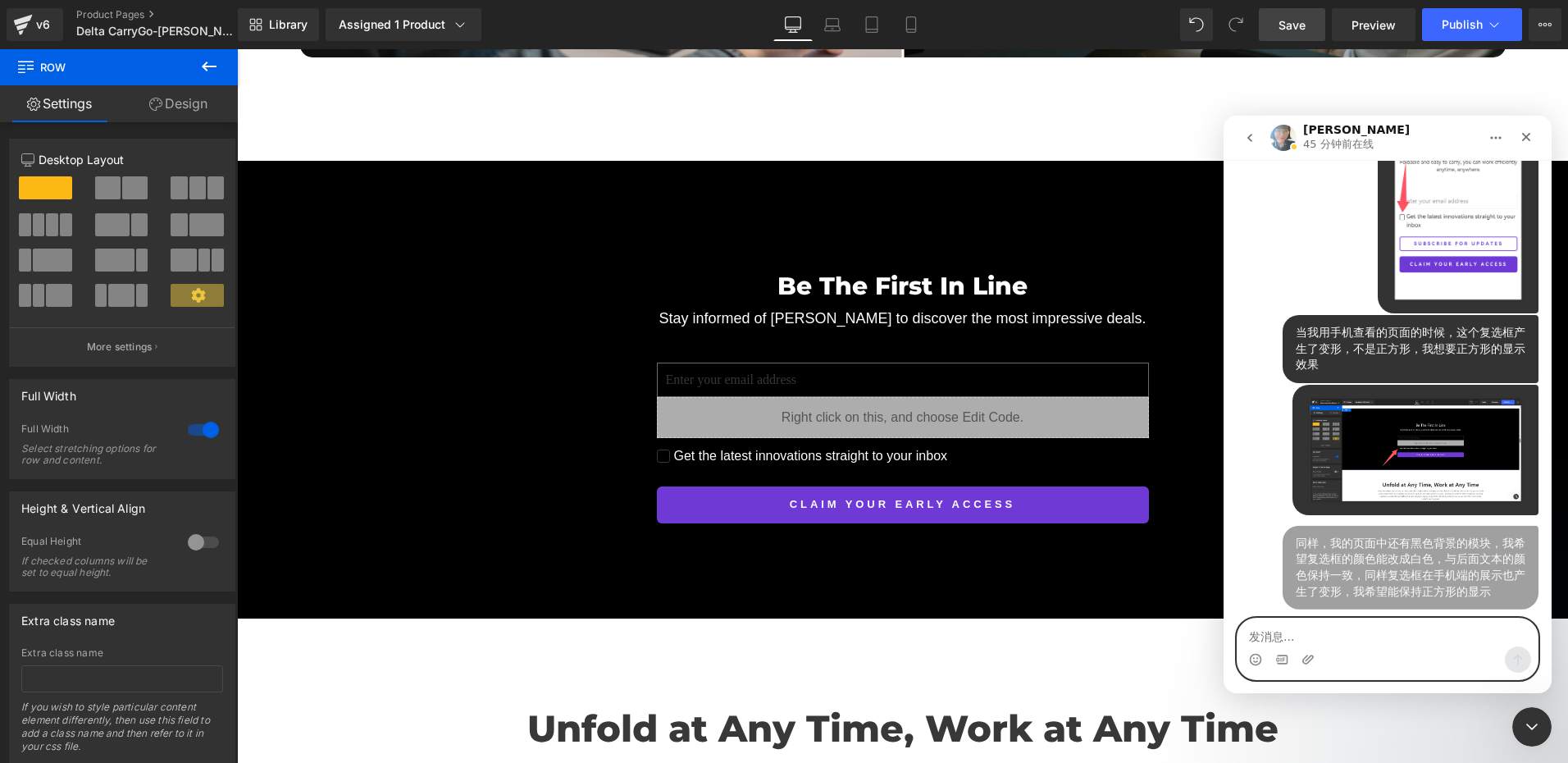
scroll to position [6233, 0]
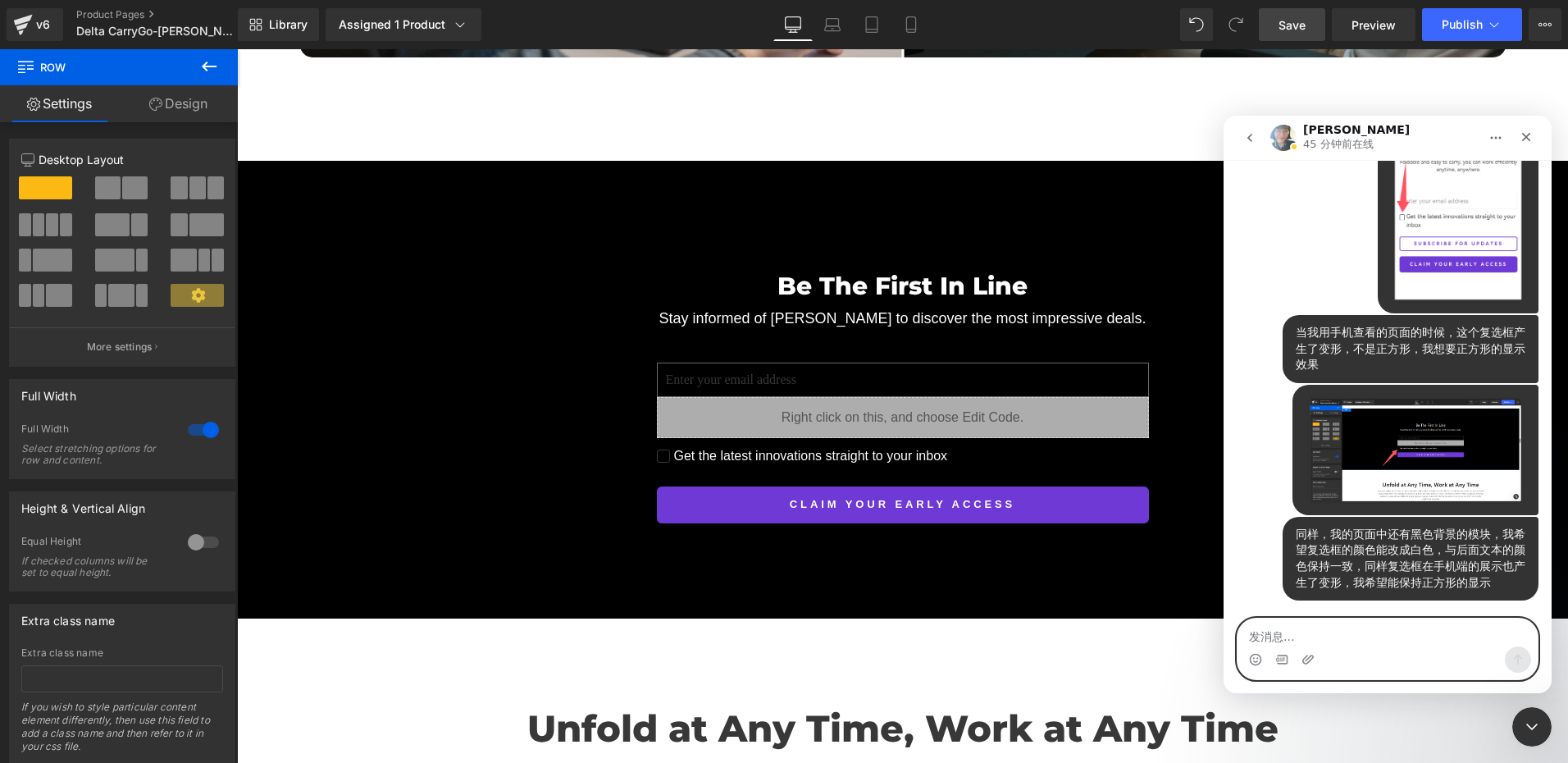
click at [1293, 634] on textarea "发消息..." at bounding box center [1388, 632] width 301 height 28
